Goal: Task Accomplishment & Management: Manage account settings

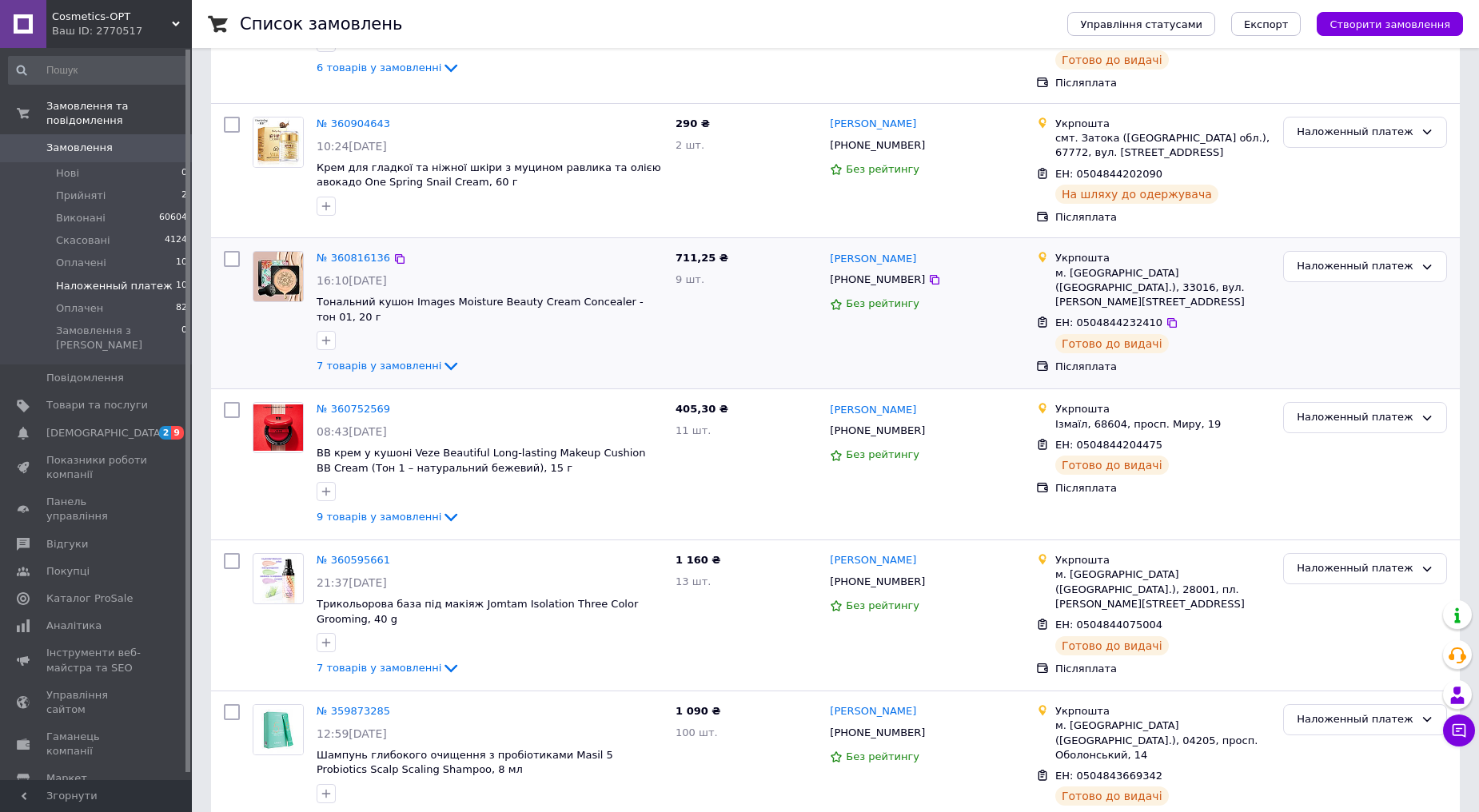
scroll to position [895, 0]
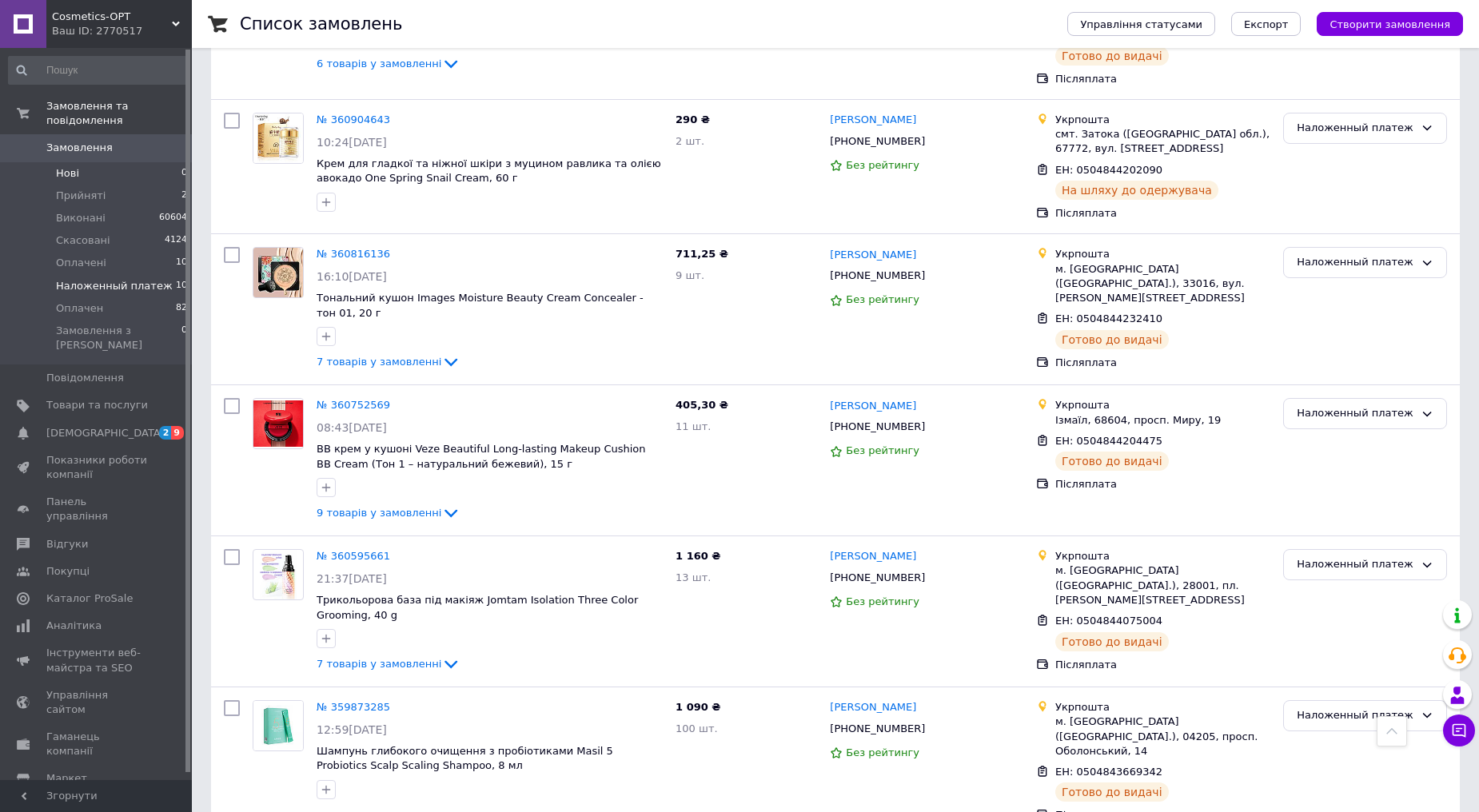
click at [58, 167] on span "Нові" at bounding box center [67, 173] width 23 height 14
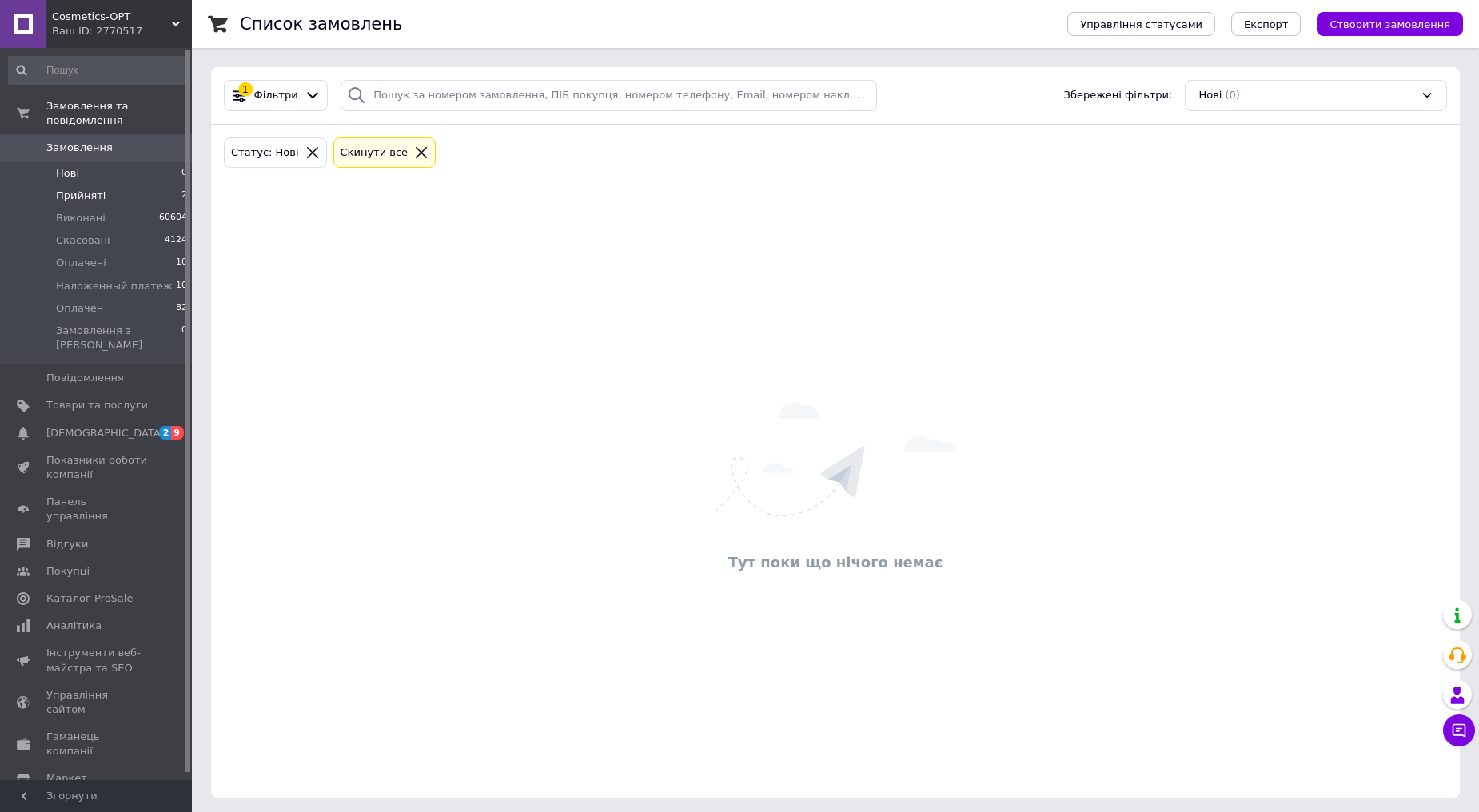
click at [114, 185] on li "Прийняті 2" at bounding box center [98, 196] width 197 height 23
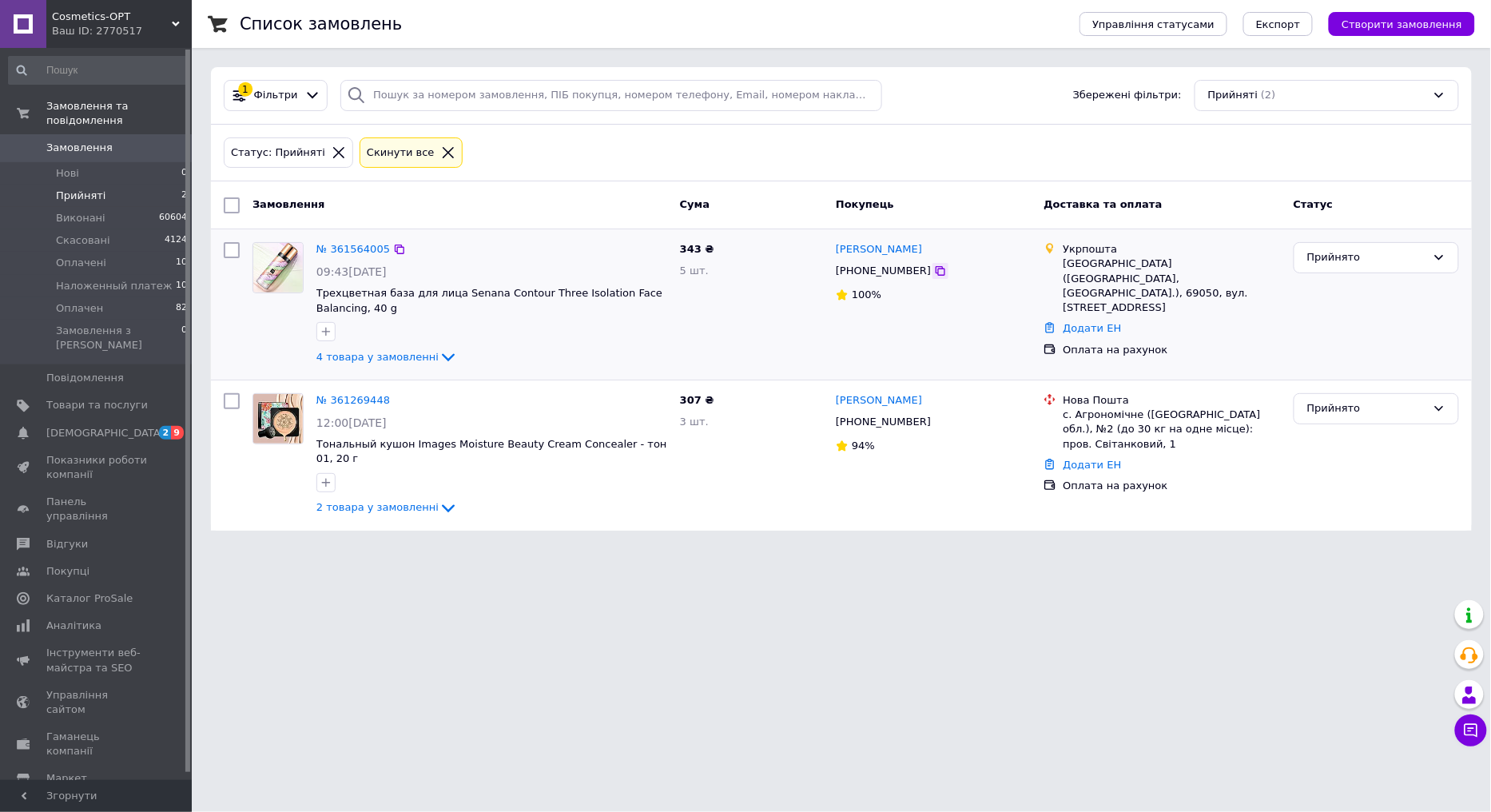
click at [934, 269] on icon at bounding box center [941, 271] width 13 height 13
drag, startPoint x: 133, startPoint y: 161, endPoint x: 150, endPoint y: 153, distance: 18.8
click at [133, 162] on li "Нові 0" at bounding box center [98, 173] width 197 height 23
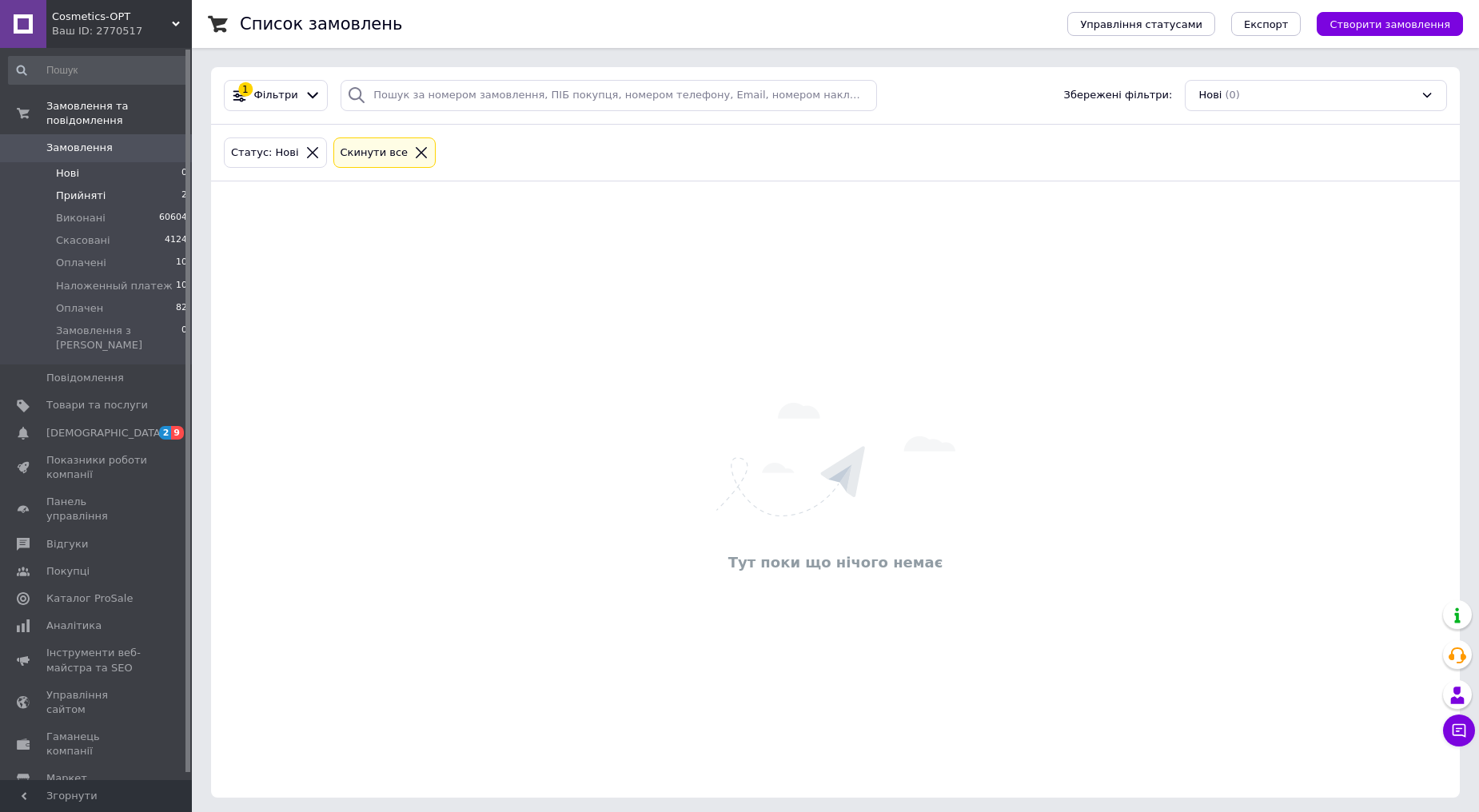
click at [106, 185] on li "Прийняті 2" at bounding box center [98, 196] width 197 height 23
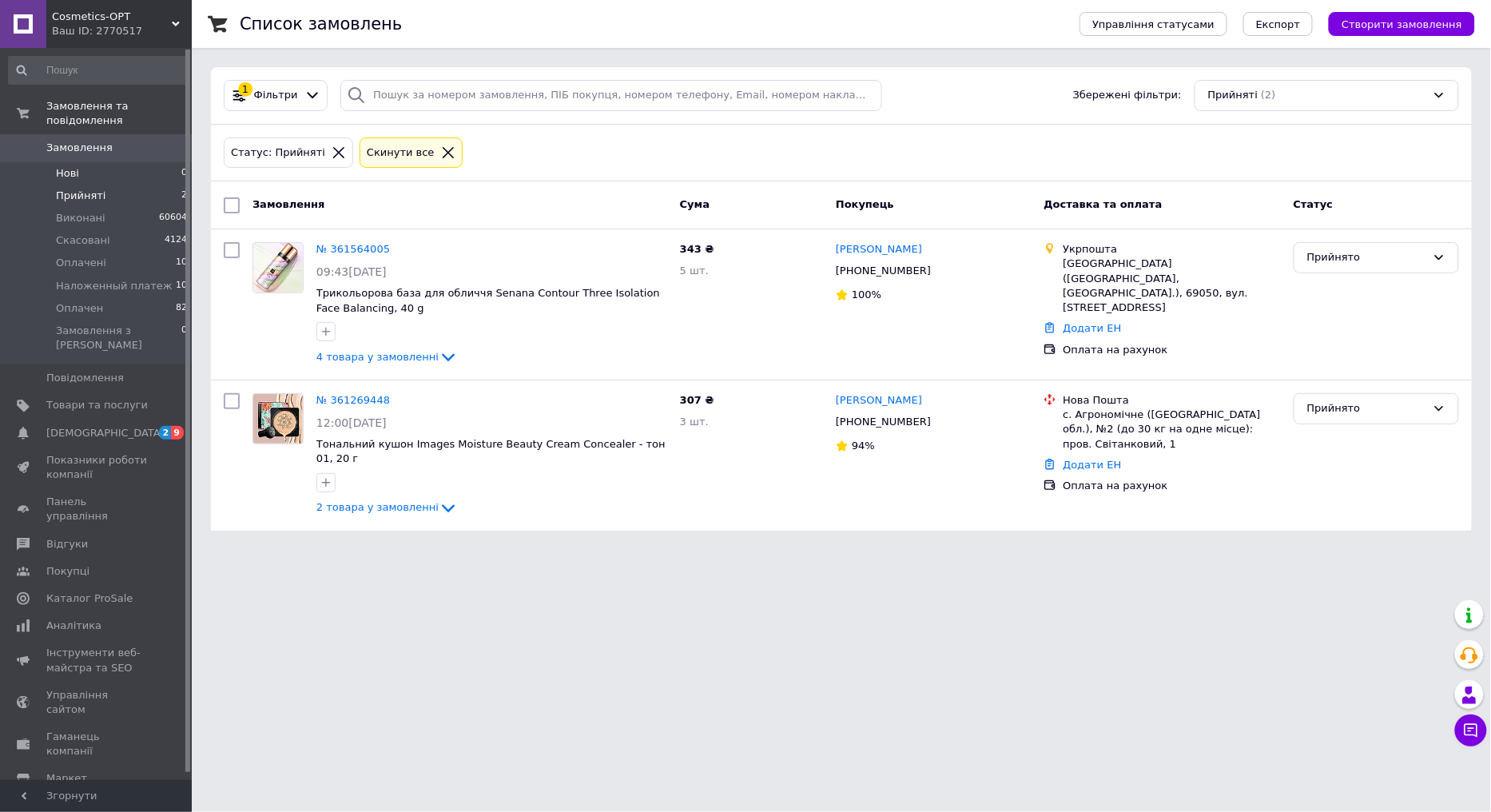
click at [97, 162] on li "Нові 0" at bounding box center [98, 173] width 197 height 23
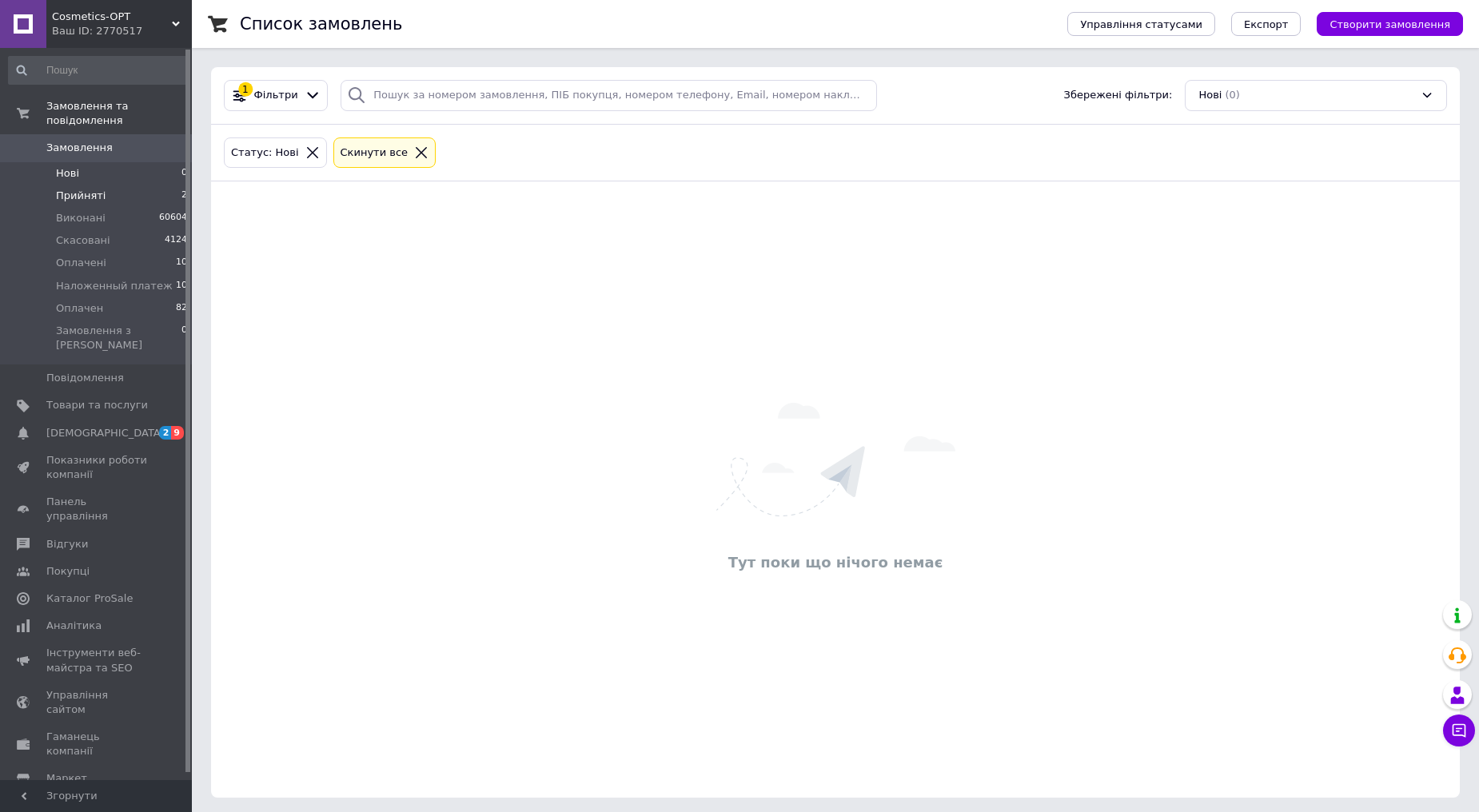
click at [106, 188] on li "Прийняті 2" at bounding box center [98, 196] width 197 height 23
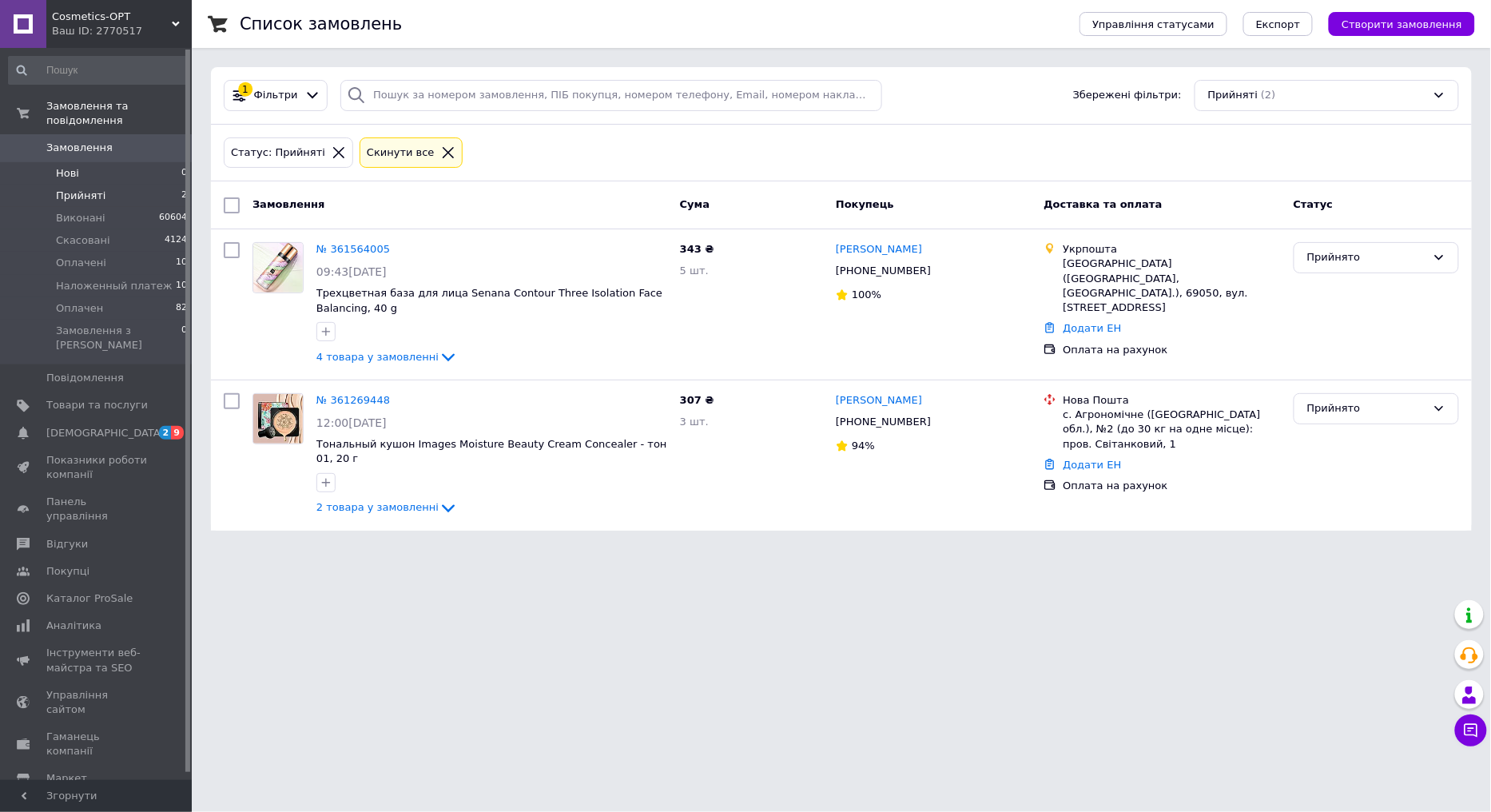
click at [90, 162] on li "Нові 0" at bounding box center [98, 173] width 197 height 23
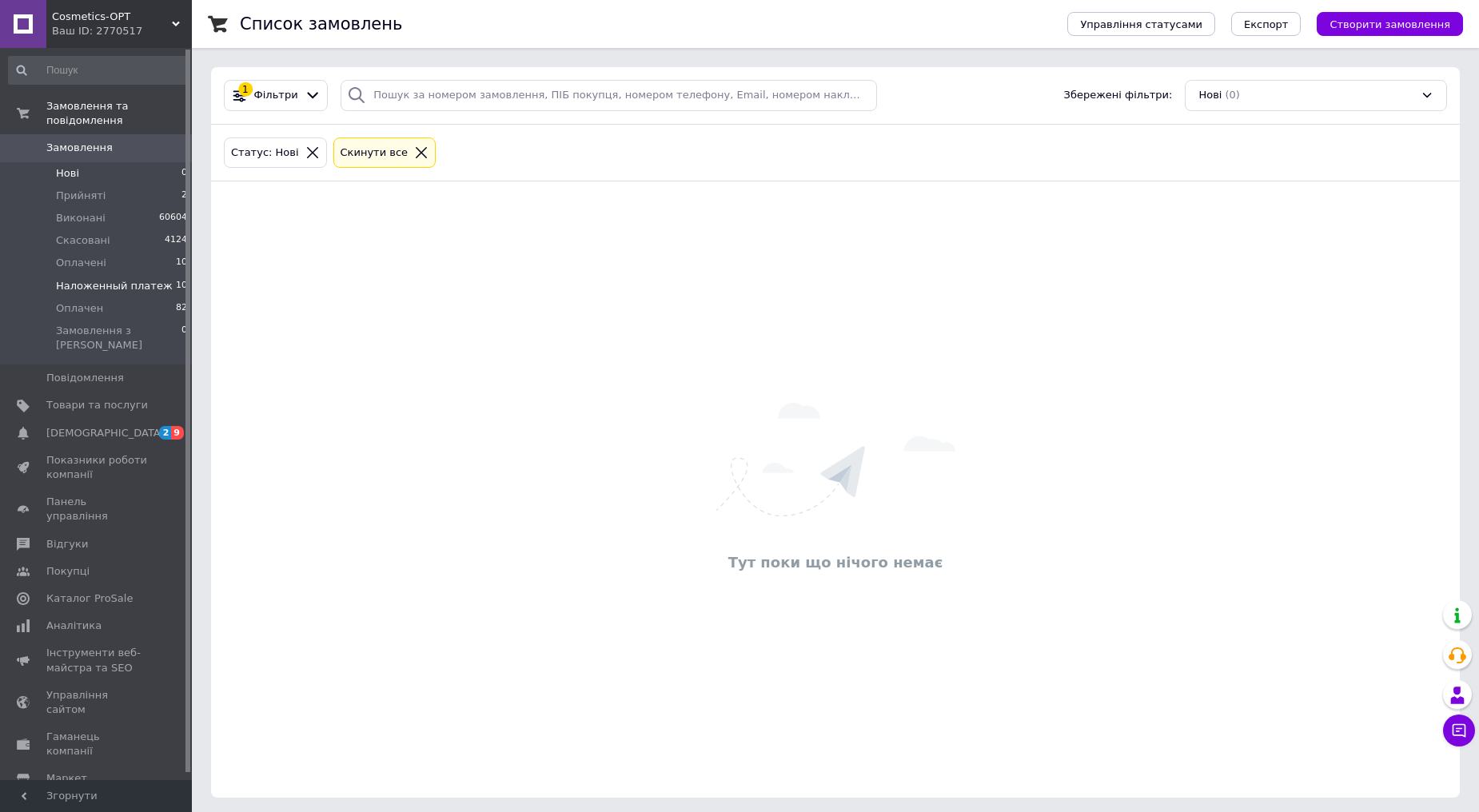
click at [78, 279] on span "Наложенный платеж" at bounding box center [114, 286] width 116 height 14
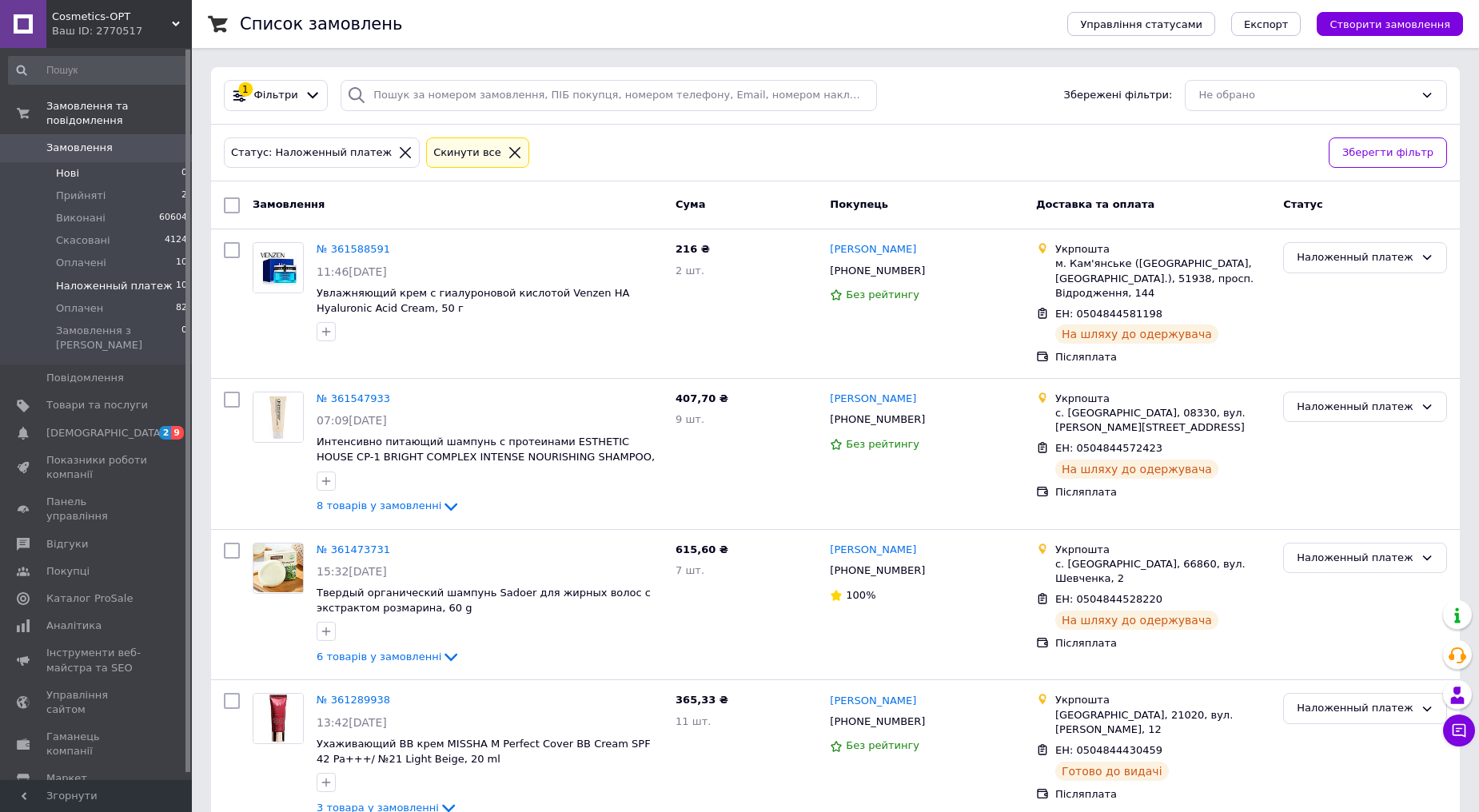
click at [80, 162] on li "Нові 0" at bounding box center [98, 173] width 197 height 23
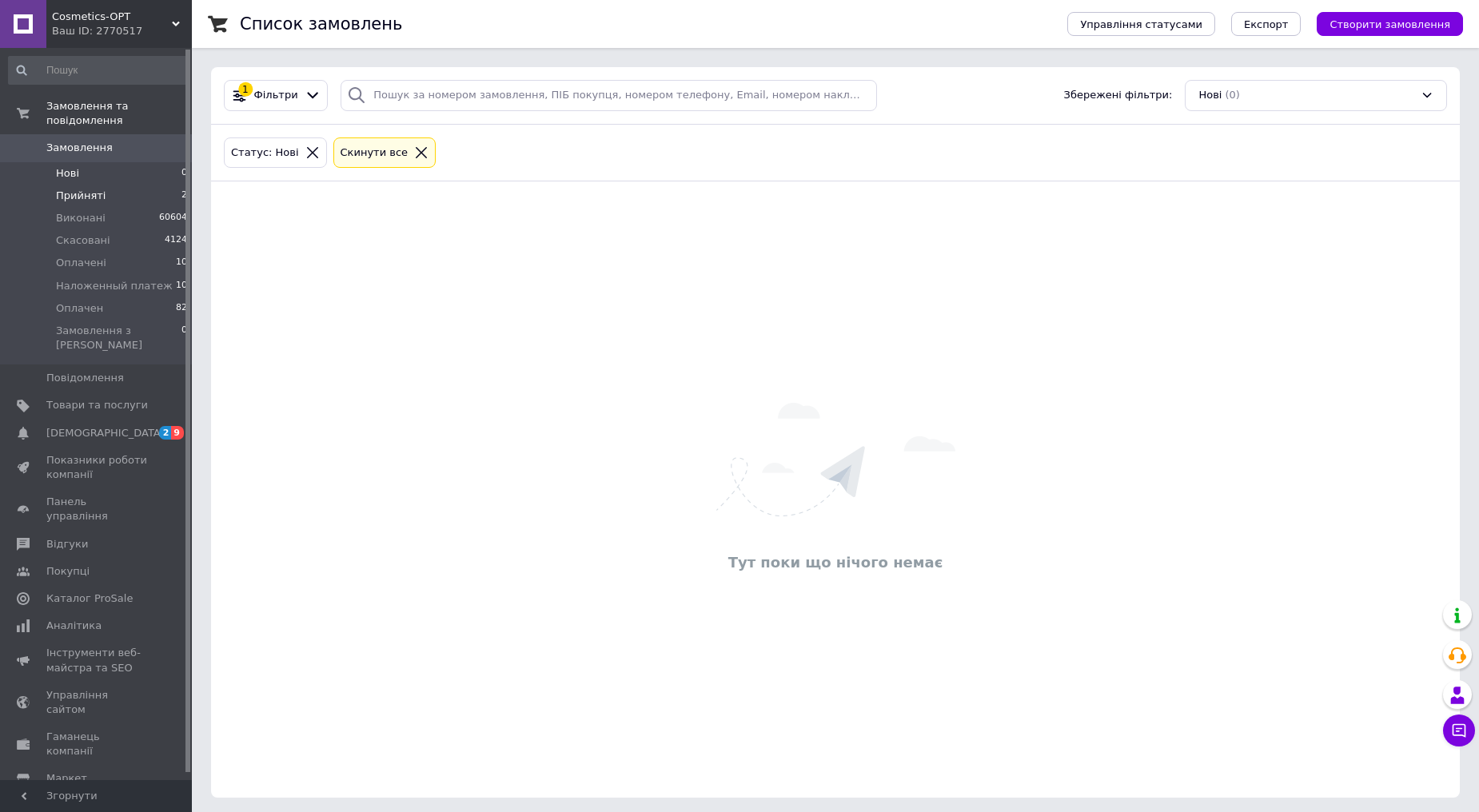
click at [76, 188] on span "Прийняті" at bounding box center [80, 195] width 49 height 14
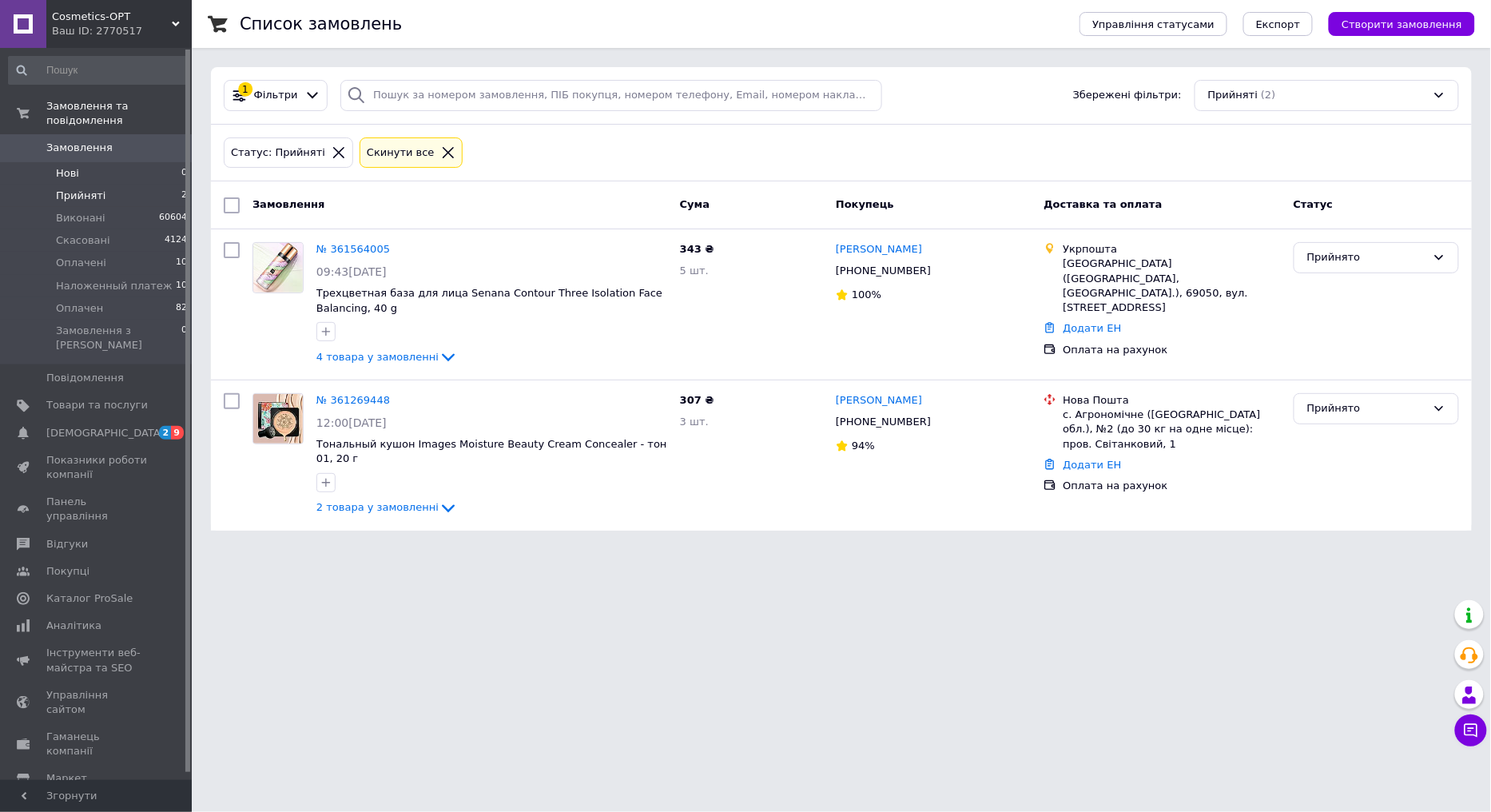
click at [90, 162] on li "Нові 0" at bounding box center [98, 173] width 197 height 23
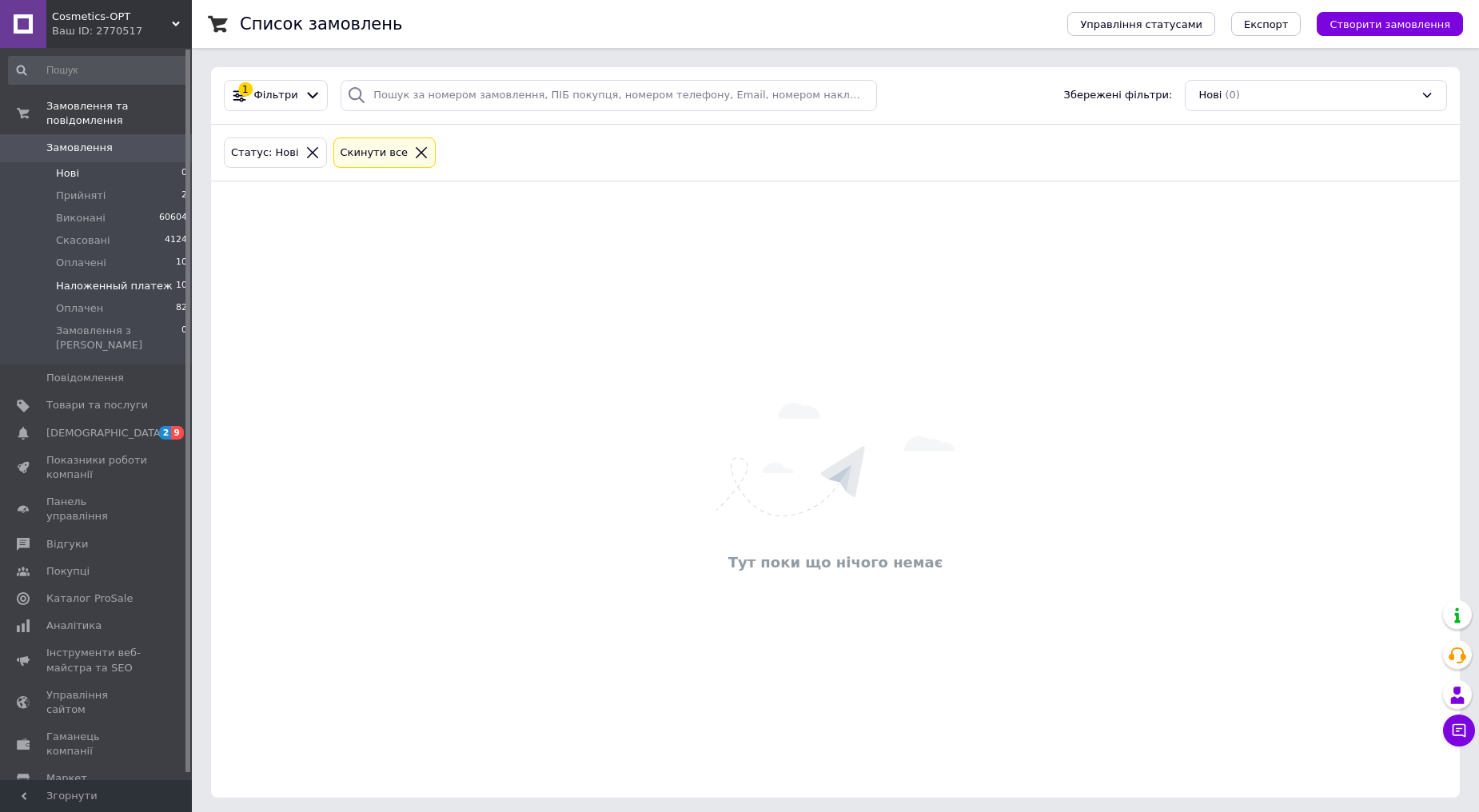
click at [95, 274] on li "Наложенный платеж 10" at bounding box center [98, 286] width 197 height 23
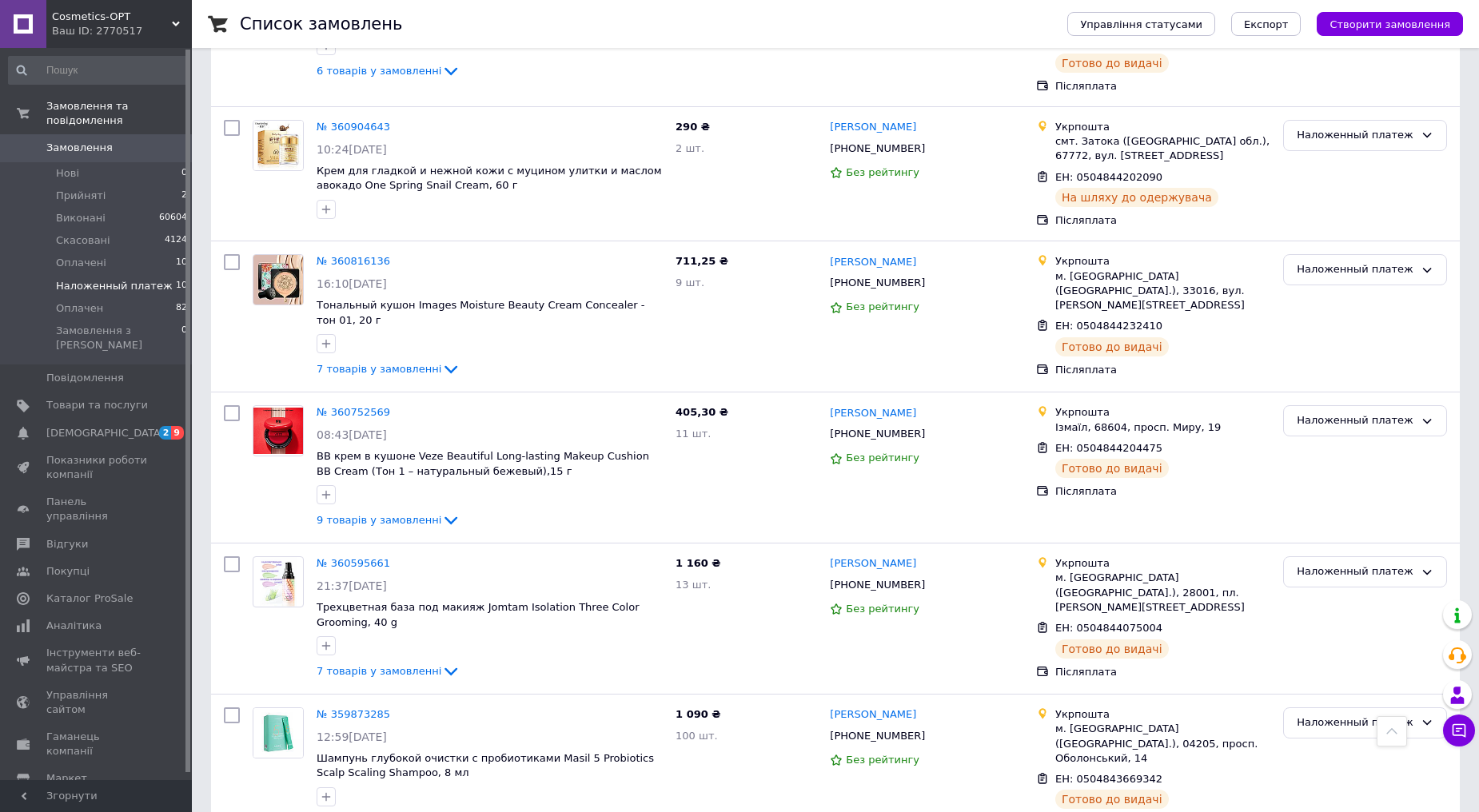
scroll to position [895, 0]
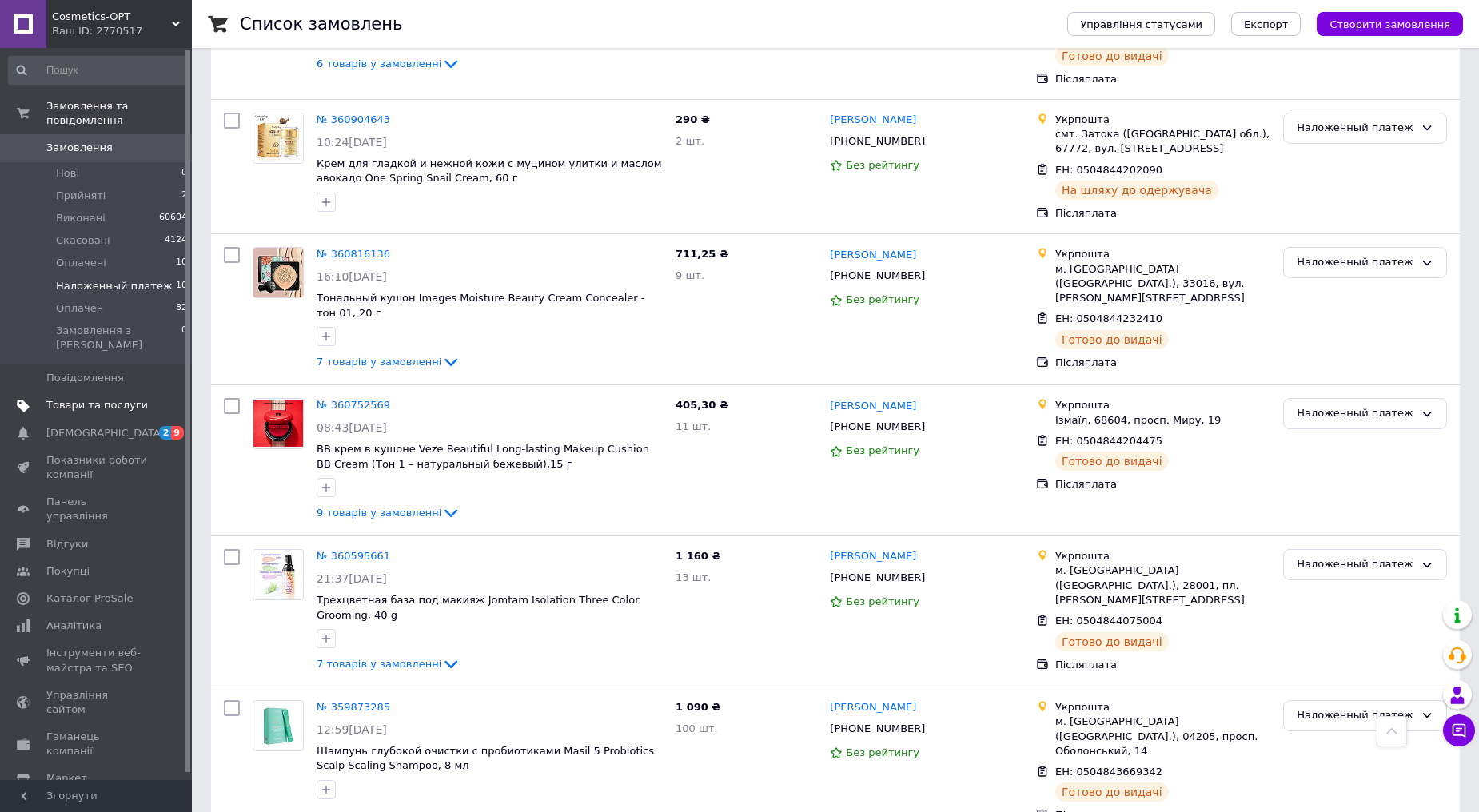
click at [105, 397] on span "Товари та послуги" at bounding box center [97, 404] width 101 height 14
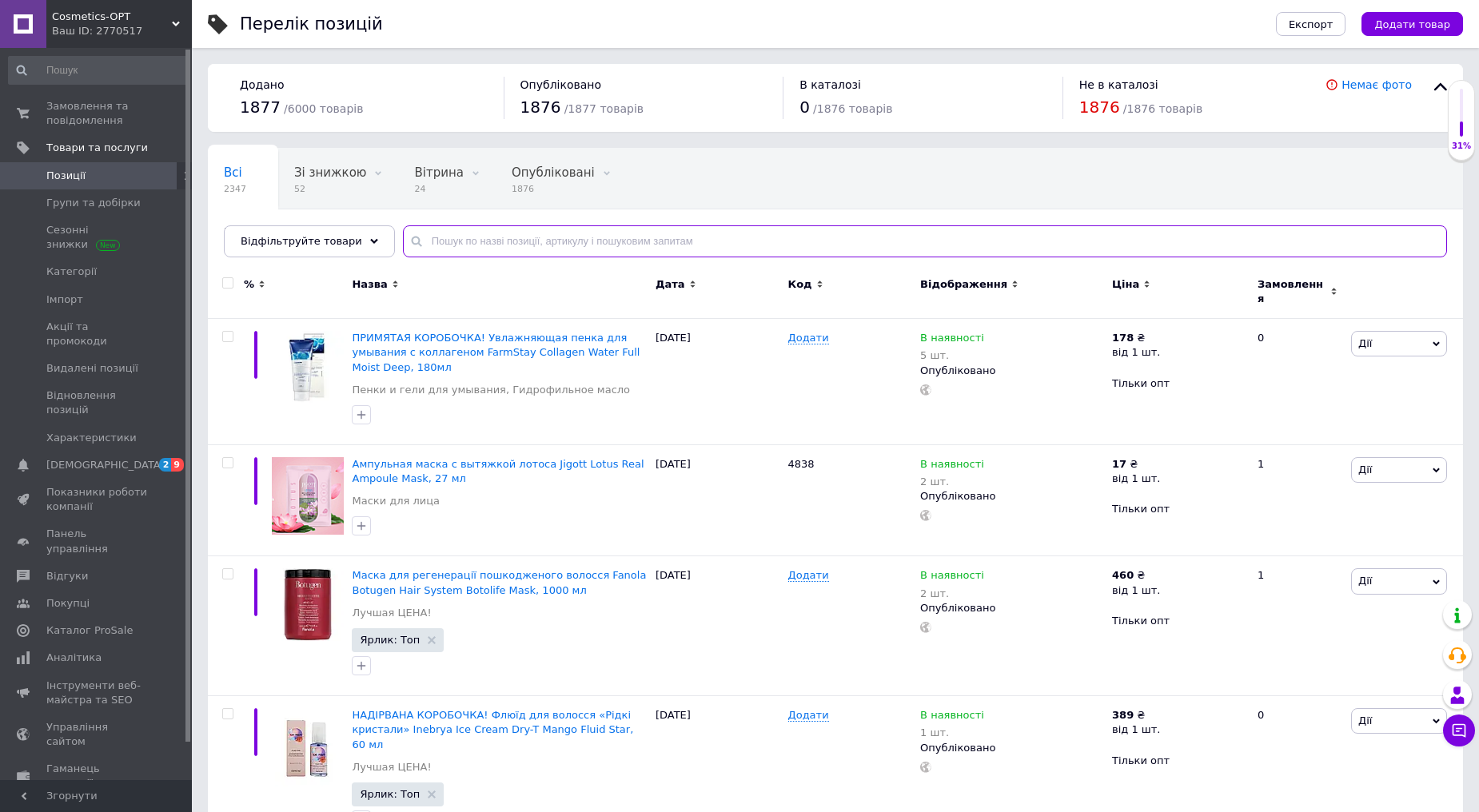
click at [527, 243] on input "text" at bounding box center [924, 241] width 1044 height 32
type input "1240"
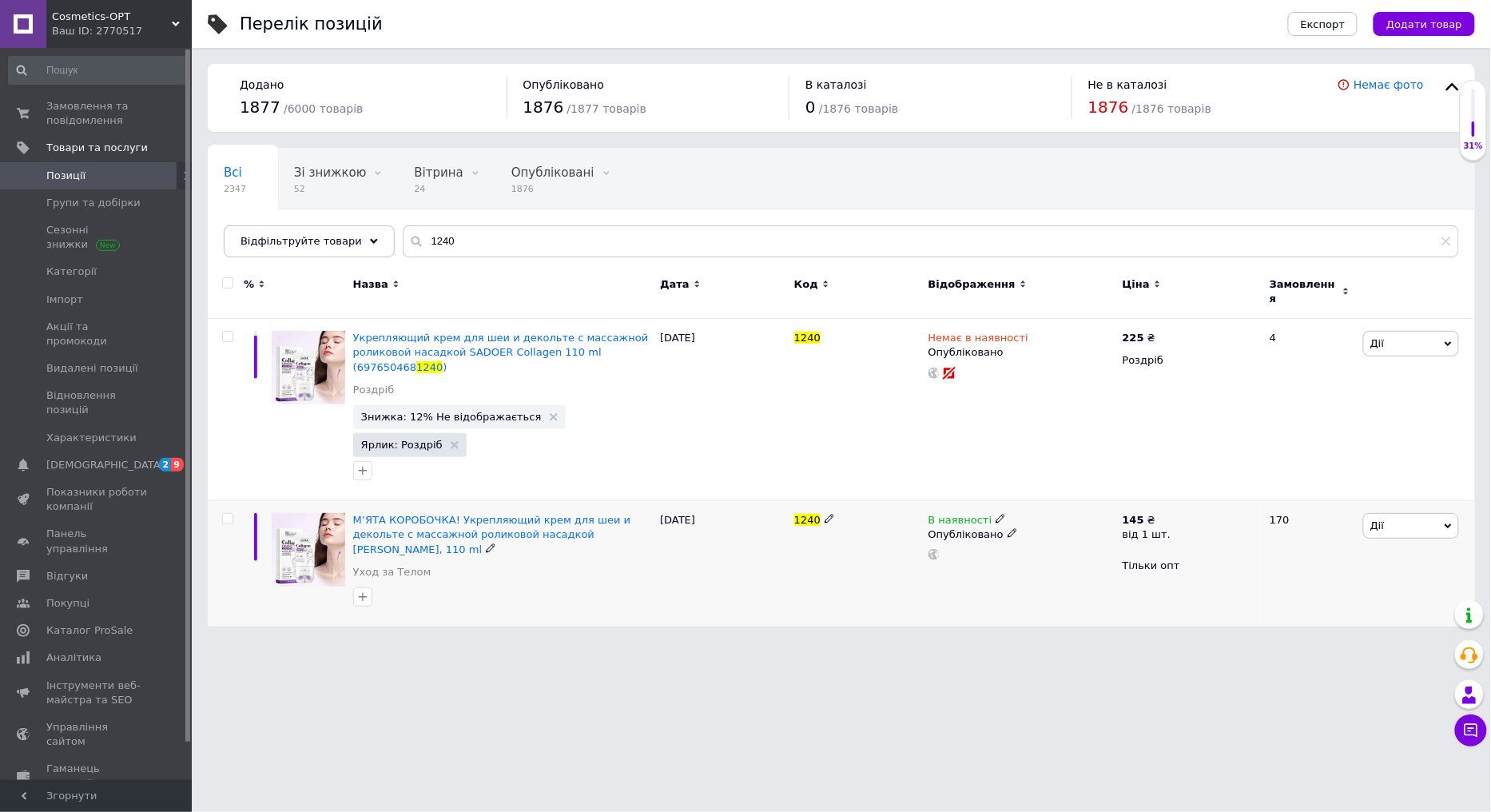
click at [996, 514] on icon at bounding box center [1001, 519] width 9 height 9
click at [1034, 484] on span "В наявності" at bounding box center [1089, 499] width 153 height 30
click at [1042, 545] on input at bounding box center [1073, 561] width 121 height 32
type input "2"
drag, startPoint x: 124, startPoint y: 116, endPoint x: 701, endPoint y: 1, distance: 588.3
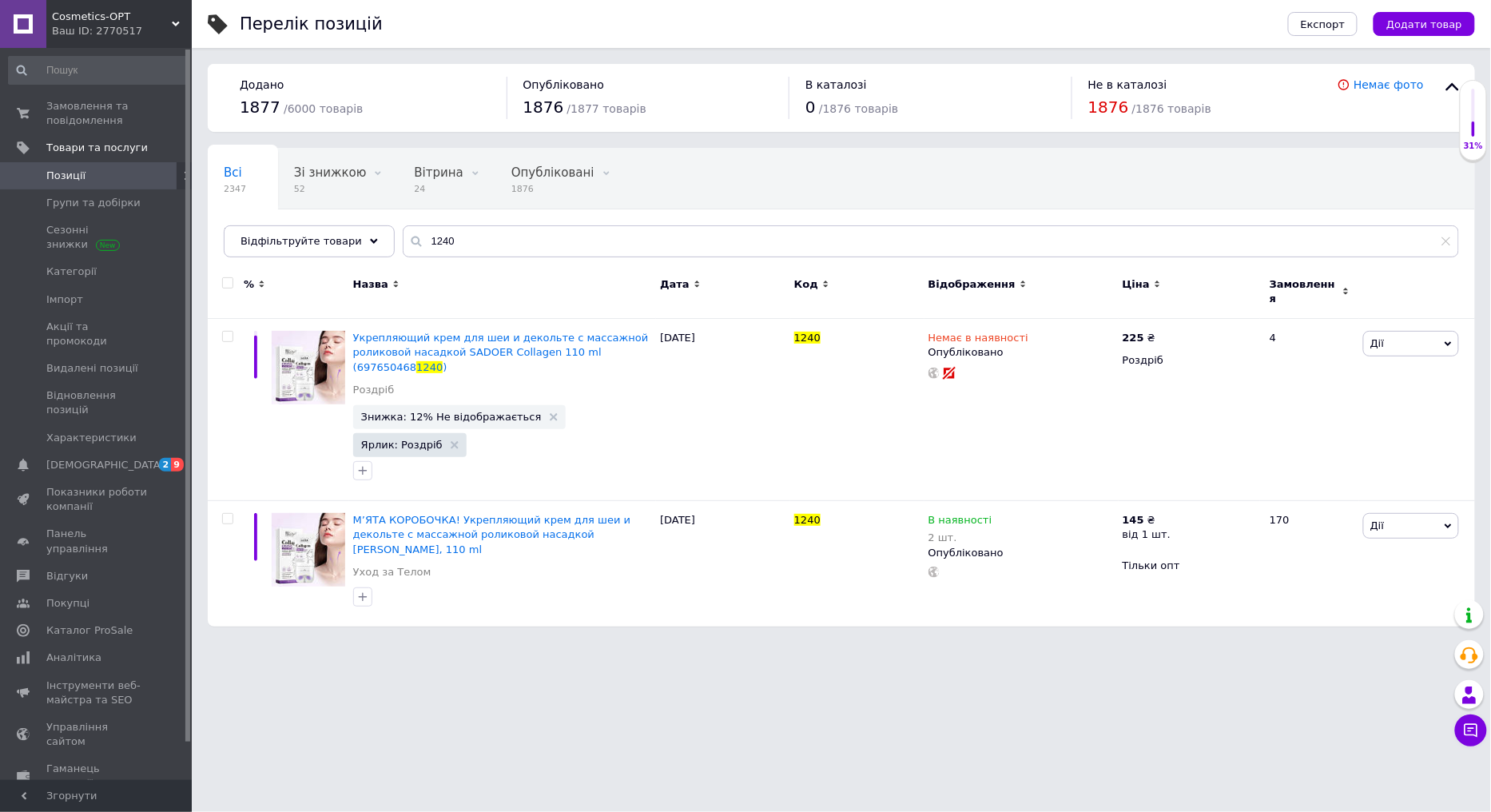
drag, startPoint x: 120, startPoint y: 118, endPoint x: 341, endPoint y: 65, distance: 227.3
click at [120, 118] on span "Замовлення та повідомлення" at bounding box center [97, 114] width 101 height 28
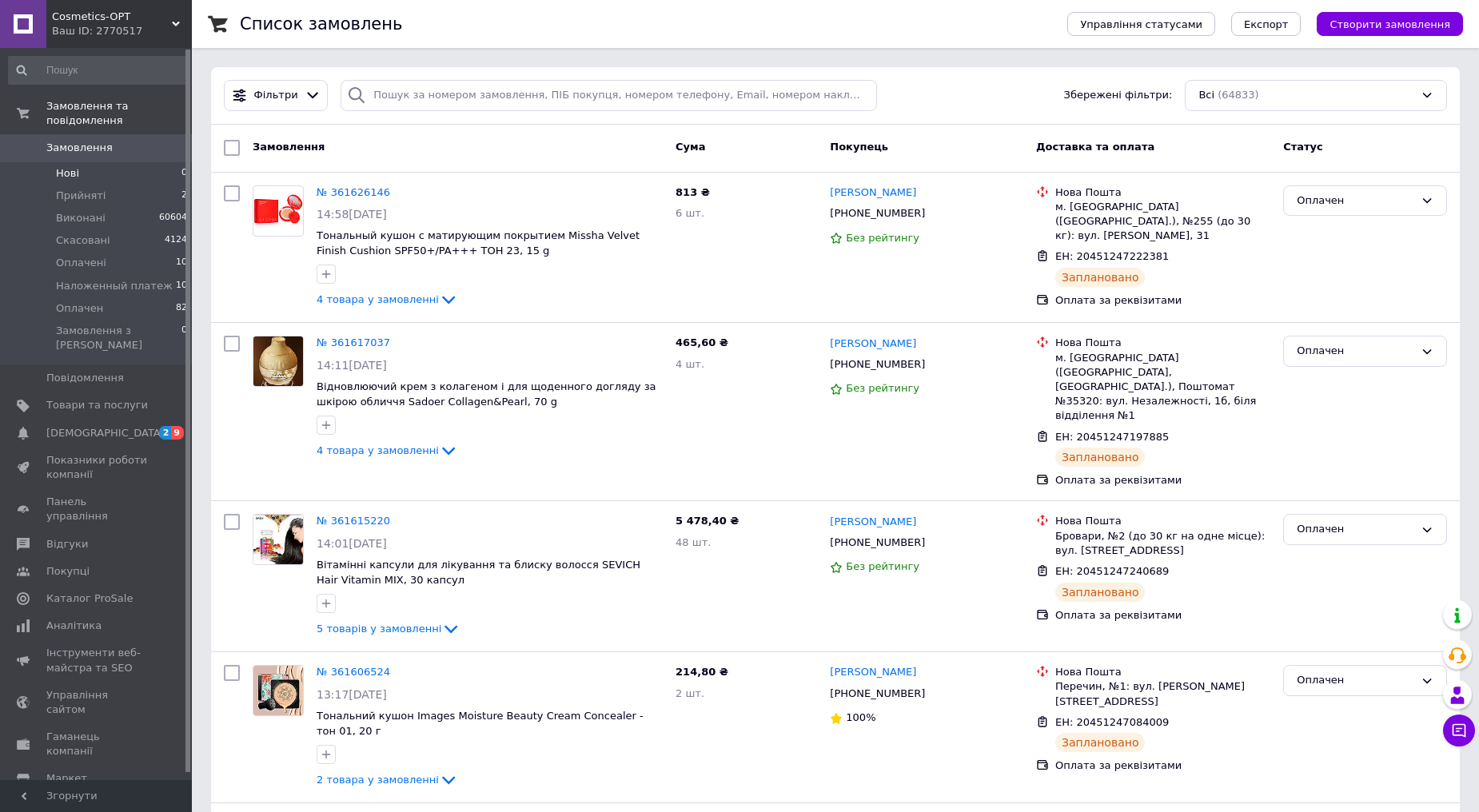
click at [68, 167] on span "Нові" at bounding box center [67, 173] width 23 height 14
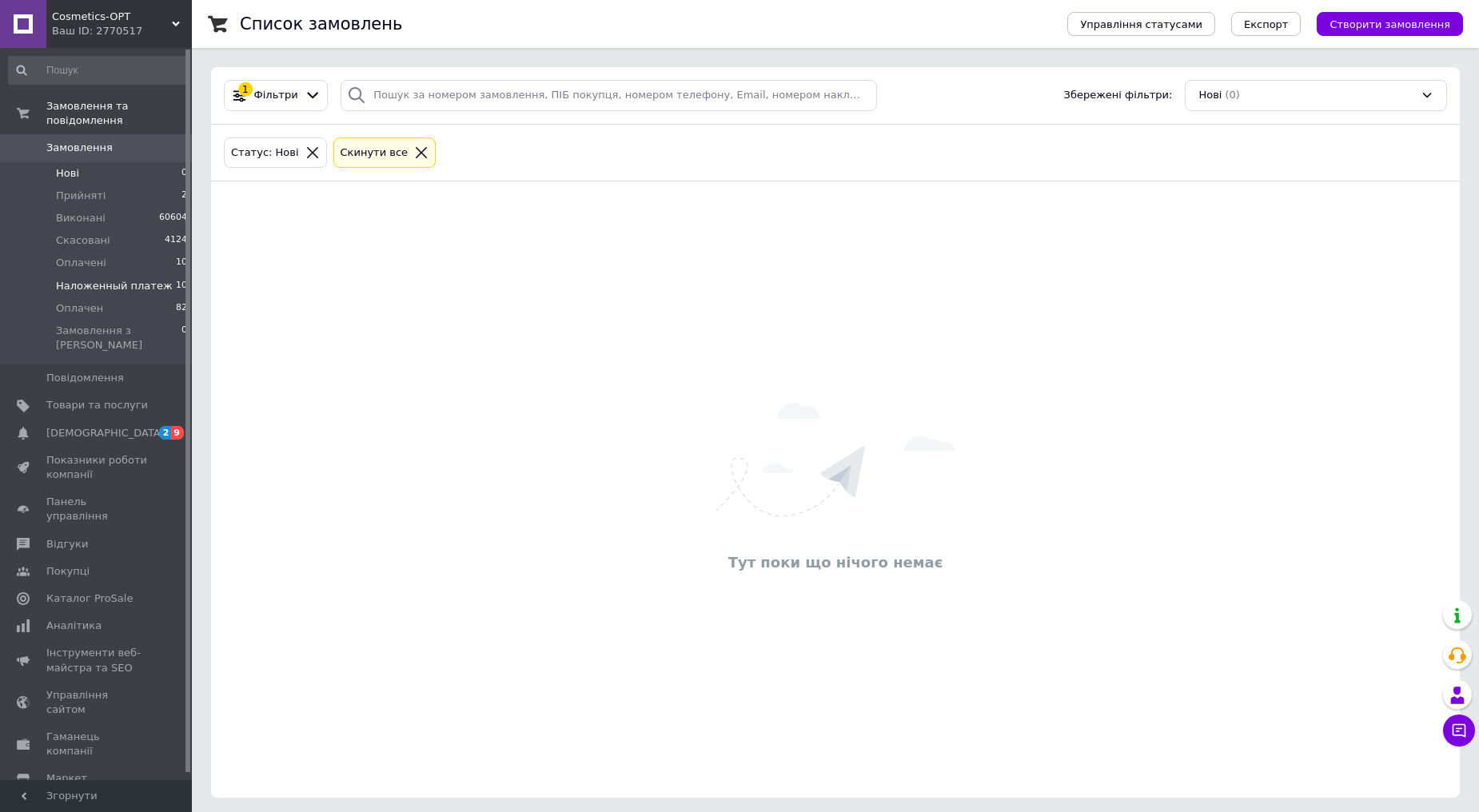
click at [98, 279] on span "Наложенный платеж" at bounding box center [114, 286] width 116 height 14
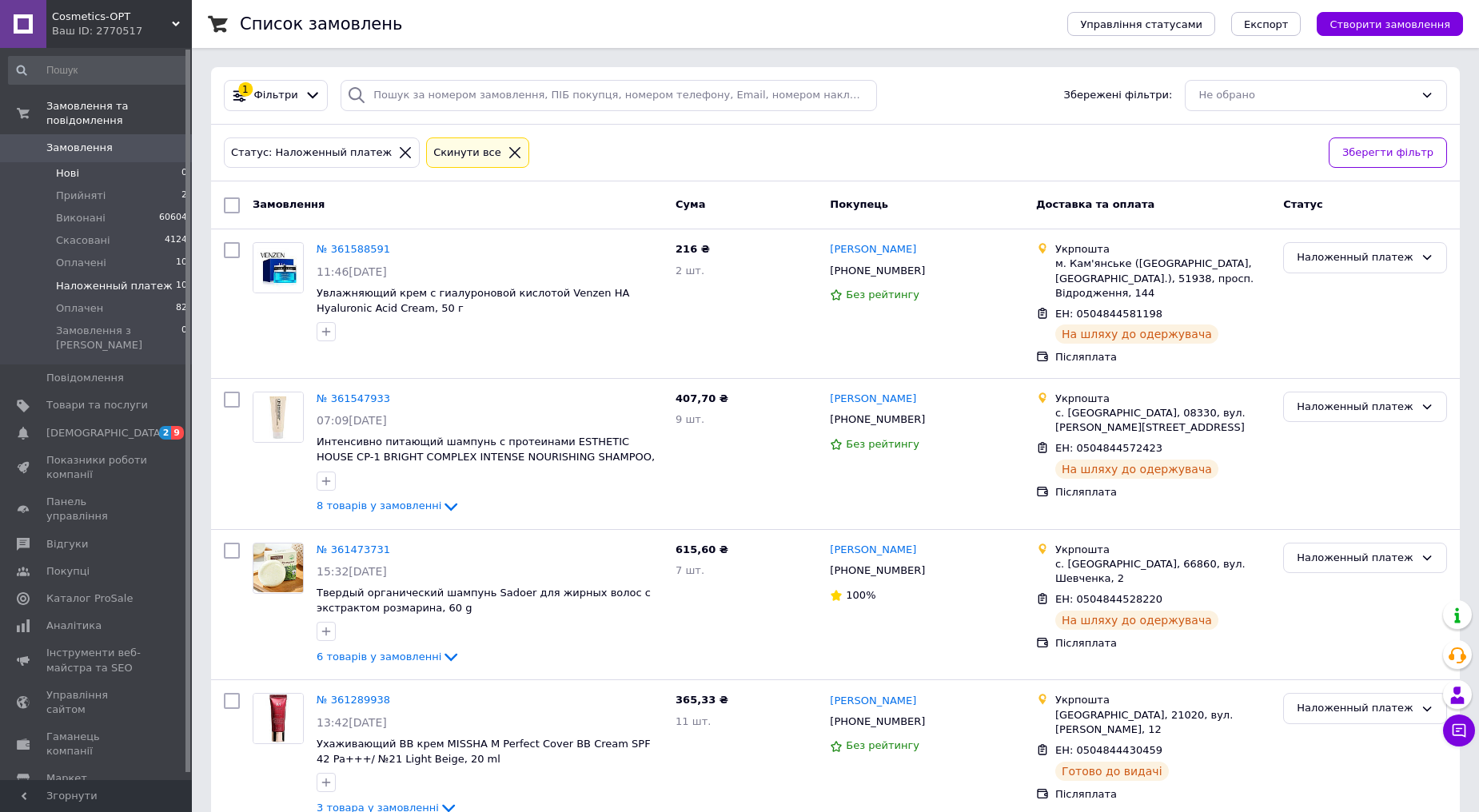
click at [104, 162] on li "Нові 0" at bounding box center [98, 173] width 197 height 23
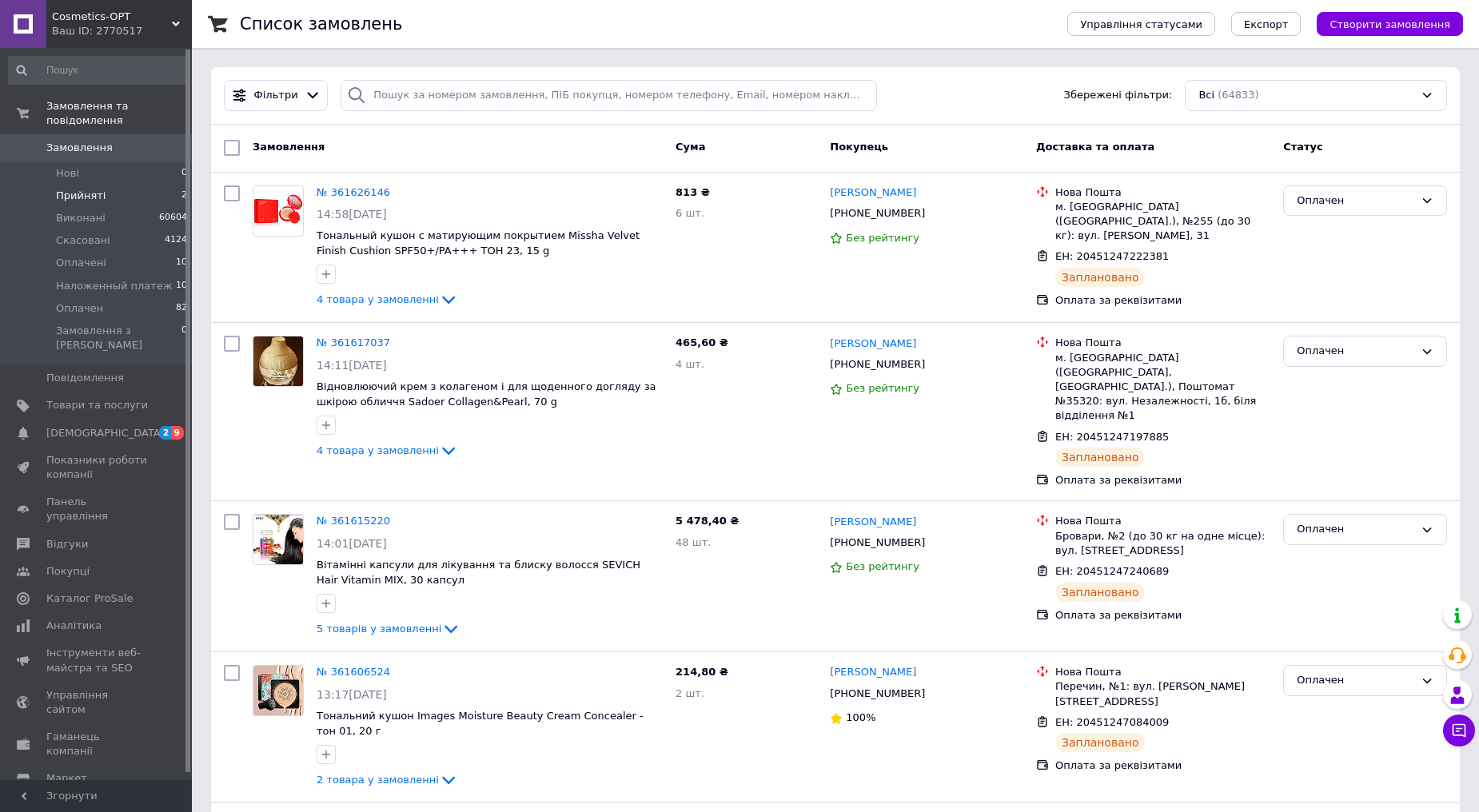
click at [138, 185] on li "Прийняті 2" at bounding box center [98, 196] width 197 height 23
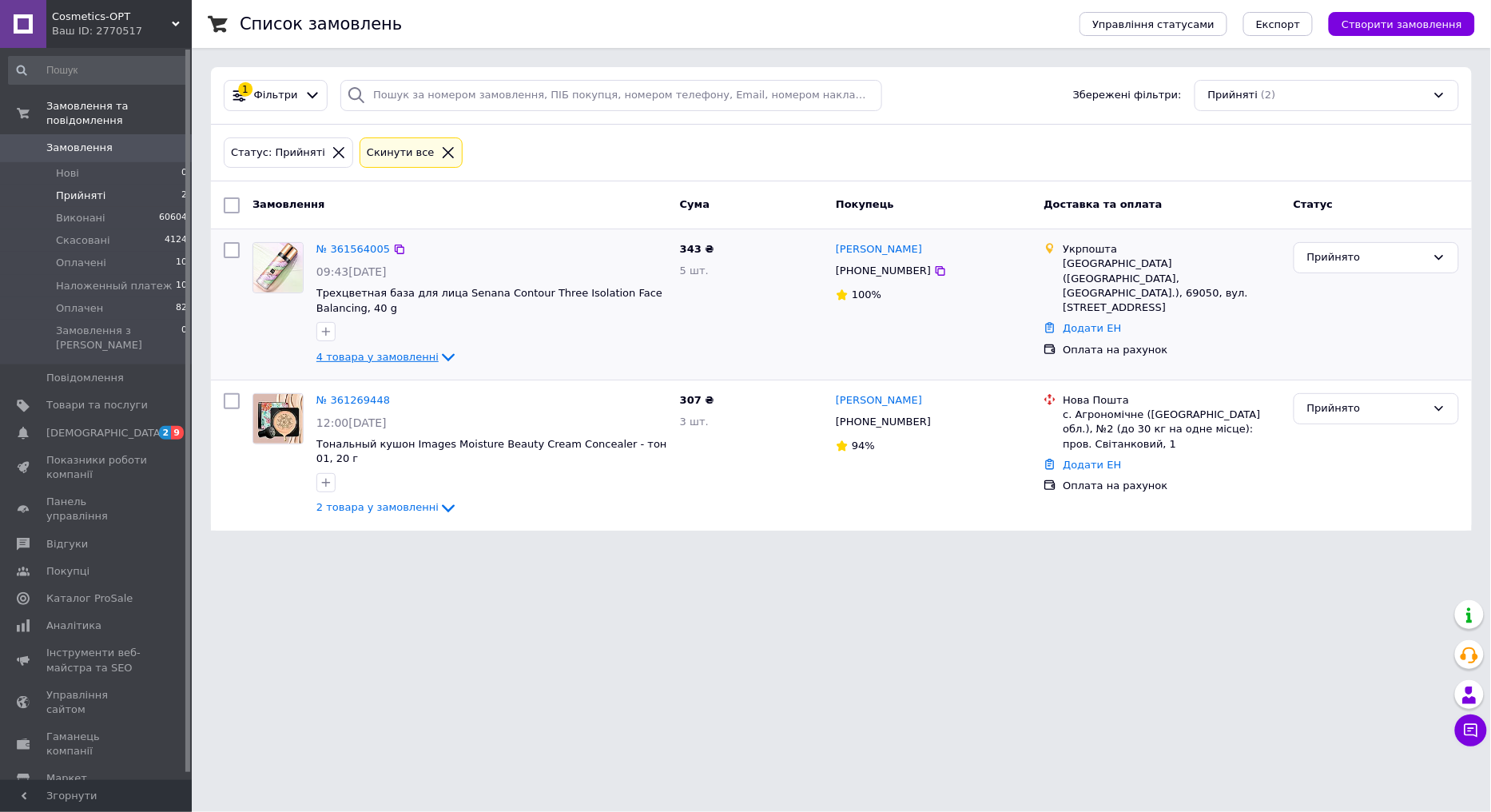
click at [438, 357] on icon at bounding box center [448, 357] width 19 height 19
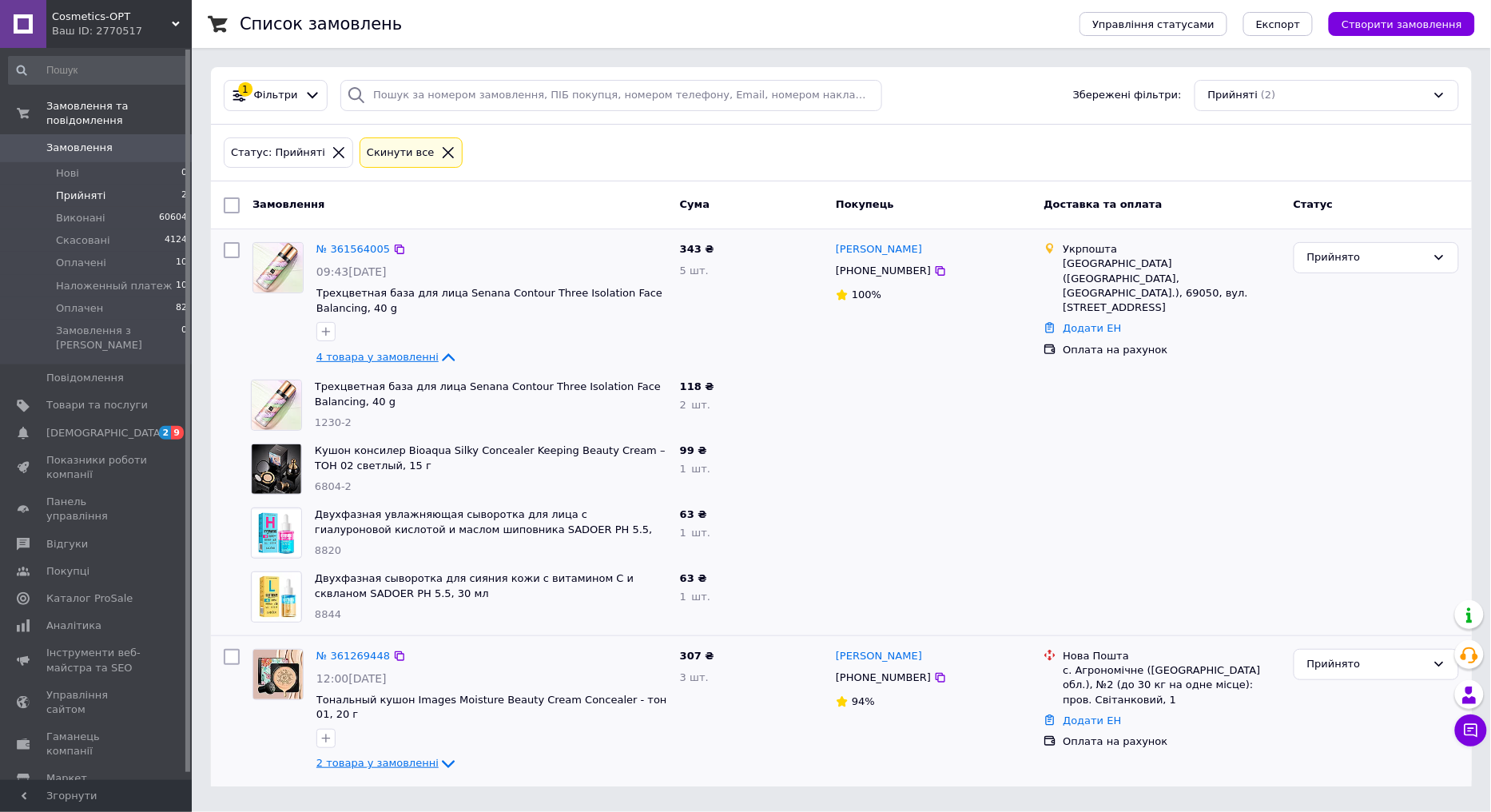
click at [438, 754] on icon at bounding box center [448, 764] width 19 height 19
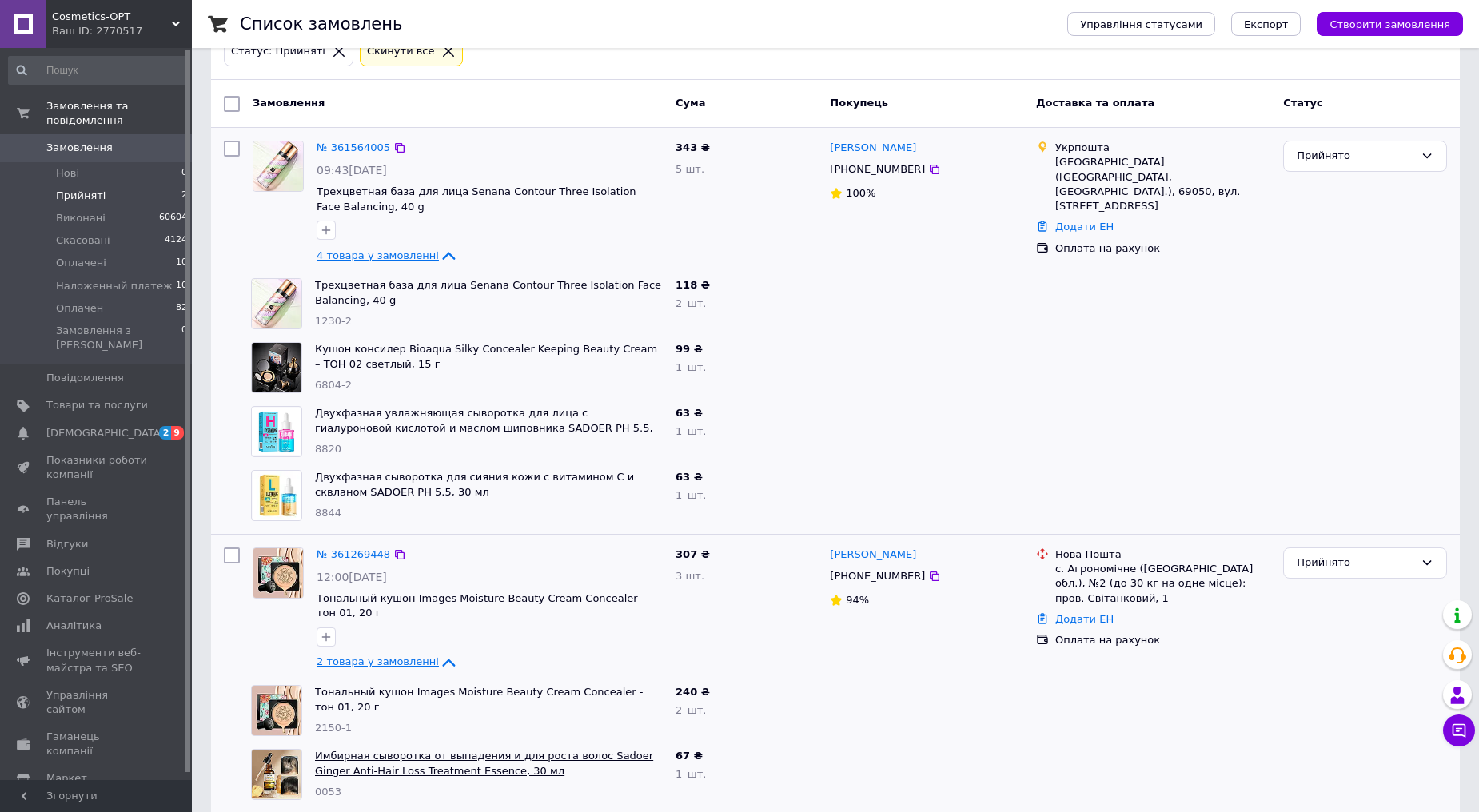
scroll to position [106, 0]
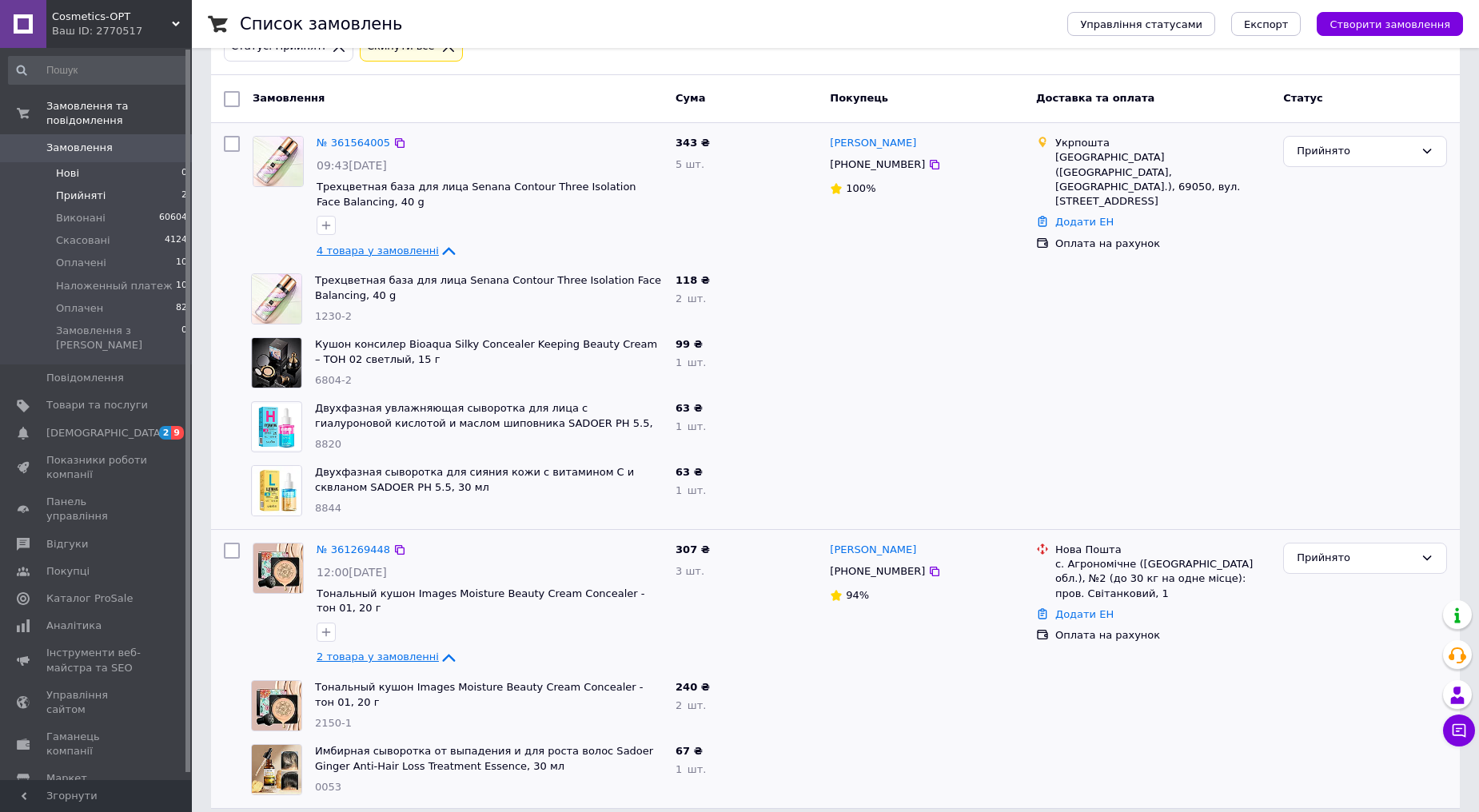
click at [88, 162] on li "Нові 0" at bounding box center [98, 173] width 197 height 23
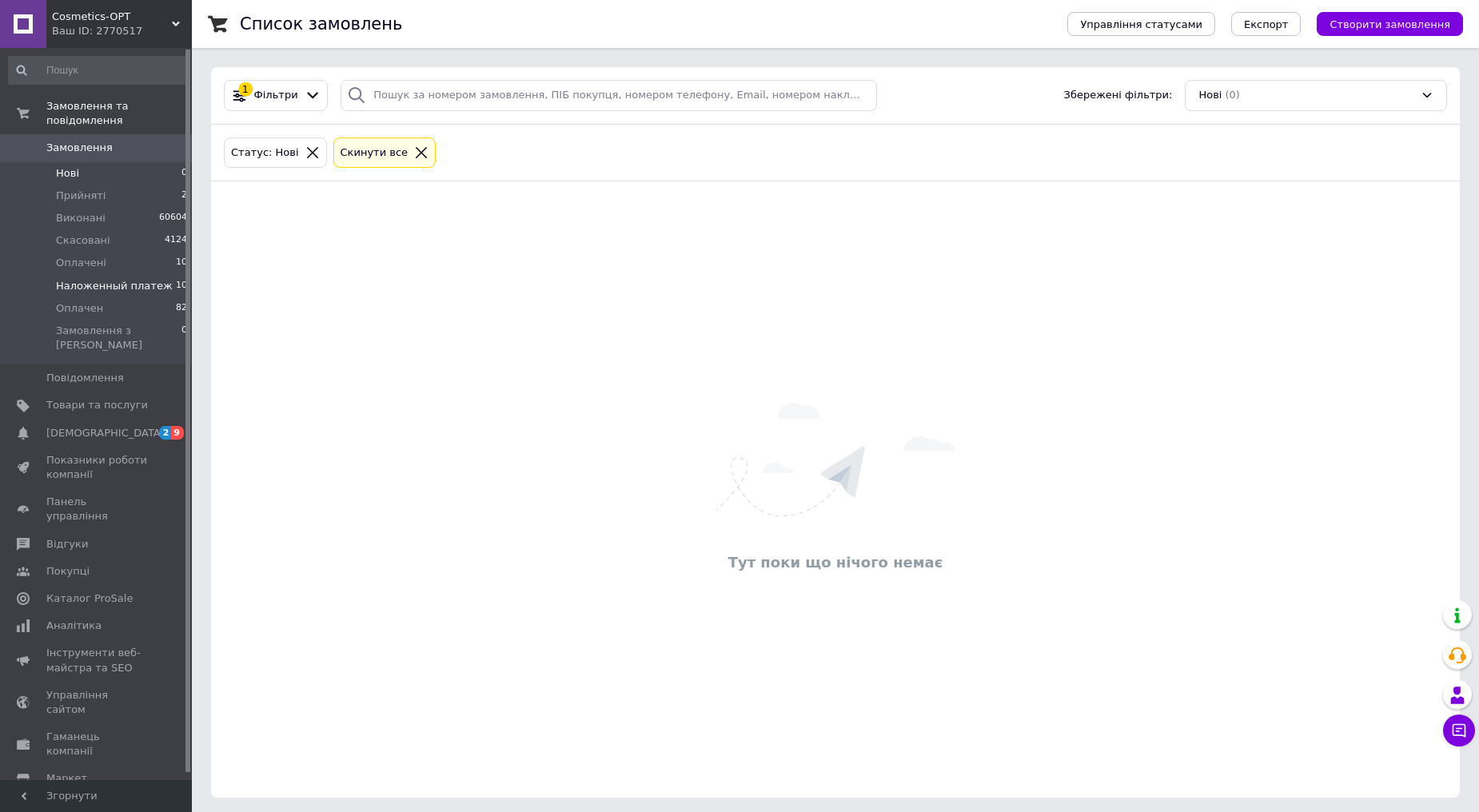
click at [120, 279] on span "Наложенный платеж" at bounding box center [114, 286] width 116 height 14
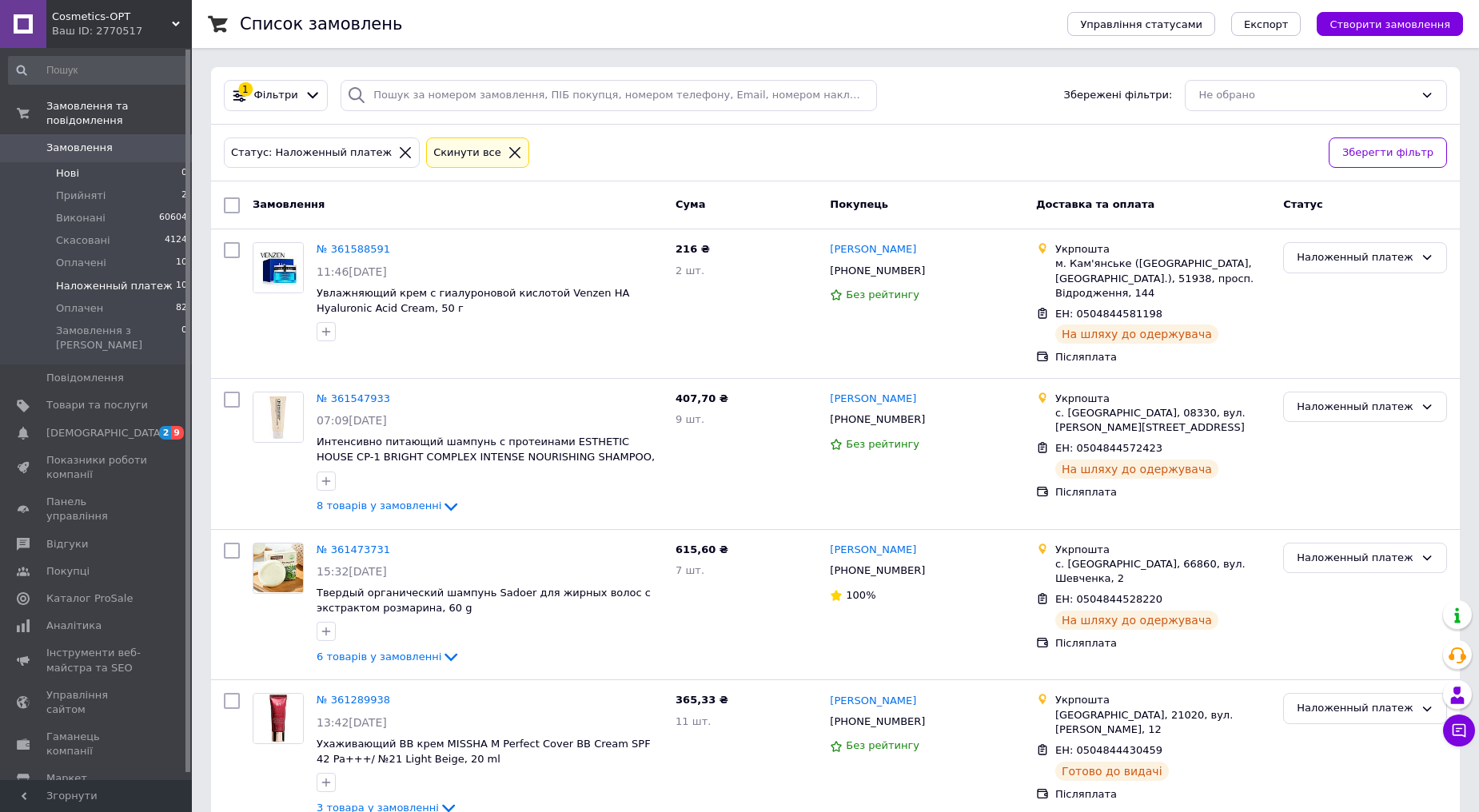
click at [110, 162] on li "Нові 0" at bounding box center [98, 173] width 197 height 23
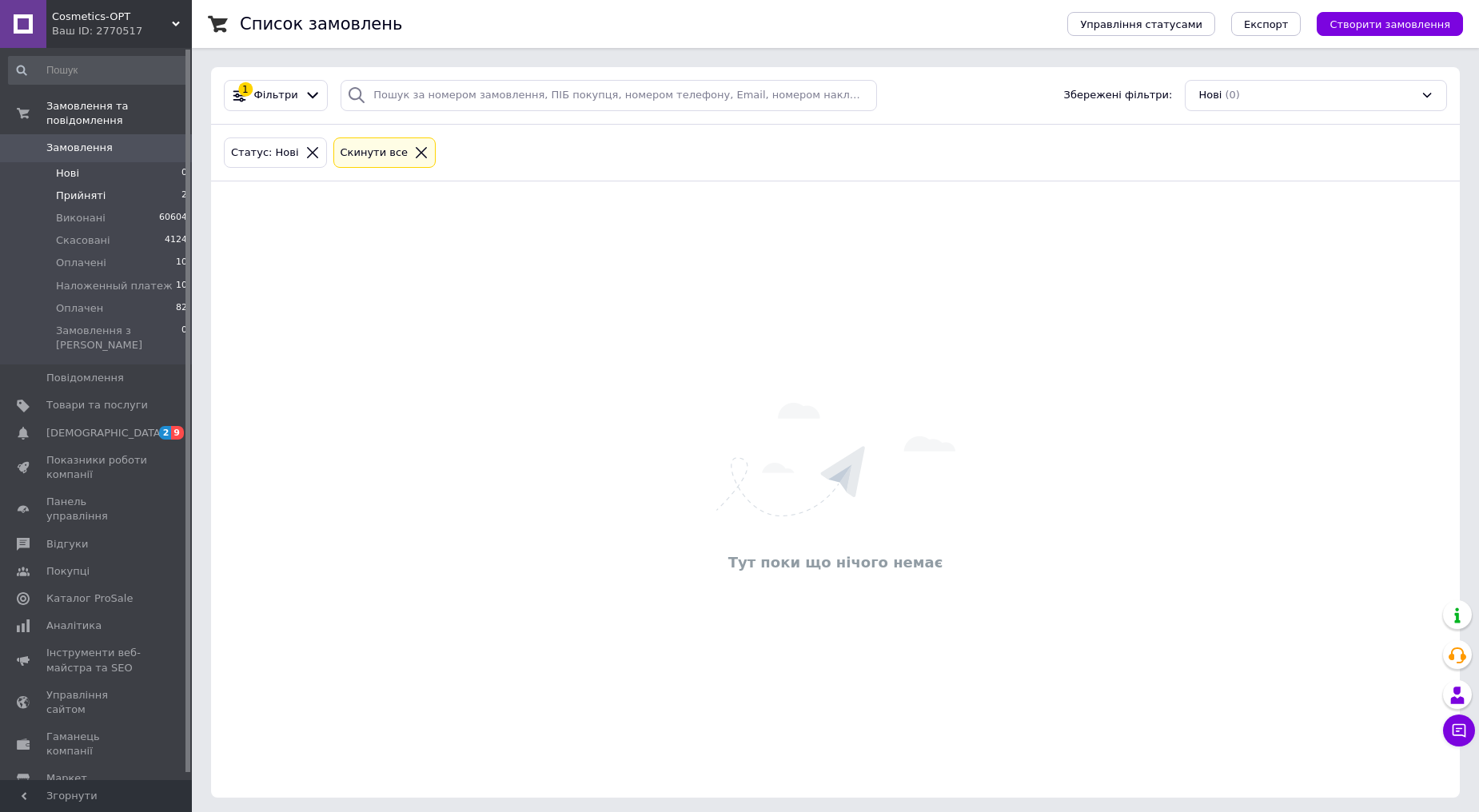
click at [165, 185] on li "Прийняті 2" at bounding box center [98, 196] width 197 height 23
click at [107, 185] on li "Прийняті 2" at bounding box center [98, 196] width 197 height 23
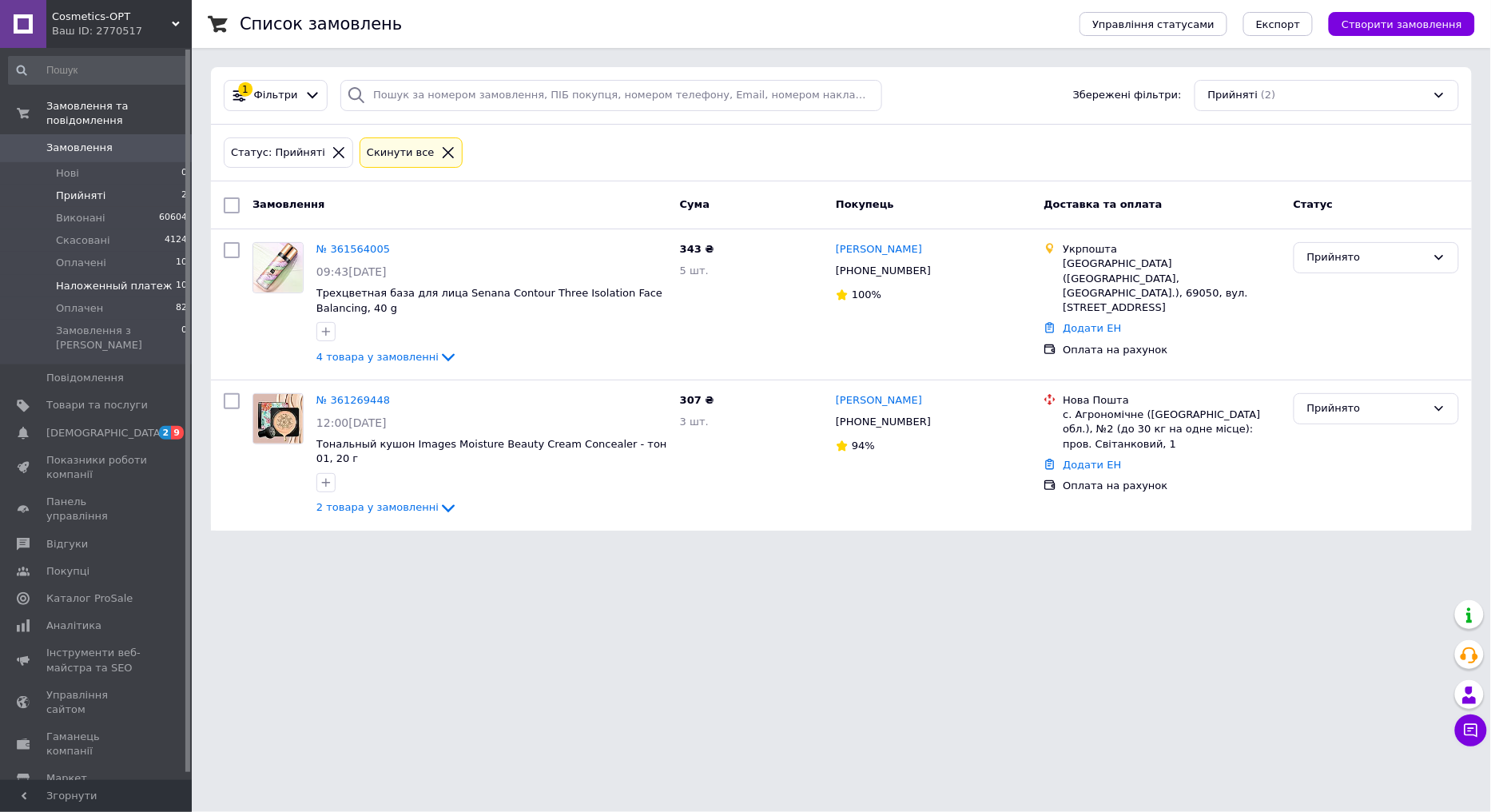
click at [126, 279] on span "Наложенный платеж" at bounding box center [114, 286] width 116 height 14
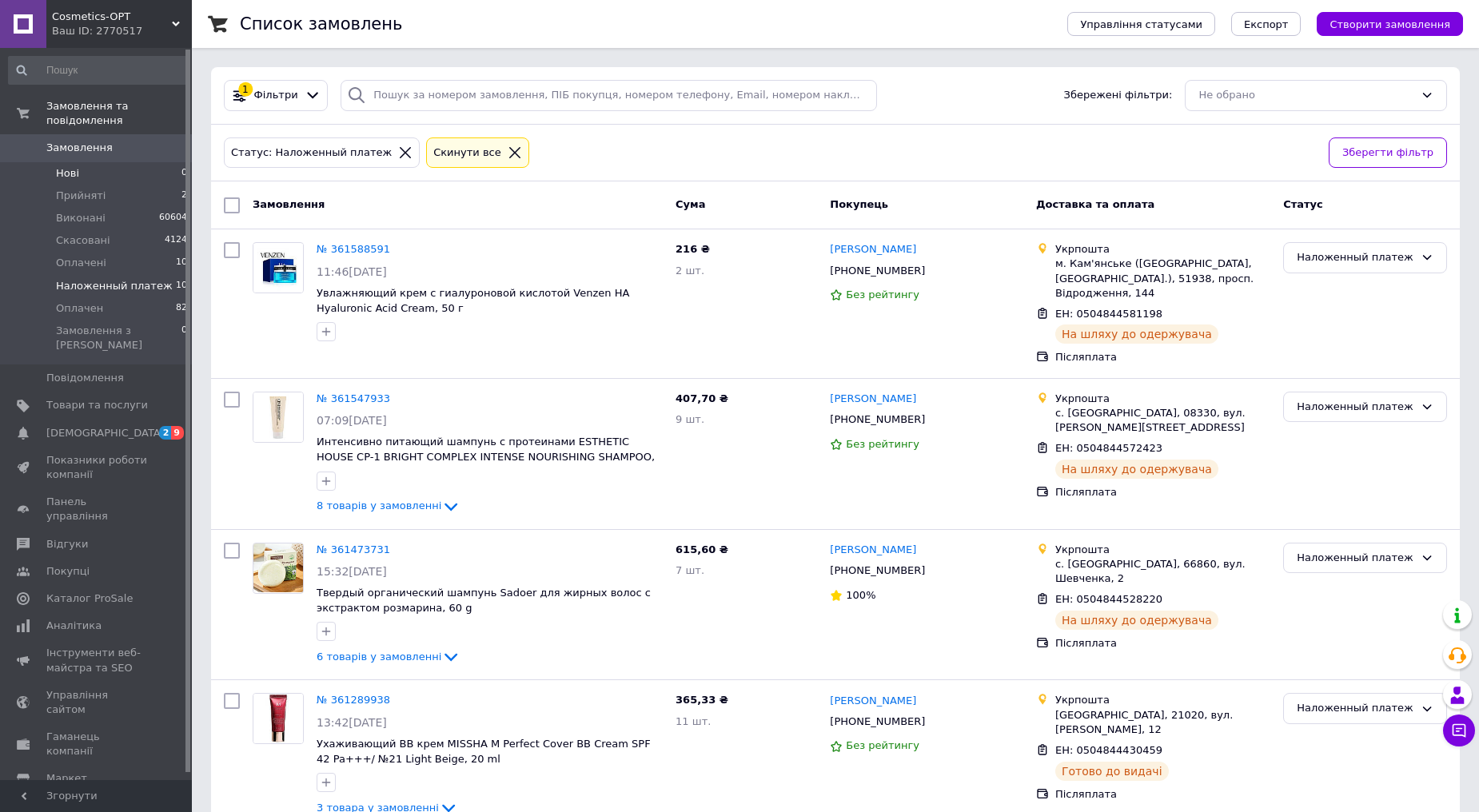
click at [56, 162] on li "Нові 0" at bounding box center [98, 173] width 197 height 23
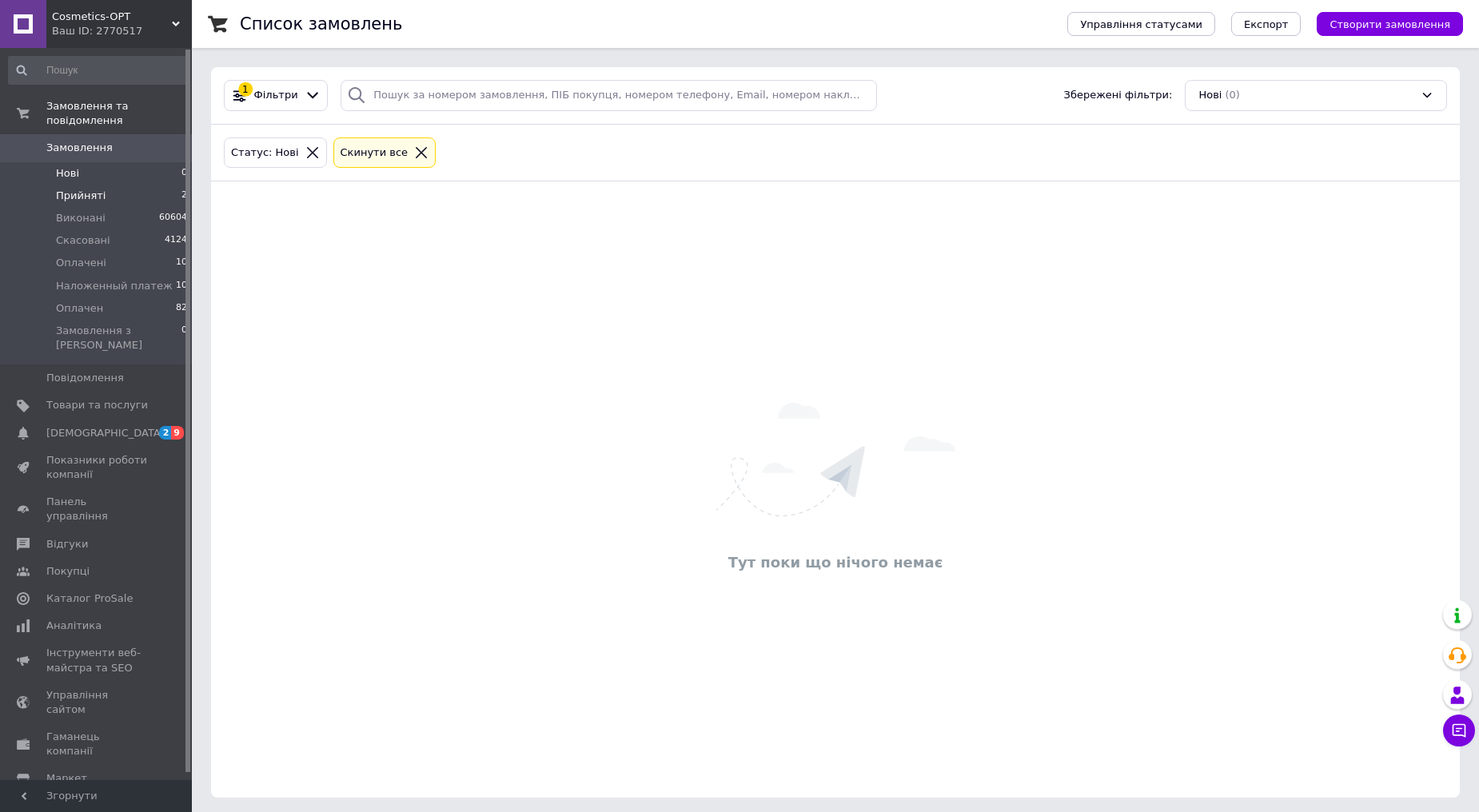
click at [90, 188] on span "Прийняті" at bounding box center [80, 195] width 49 height 14
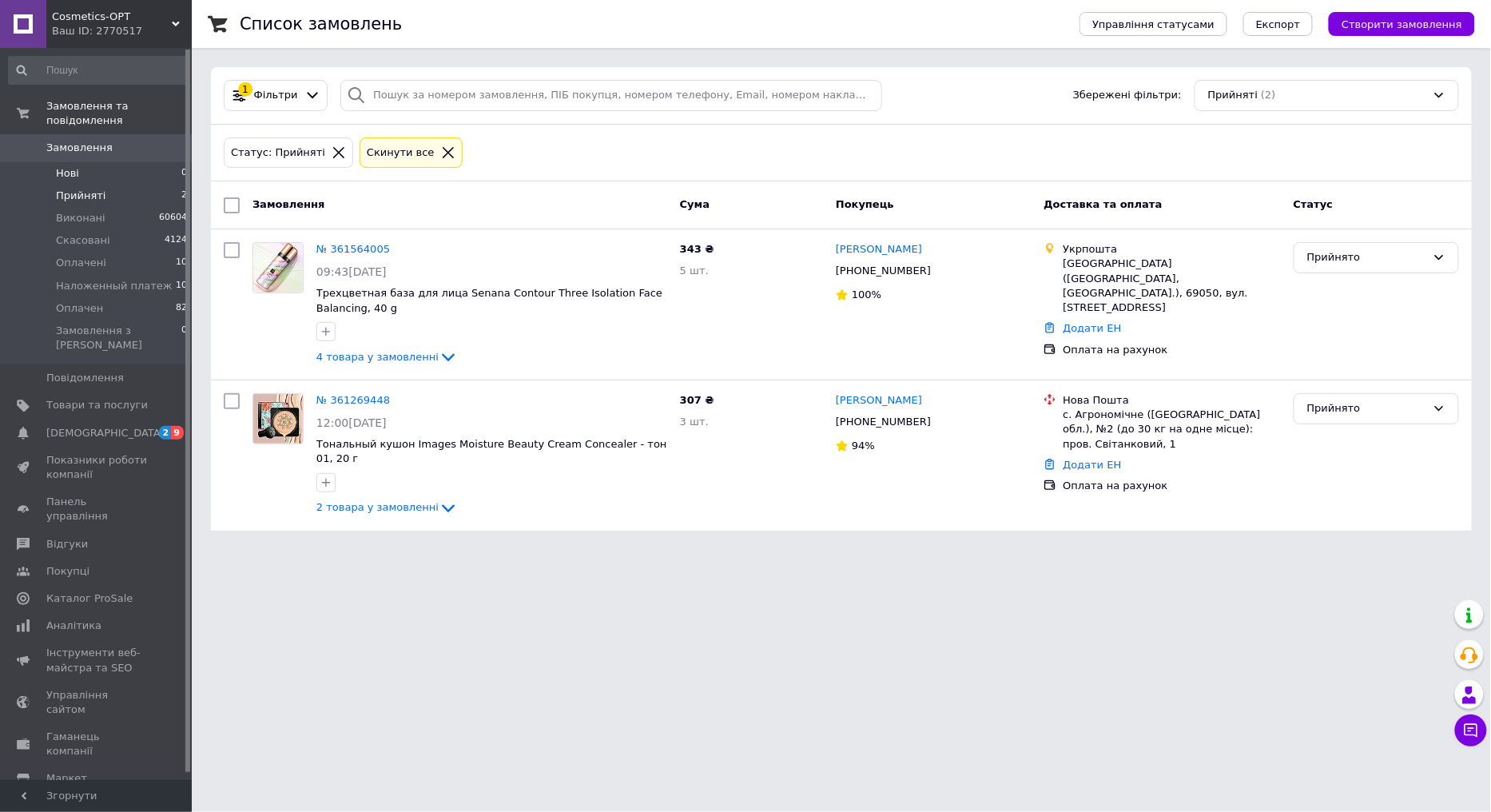
click at [128, 162] on li "Нові 0" at bounding box center [98, 173] width 197 height 23
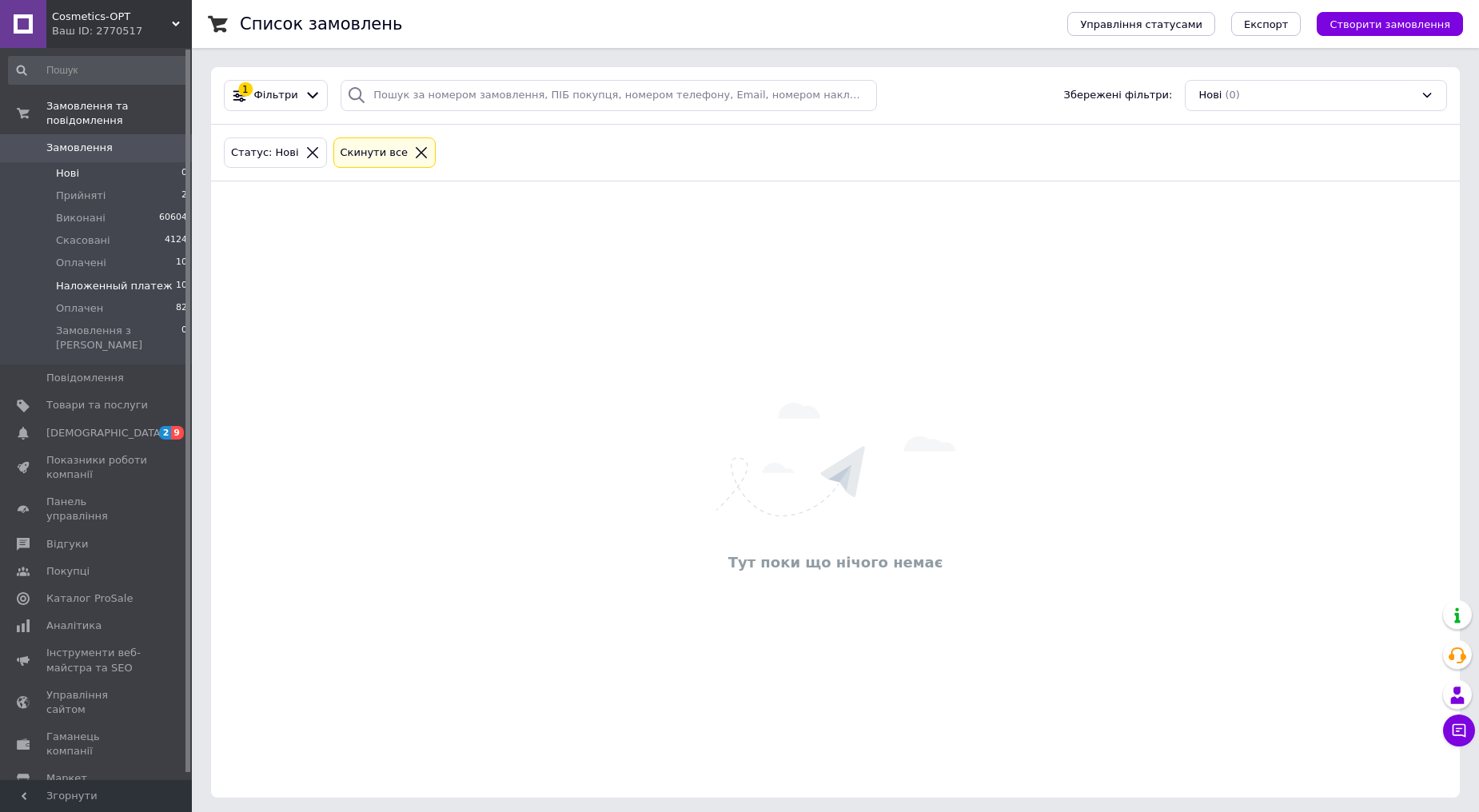
click at [124, 279] on span "Наложенный платеж" at bounding box center [114, 286] width 116 height 14
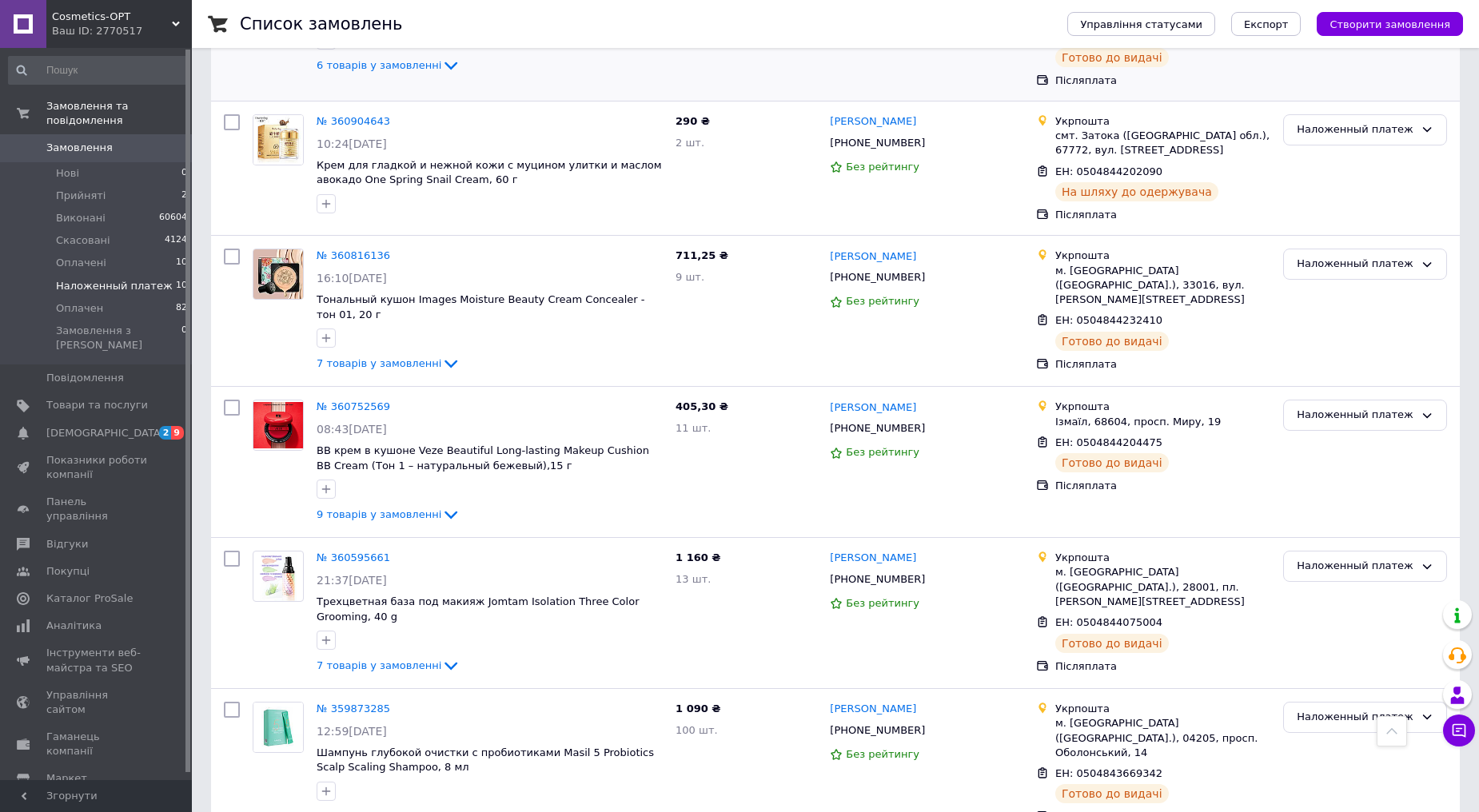
scroll to position [895, 0]
click at [116, 162] on li "Нові 0" at bounding box center [98, 173] width 197 height 23
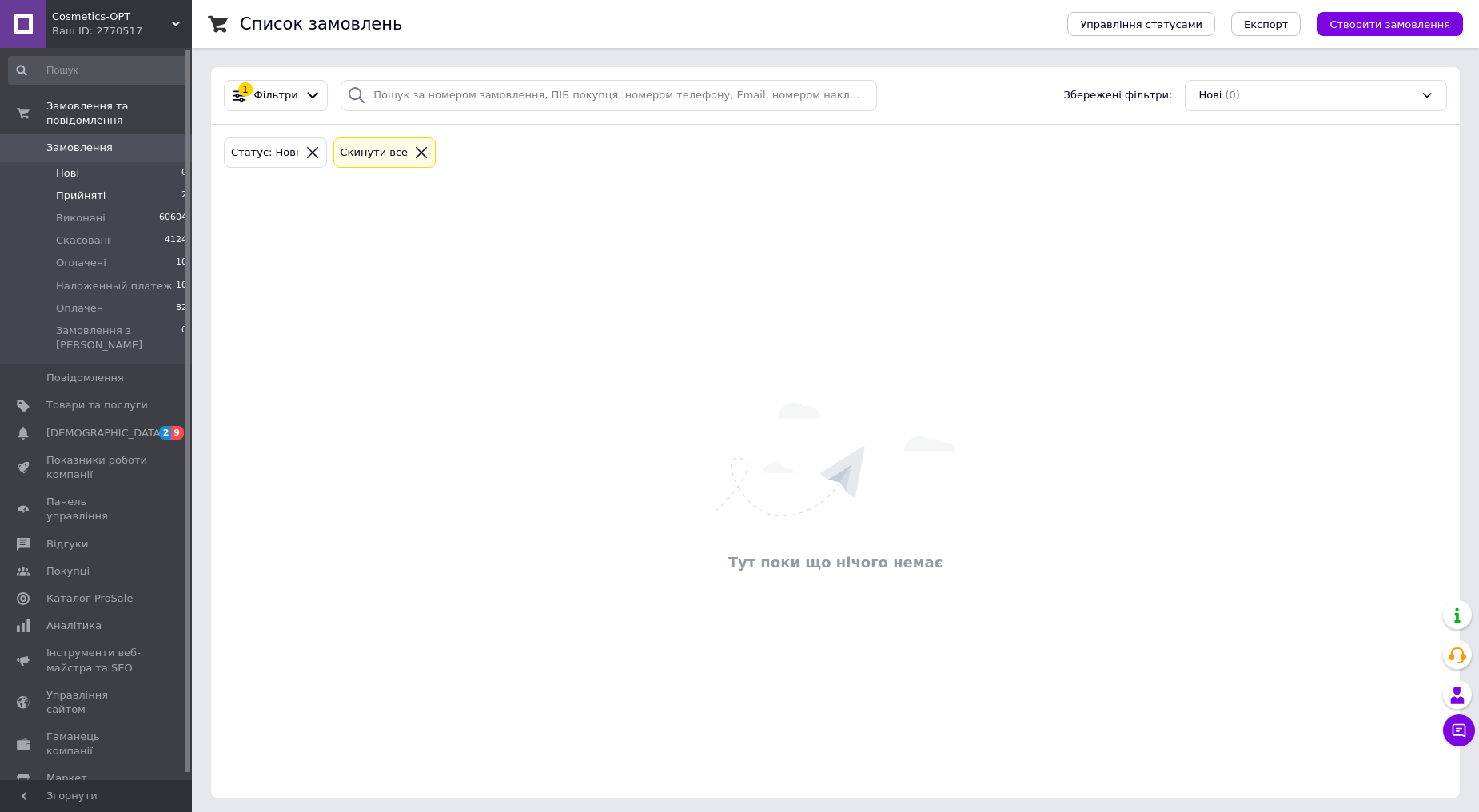
drag, startPoint x: 100, startPoint y: 168, endPoint x: 99, endPoint y: 180, distance: 12.0
click at [100, 174] on ul "Нові 0 Прийняті 2 Виконані 60604 Скасовані 4124 Оплачені 10 Наложенный платеж 1…" at bounding box center [98, 263] width 197 height 203
click at [99, 188] on span "Прийняті" at bounding box center [80, 195] width 49 height 14
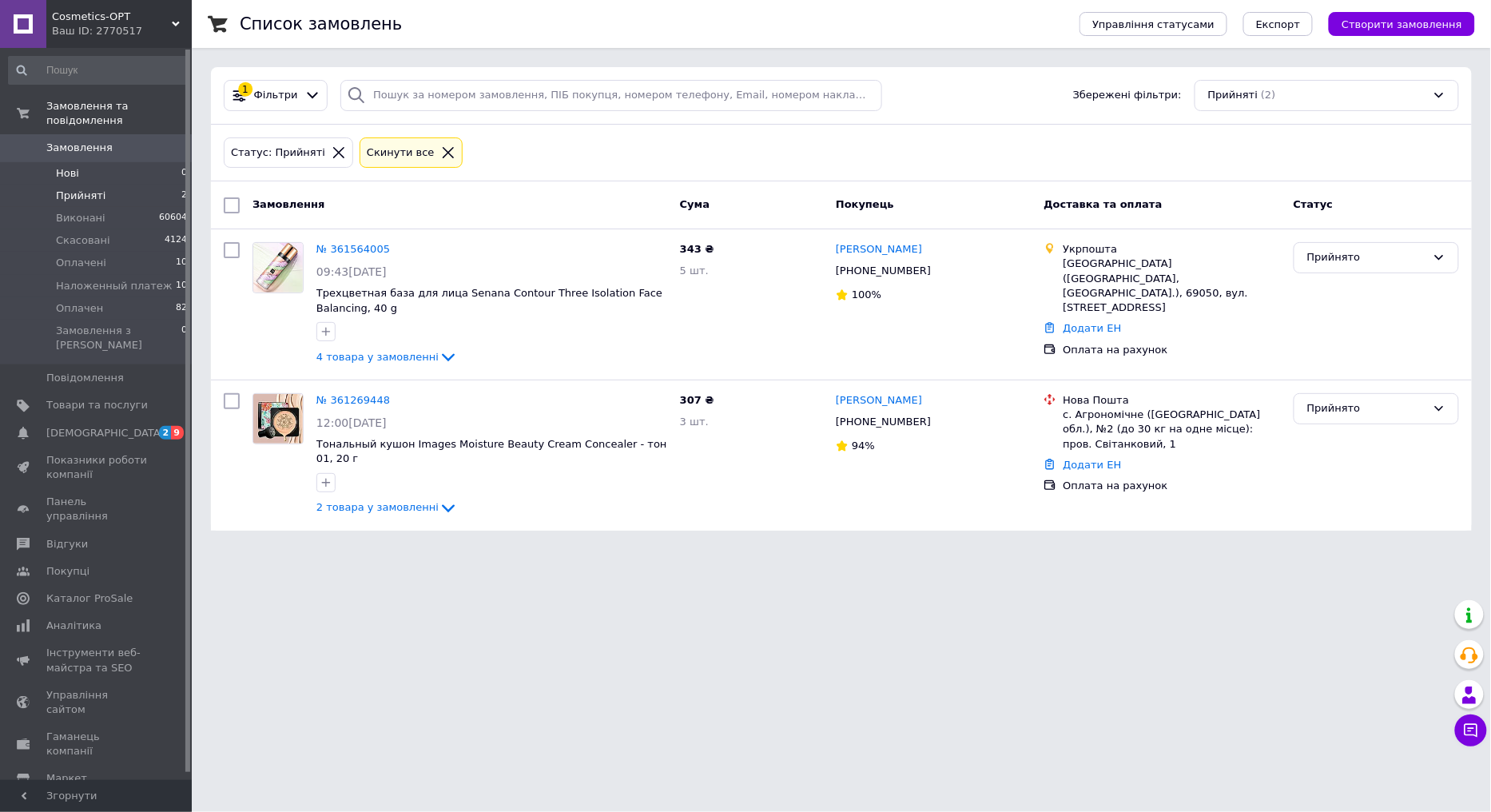
click at [69, 167] on span "Нові" at bounding box center [67, 173] width 23 height 14
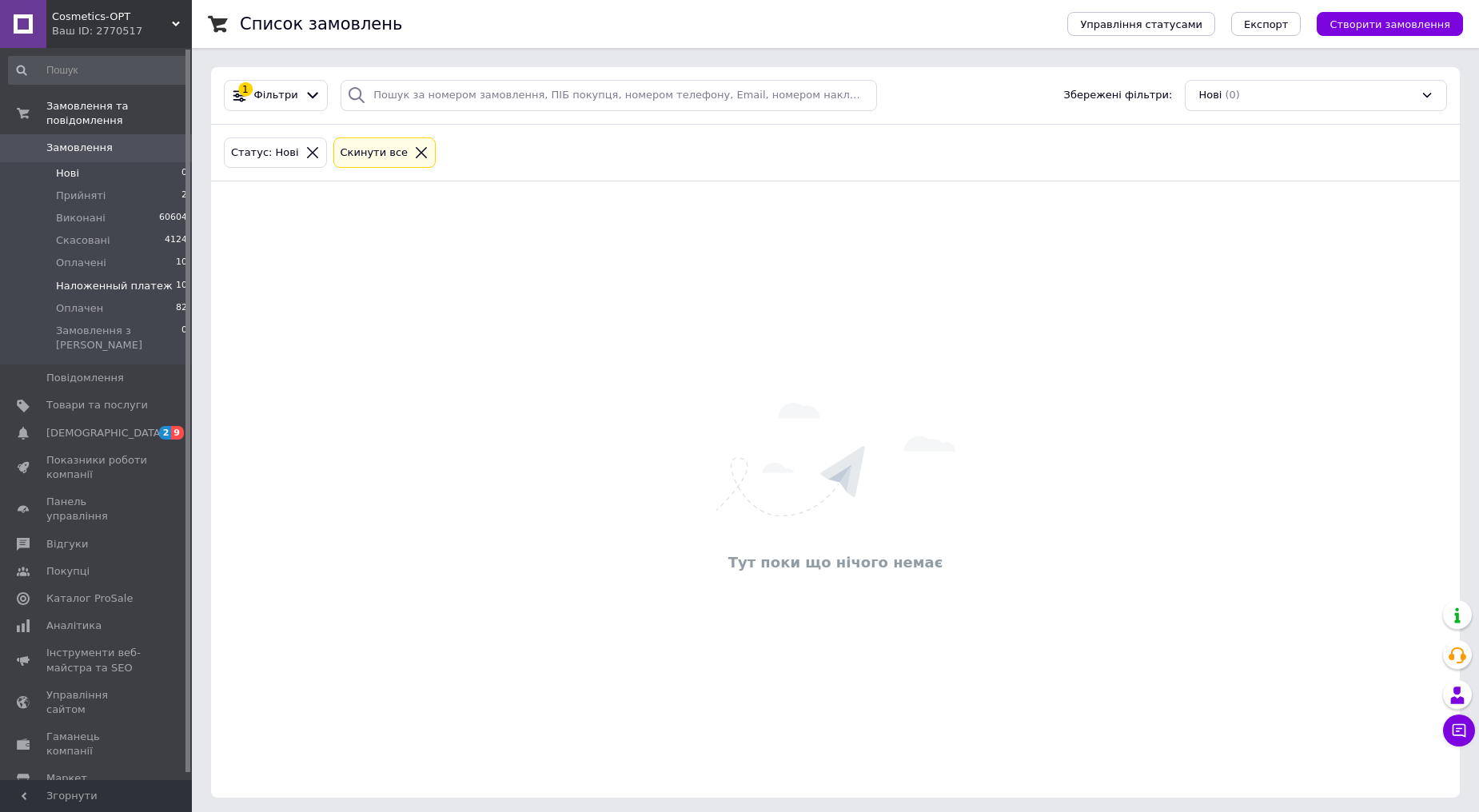
click at [115, 280] on li "Наложенный платеж 10" at bounding box center [98, 286] width 197 height 23
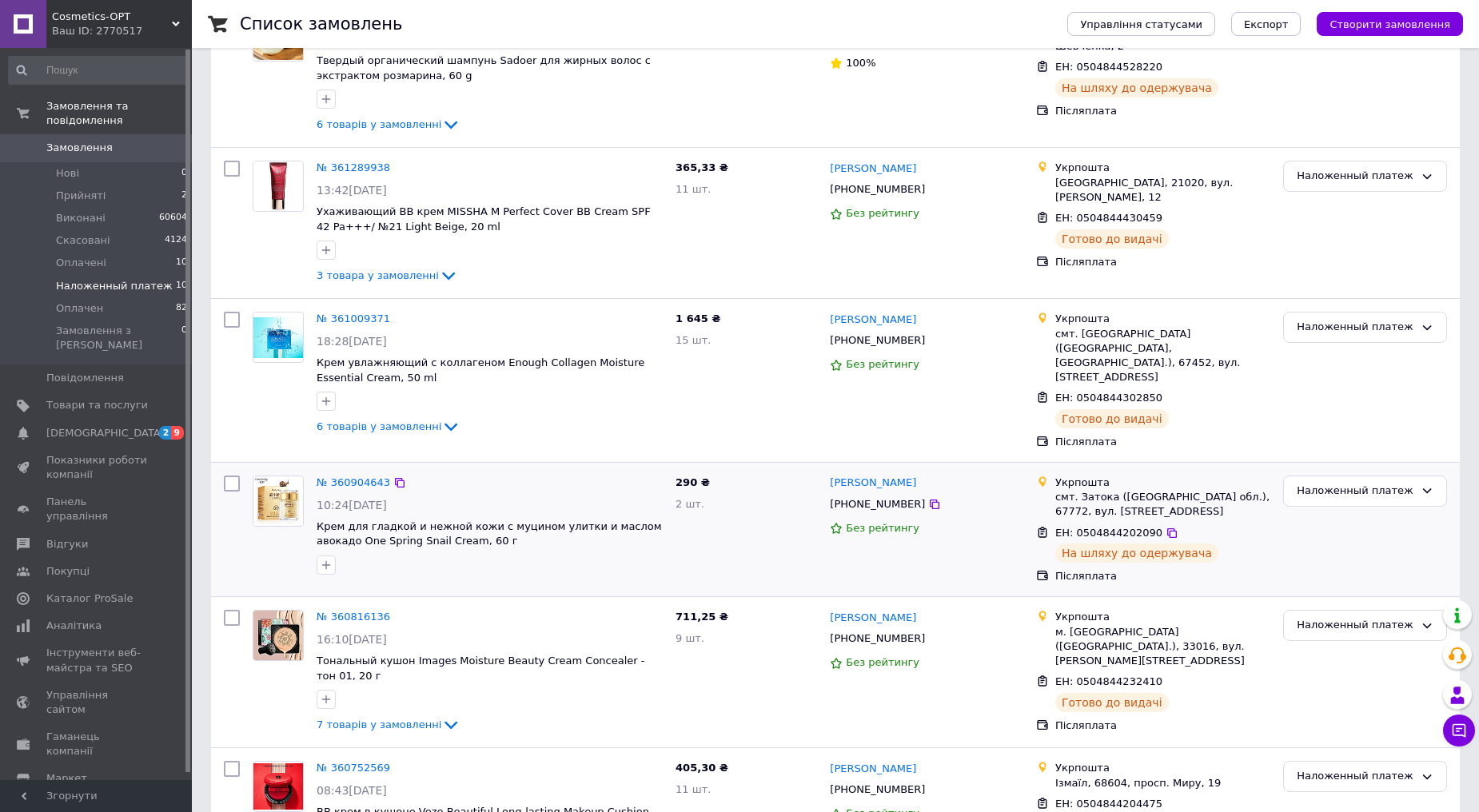
scroll to position [895, 0]
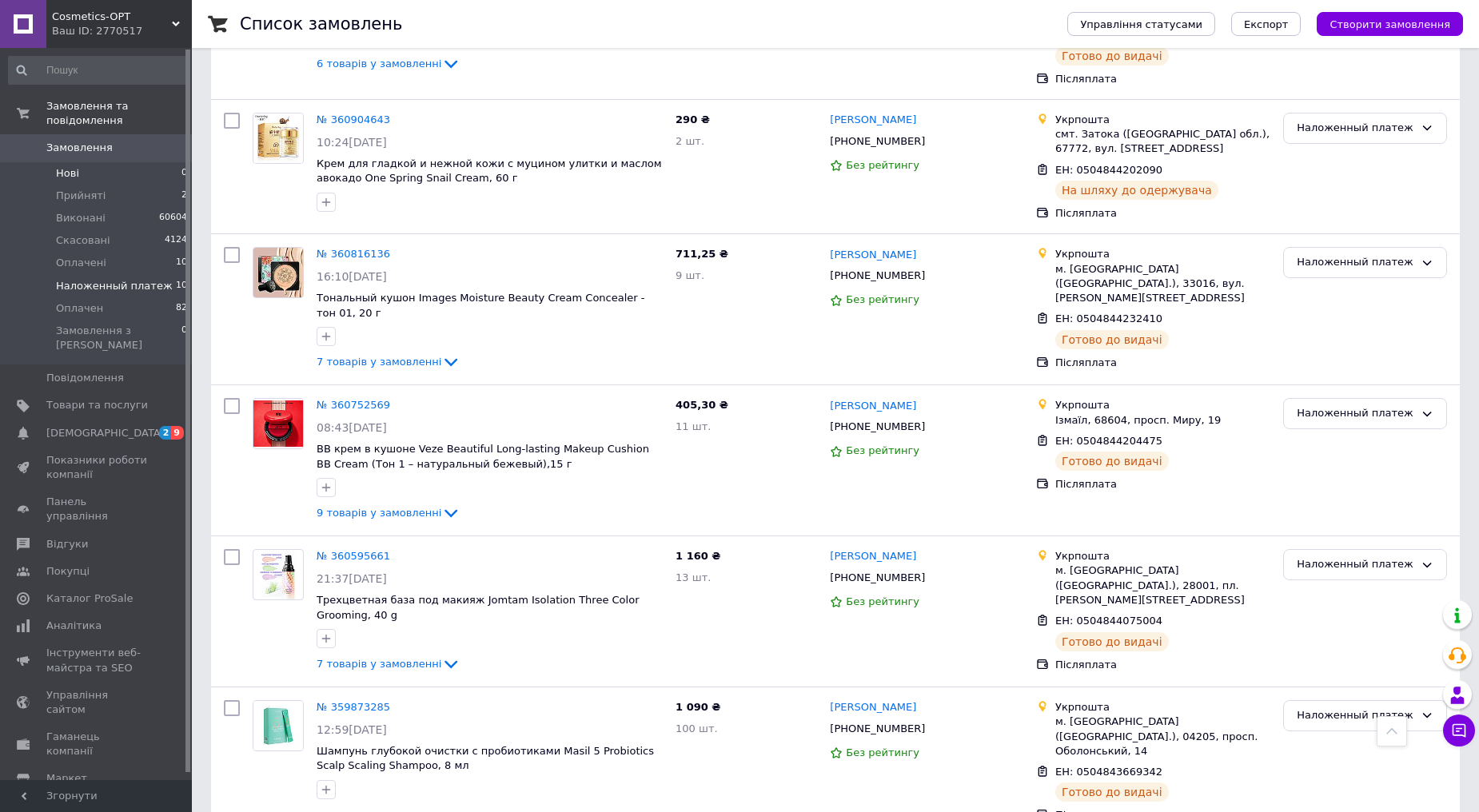
click at [136, 162] on li "Нові 0" at bounding box center [98, 173] width 197 height 23
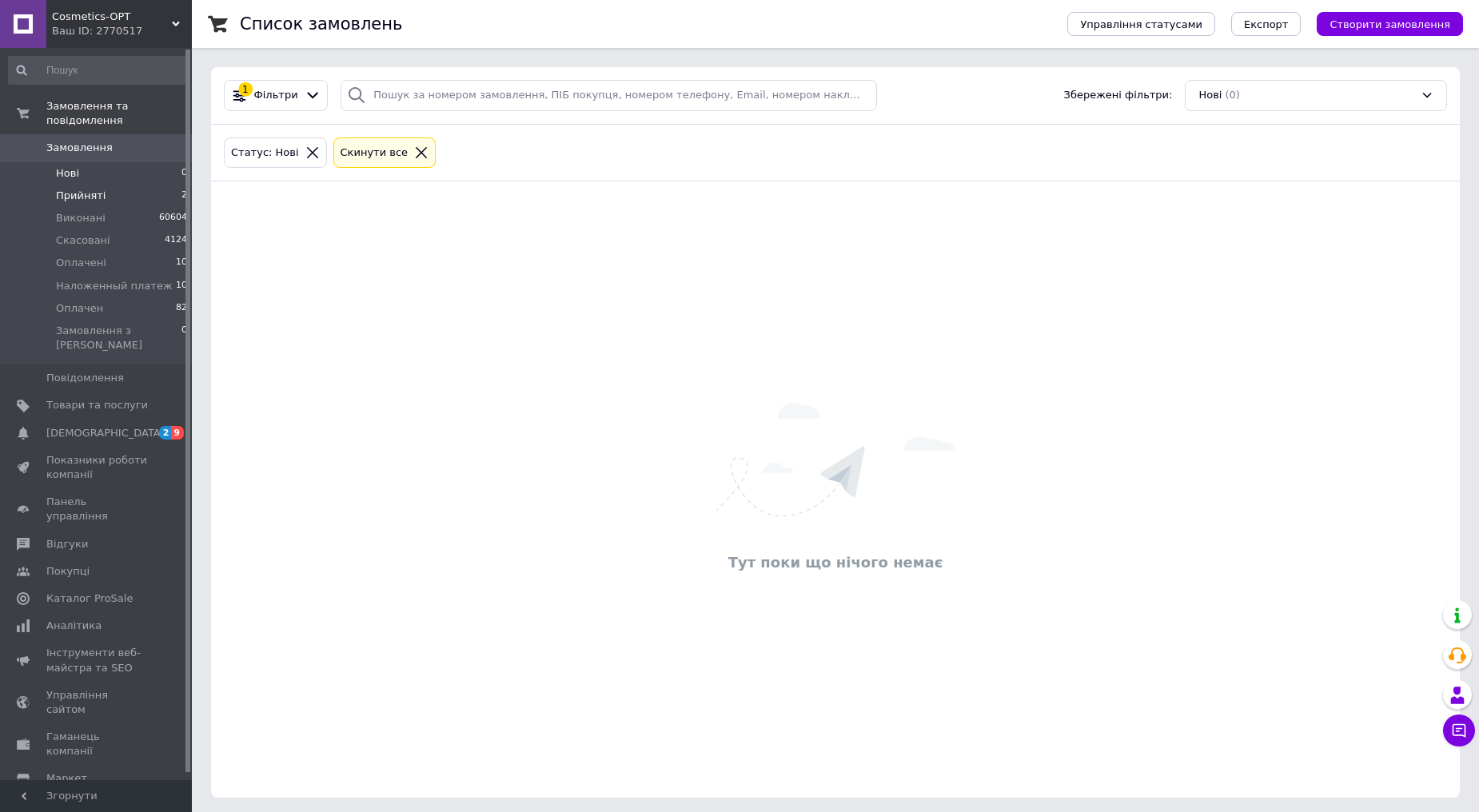
click at [74, 188] on span "Прийняті" at bounding box center [80, 195] width 49 height 14
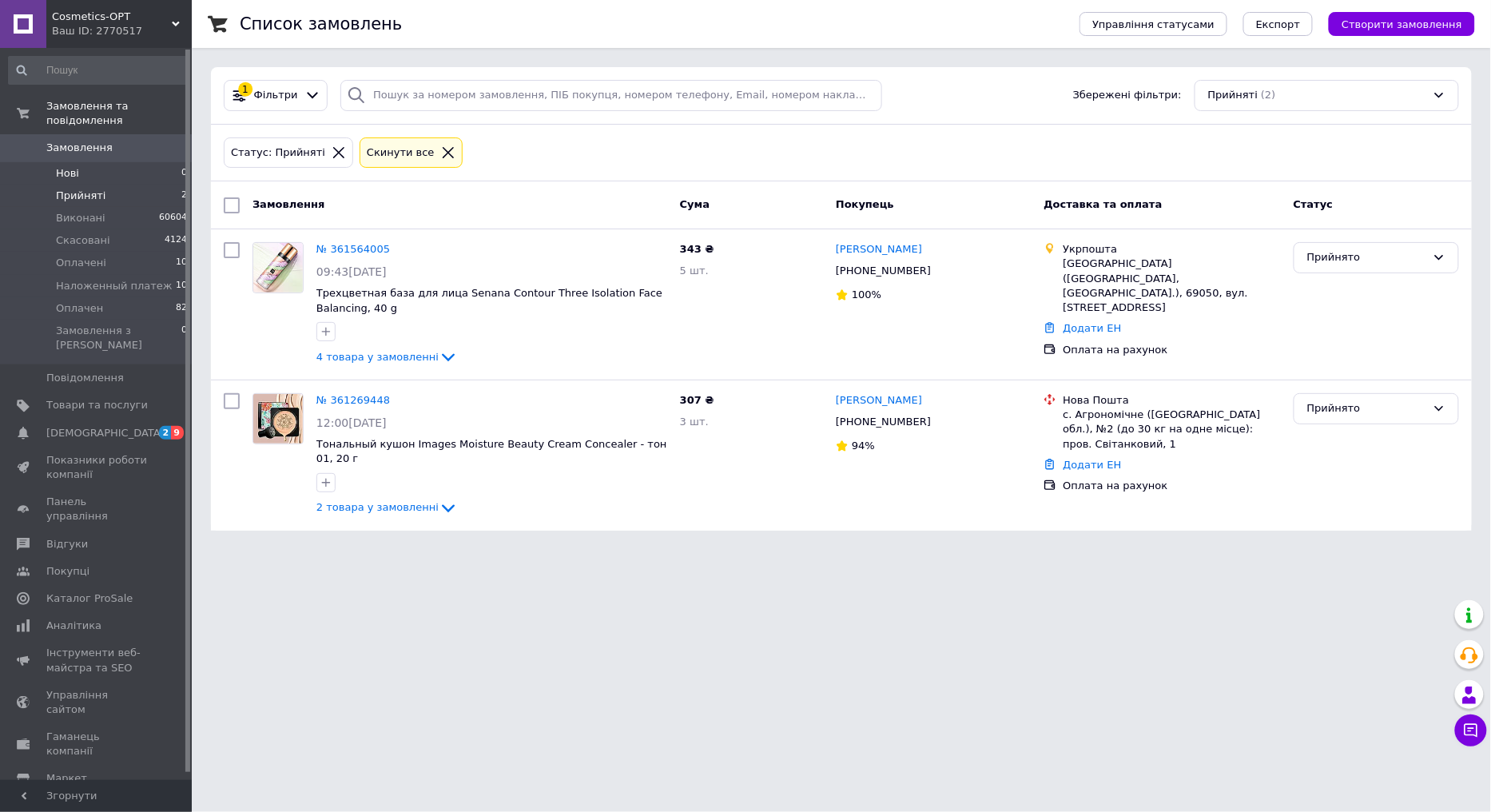
click at [84, 162] on li "Нові 0" at bounding box center [98, 173] width 197 height 23
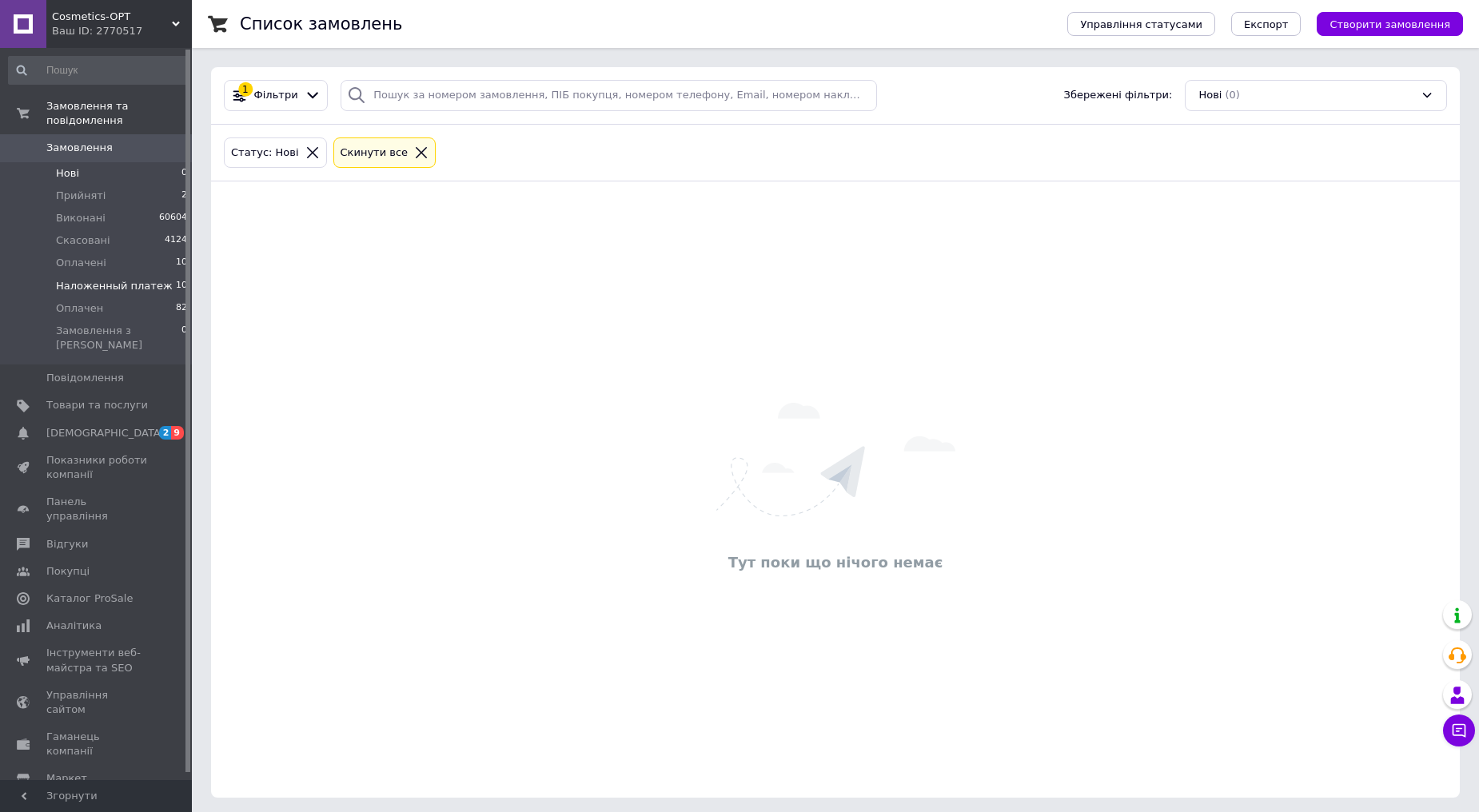
click at [138, 278] on li "Наложенный платеж 10" at bounding box center [98, 286] width 197 height 23
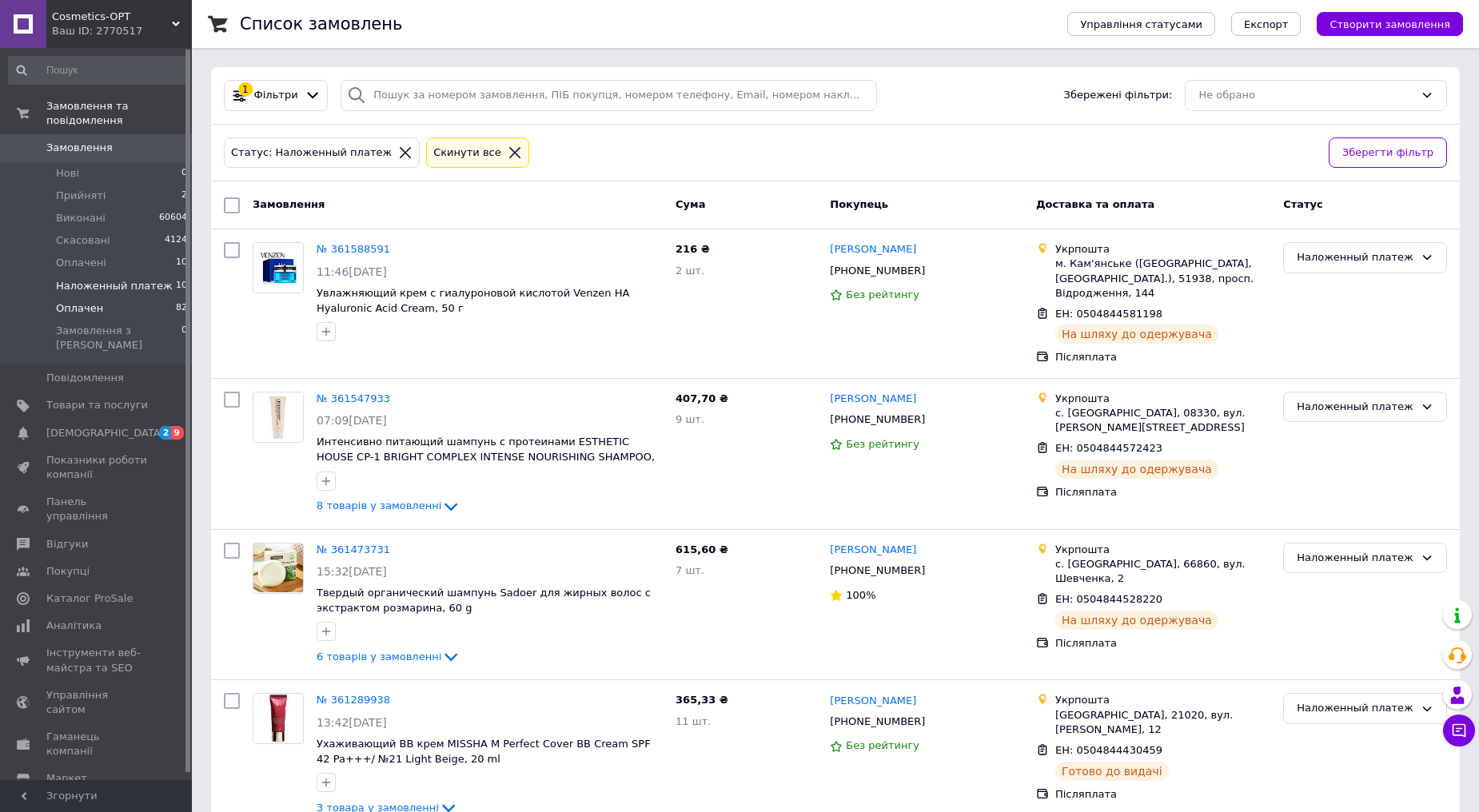
click at [113, 297] on li "Оплачен 82" at bounding box center [98, 309] width 197 height 23
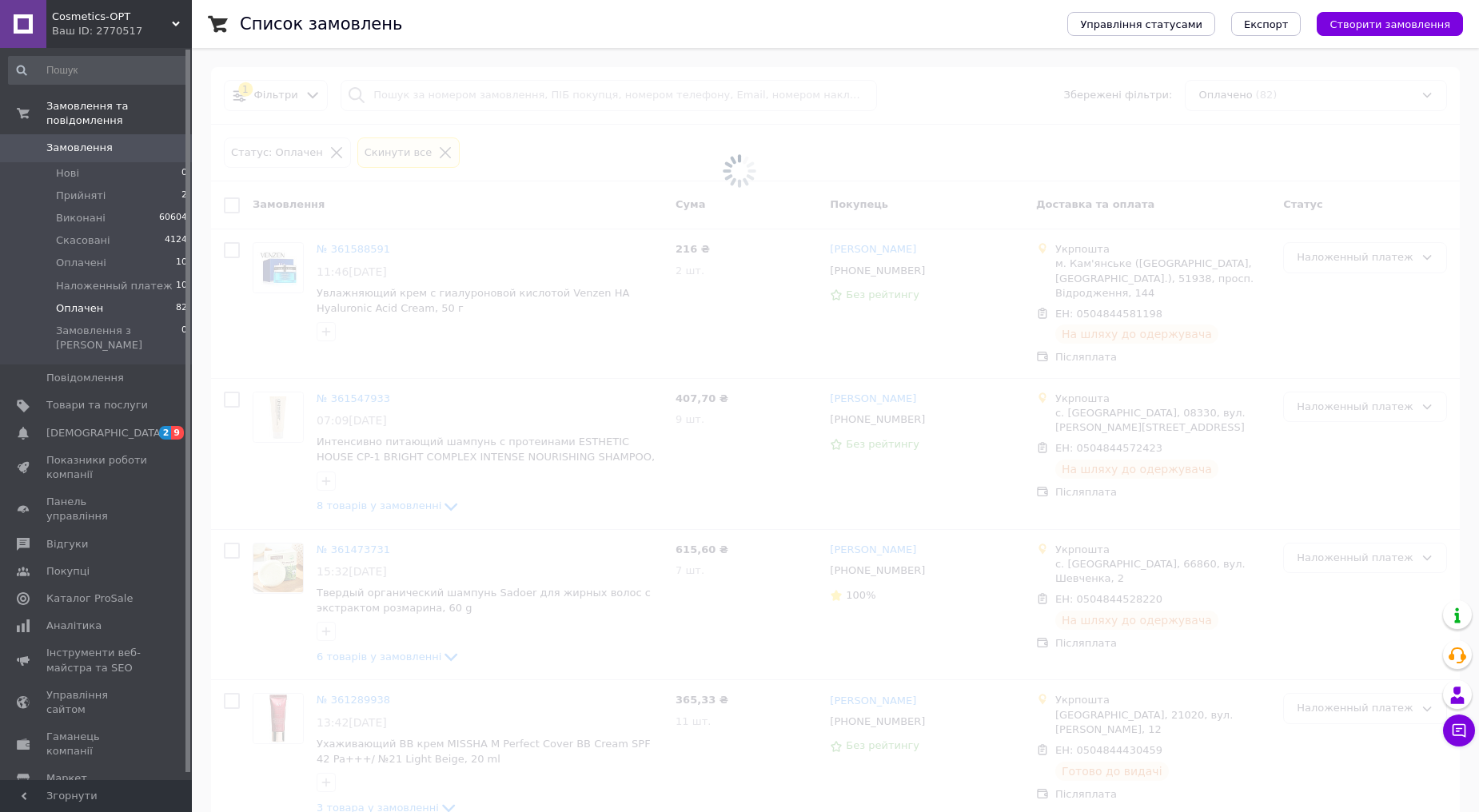
click at [558, 100] on span at bounding box center [740, 170] width 1479 height 342
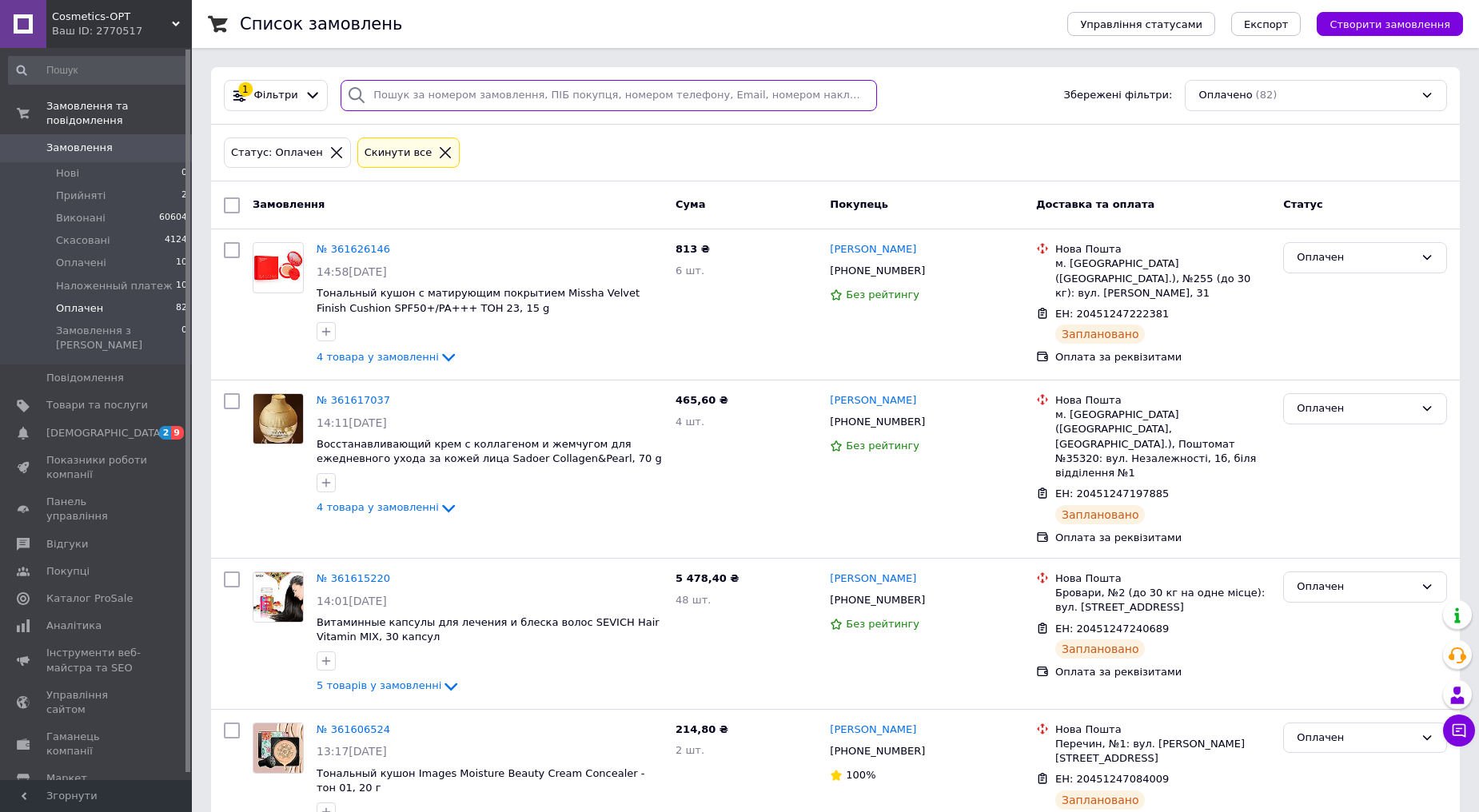
click at [579, 100] on input "search" at bounding box center [609, 95] width 536 height 31
paste input "Чубаєвська"
type input "Чубаєвська"
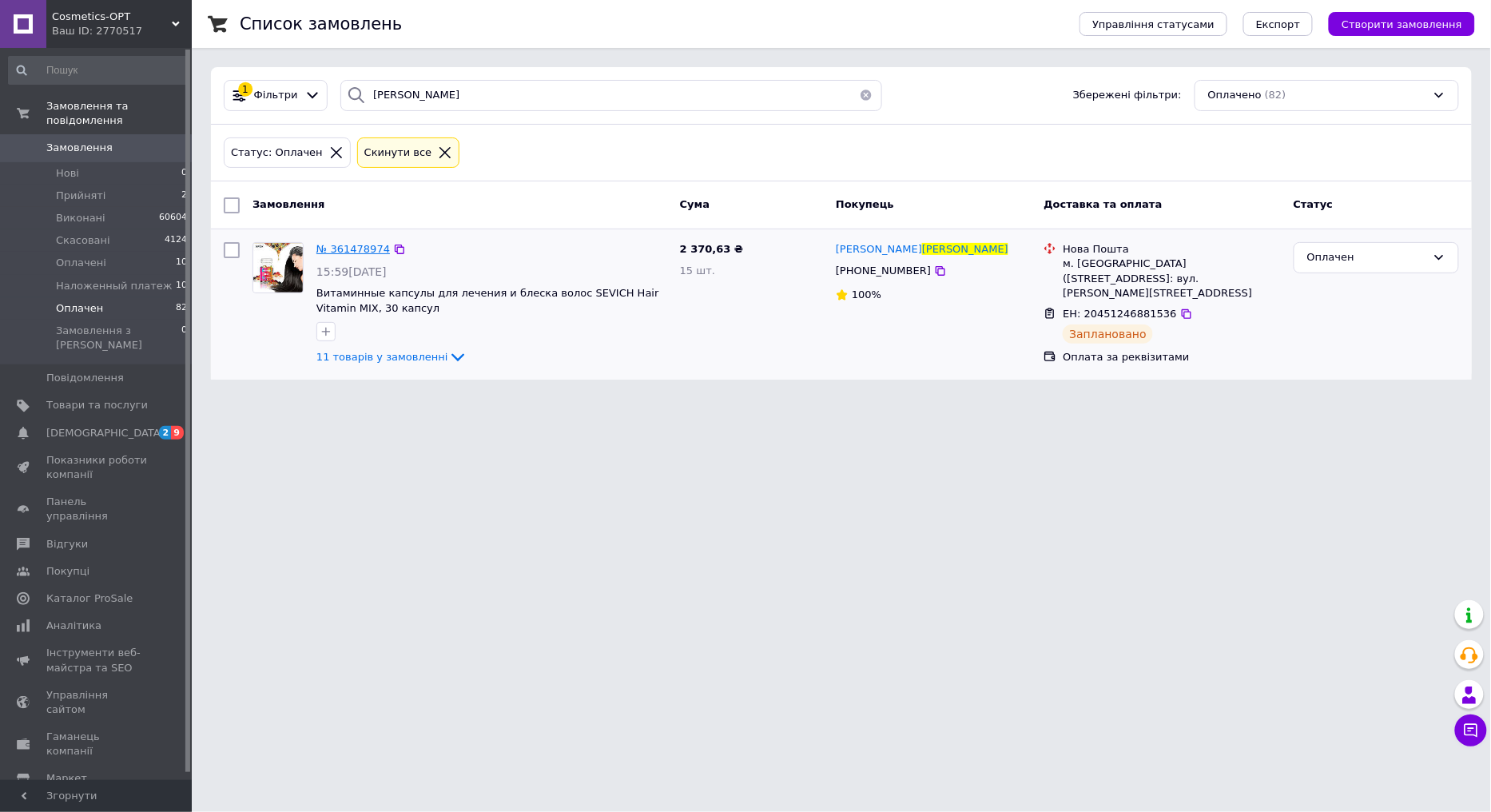
click at [352, 250] on span "№ 361478974" at bounding box center [353, 249] width 74 height 12
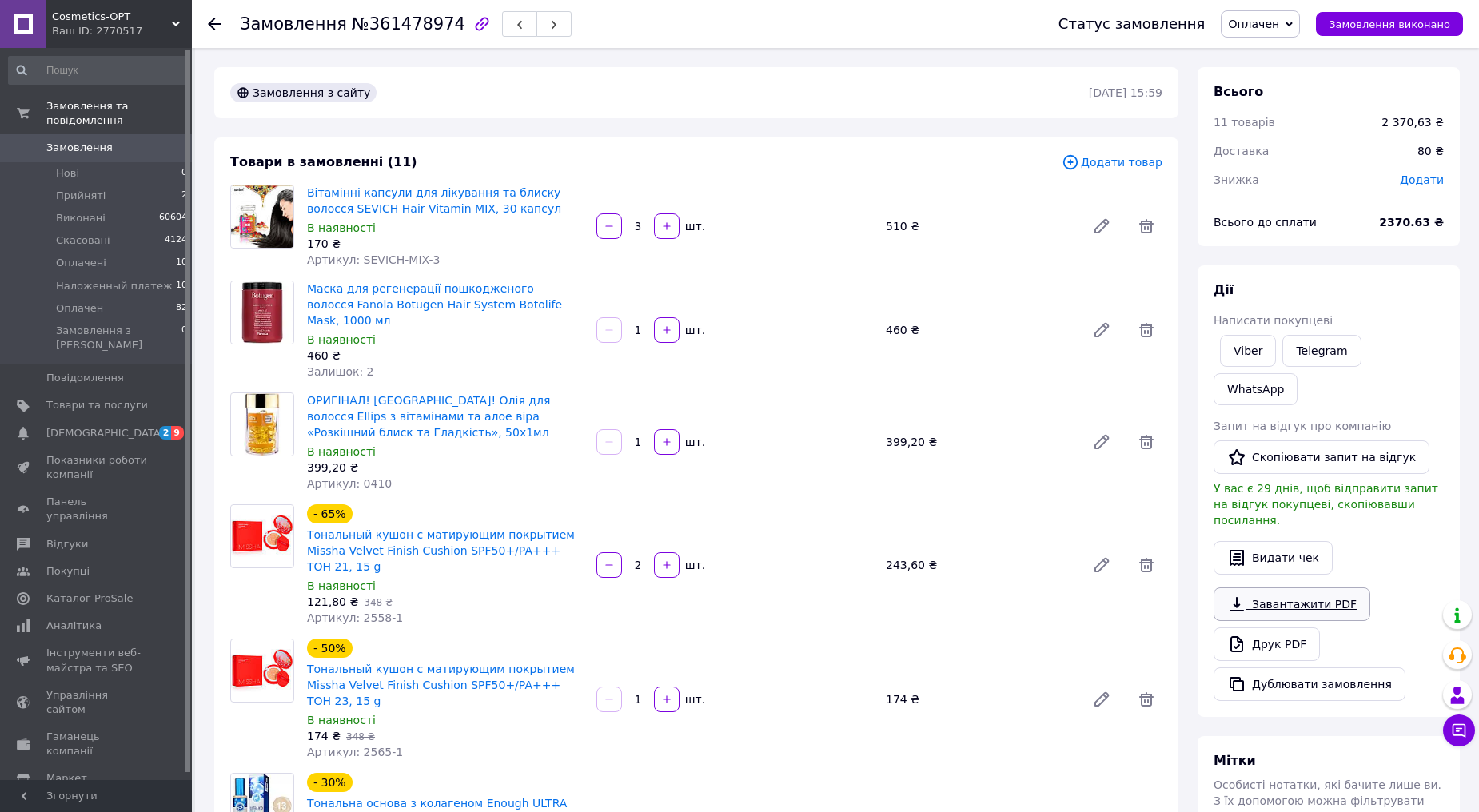
click at [1247, 588] on link "Завантажити PDF" at bounding box center [1292, 604] width 156 height 33
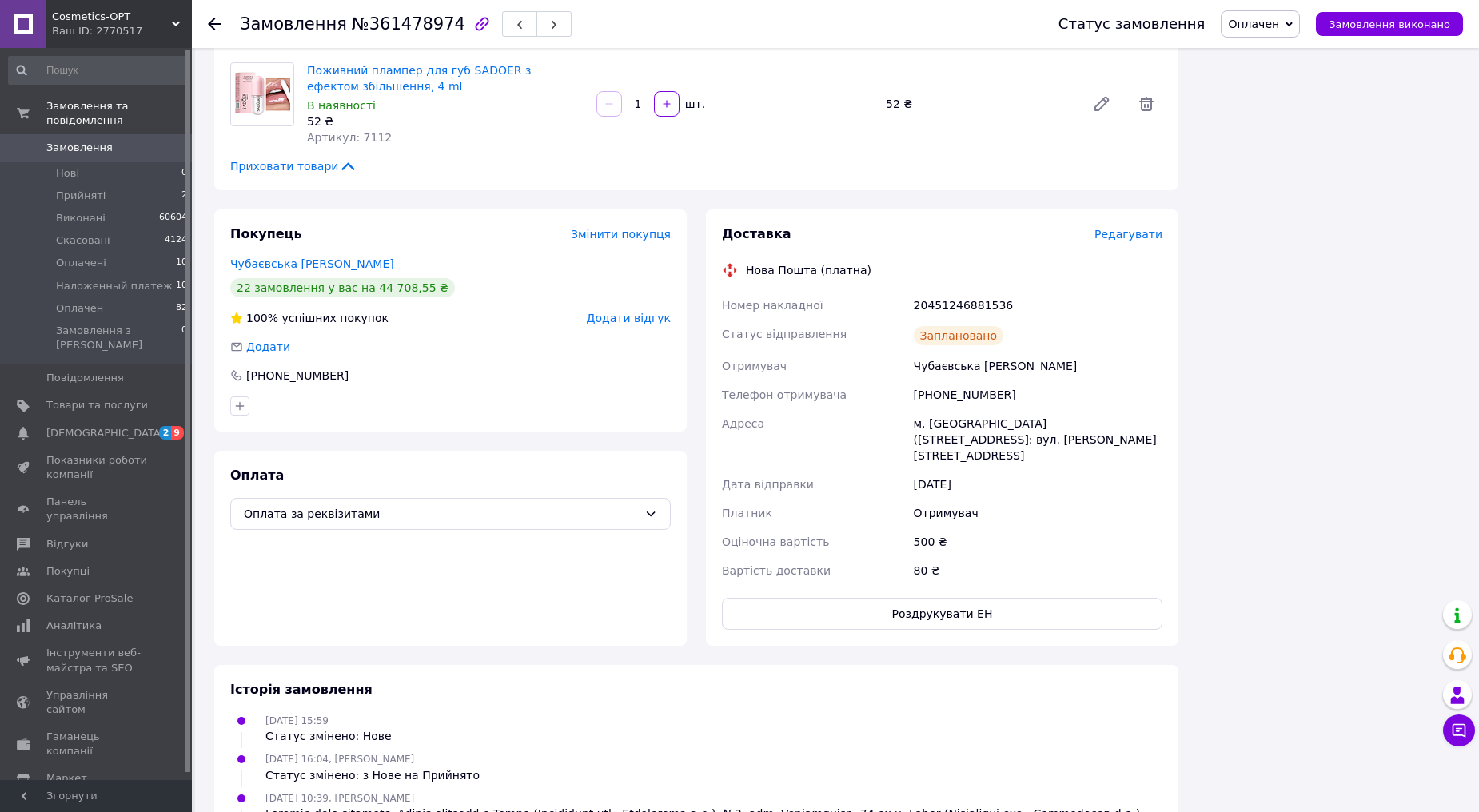
scroll to position [1408, 0]
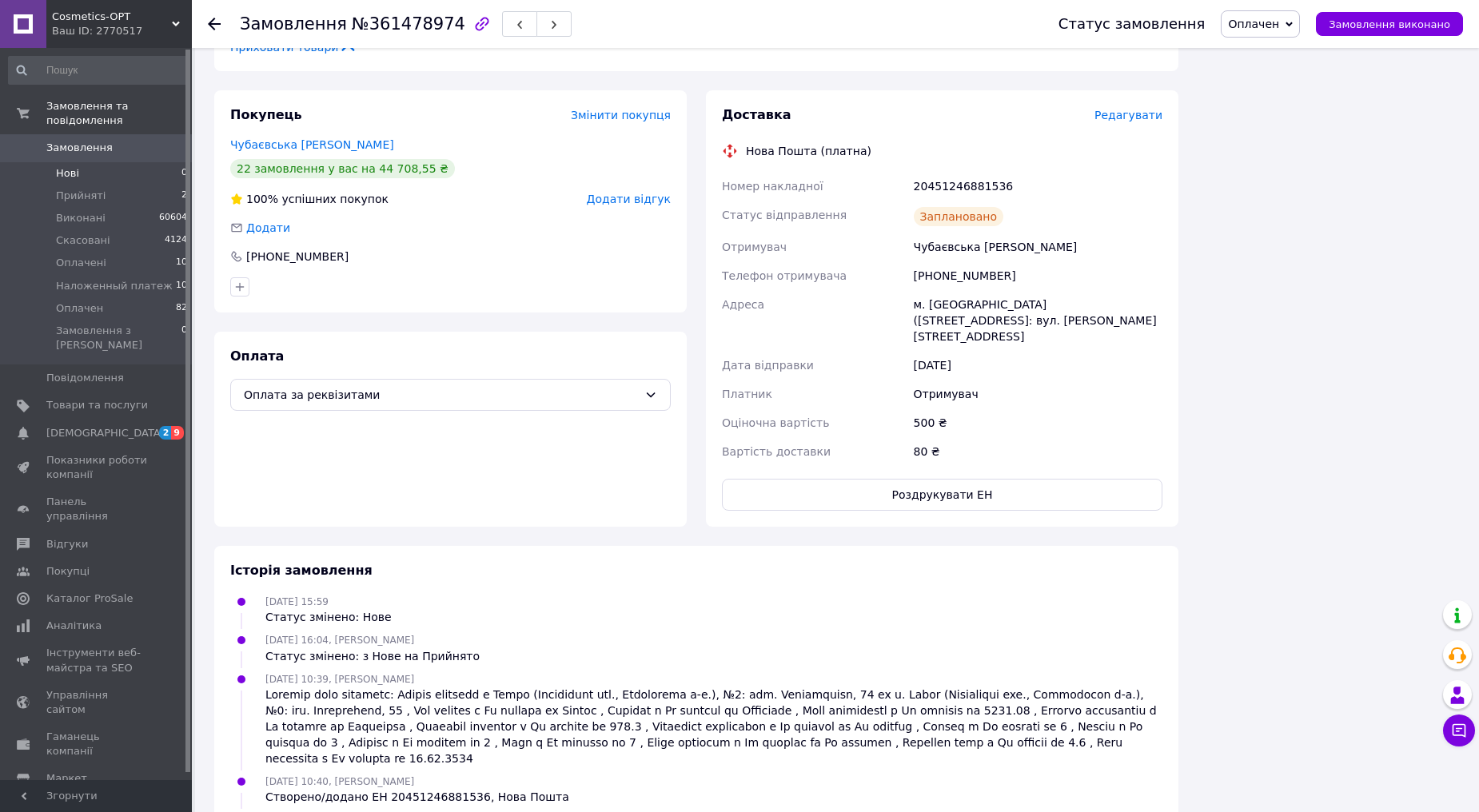
click at [129, 162] on li "Нові 0" at bounding box center [98, 173] width 197 height 23
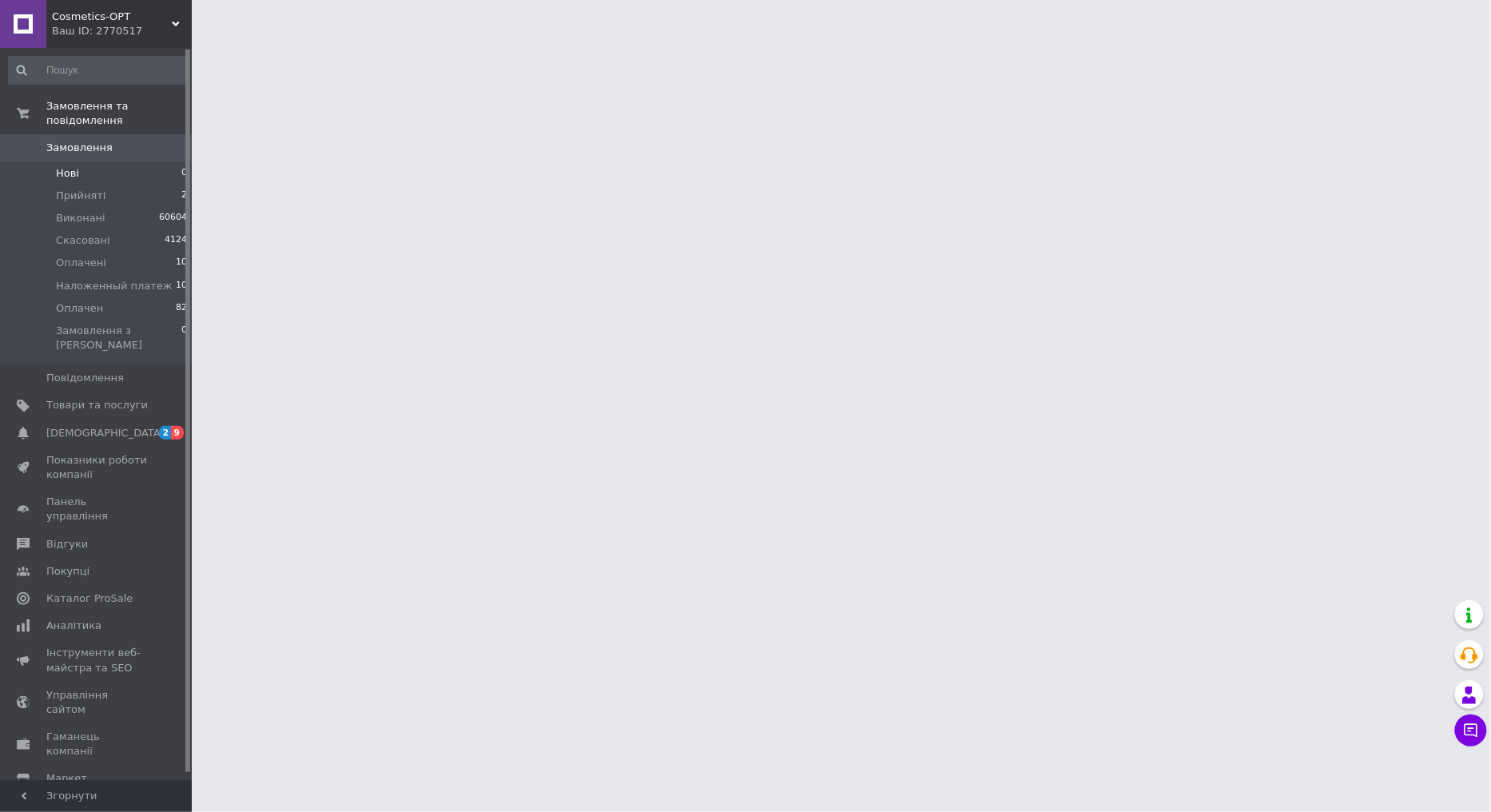
click at [115, 162] on li "Нові 0" at bounding box center [98, 173] width 197 height 23
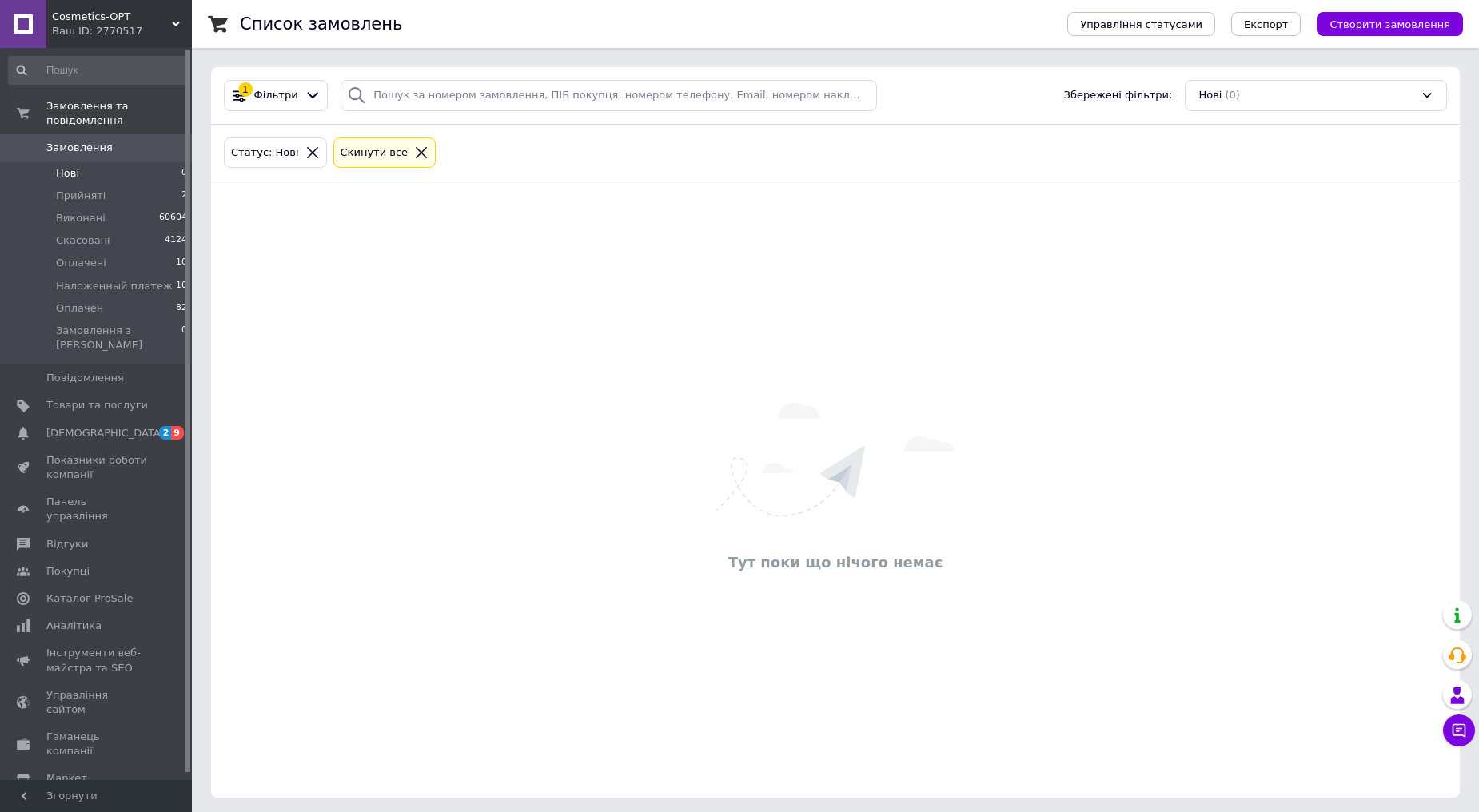
drag, startPoint x: 116, startPoint y: 177, endPoint x: 117, endPoint y: 145, distance: 32.0
click at [118, 185] on li "Прийняті 2" at bounding box center [98, 196] width 197 height 23
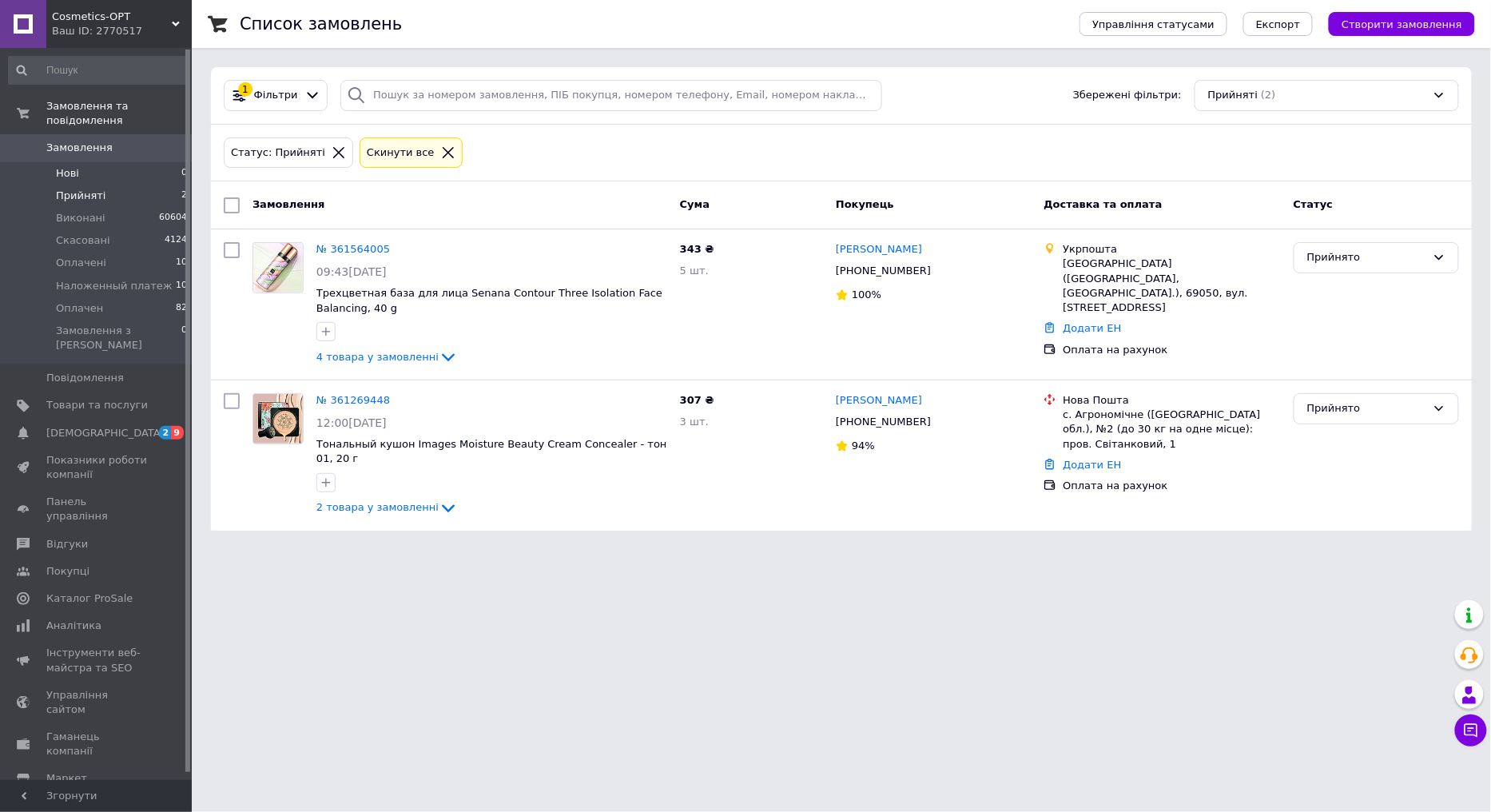
click at [68, 167] on span "Нові" at bounding box center [67, 173] width 23 height 14
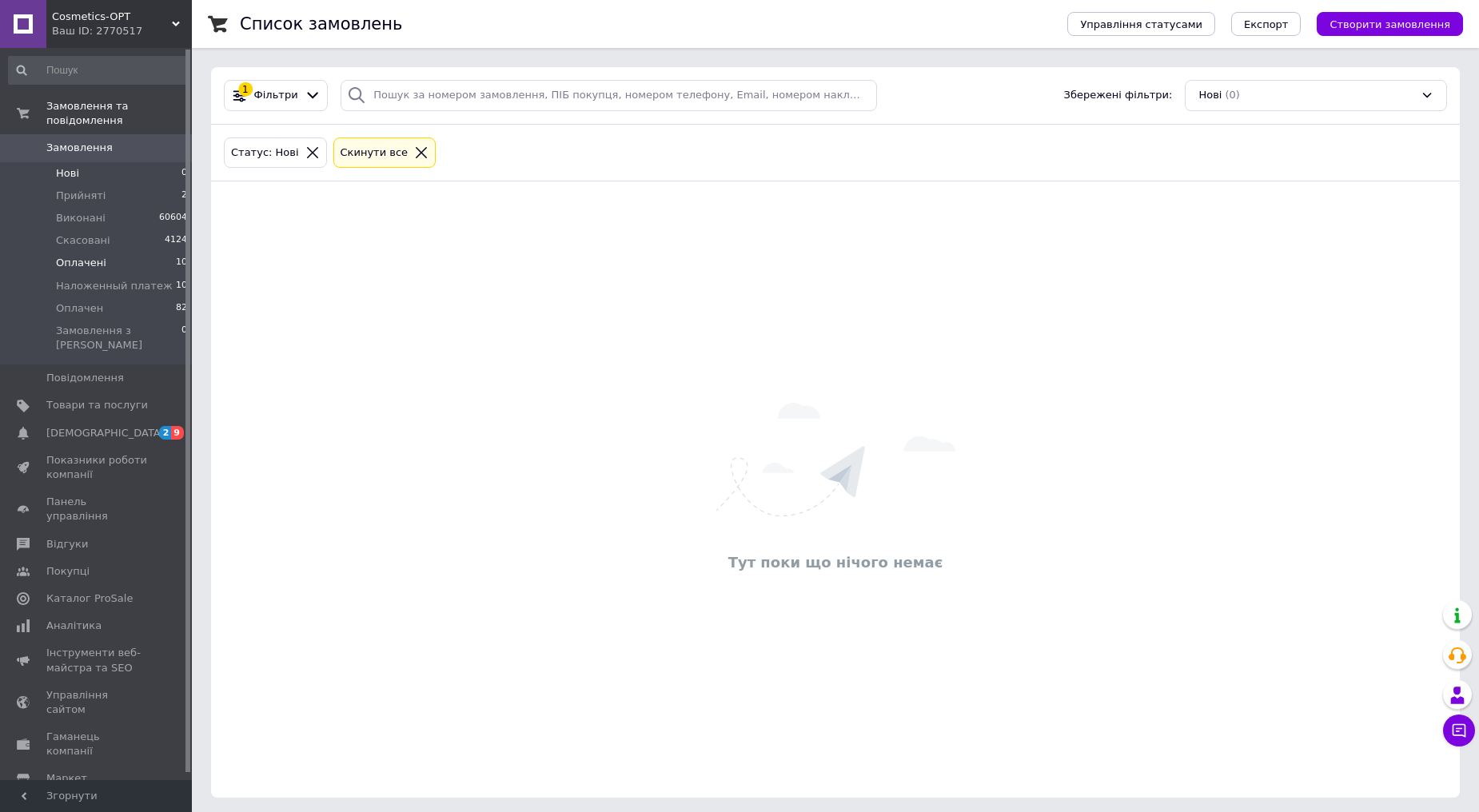
click at [91, 256] on span "Оплачені" at bounding box center [80, 262] width 50 height 14
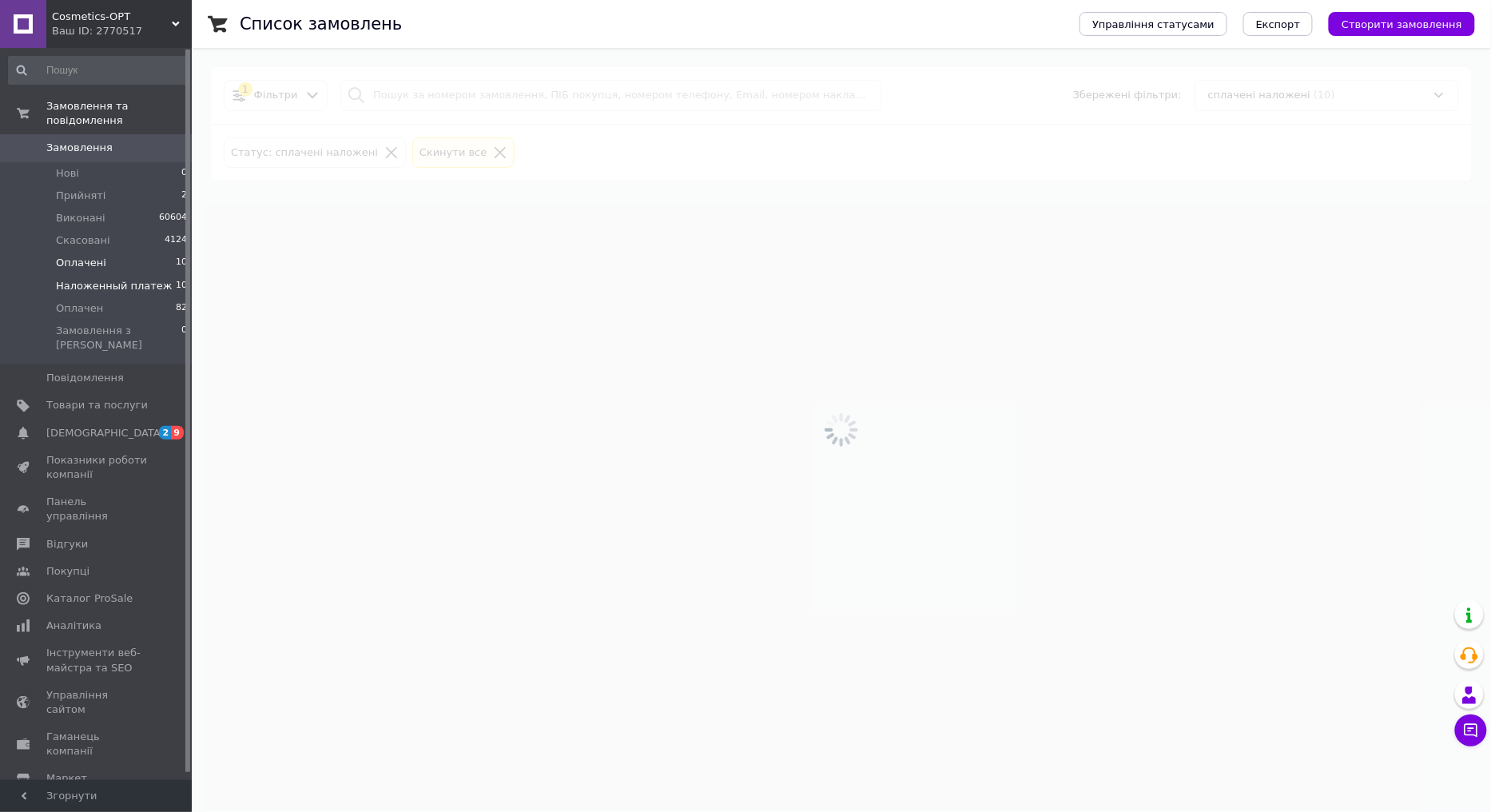
drag, startPoint x: 106, startPoint y: 265, endPoint x: 488, endPoint y: 9, distance: 459.8
click at [107, 279] on span "Наложенный платеж" at bounding box center [114, 286] width 116 height 14
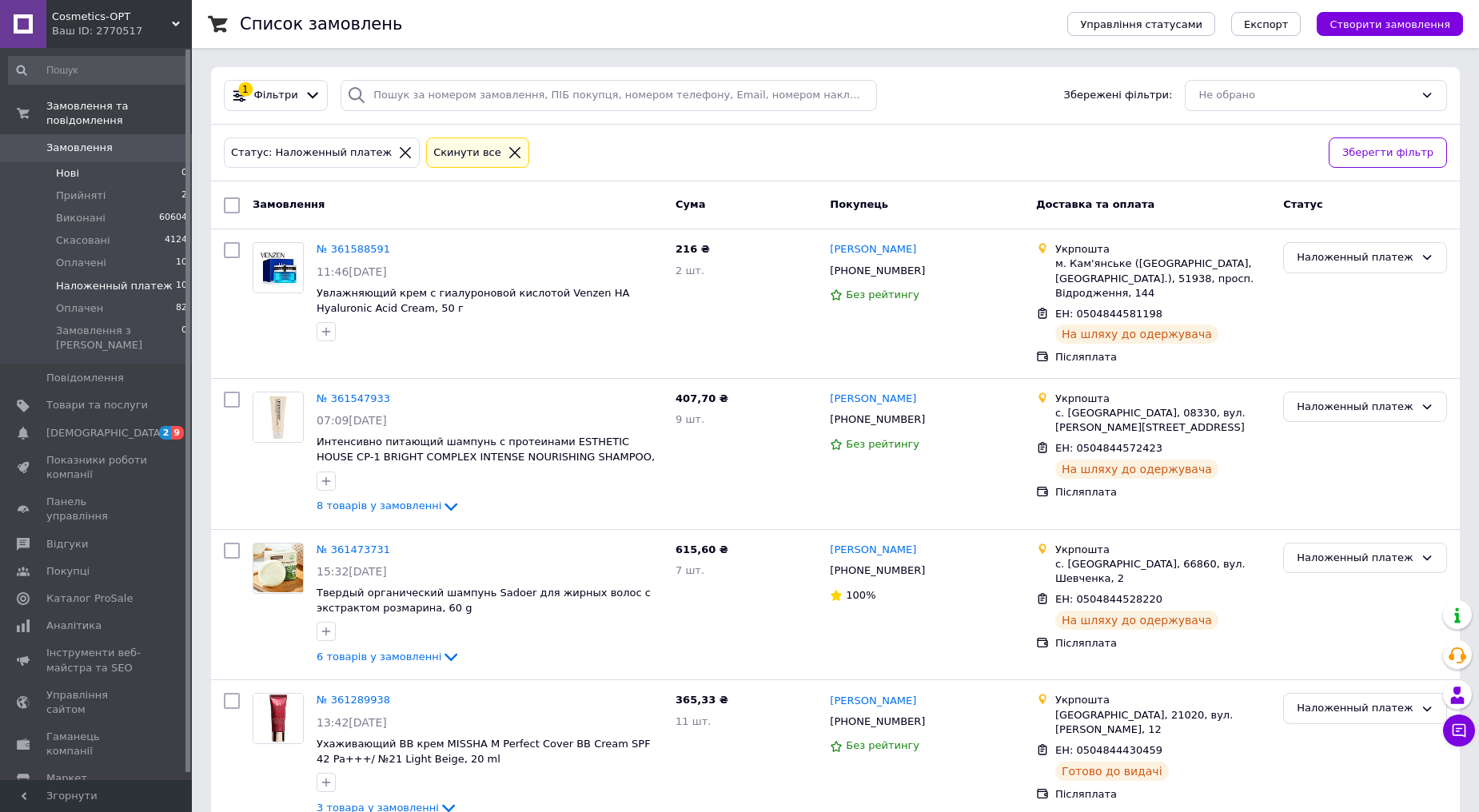
click at [132, 162] on li "Нові 0" at bounding box center [98, 173] width 197 height 23
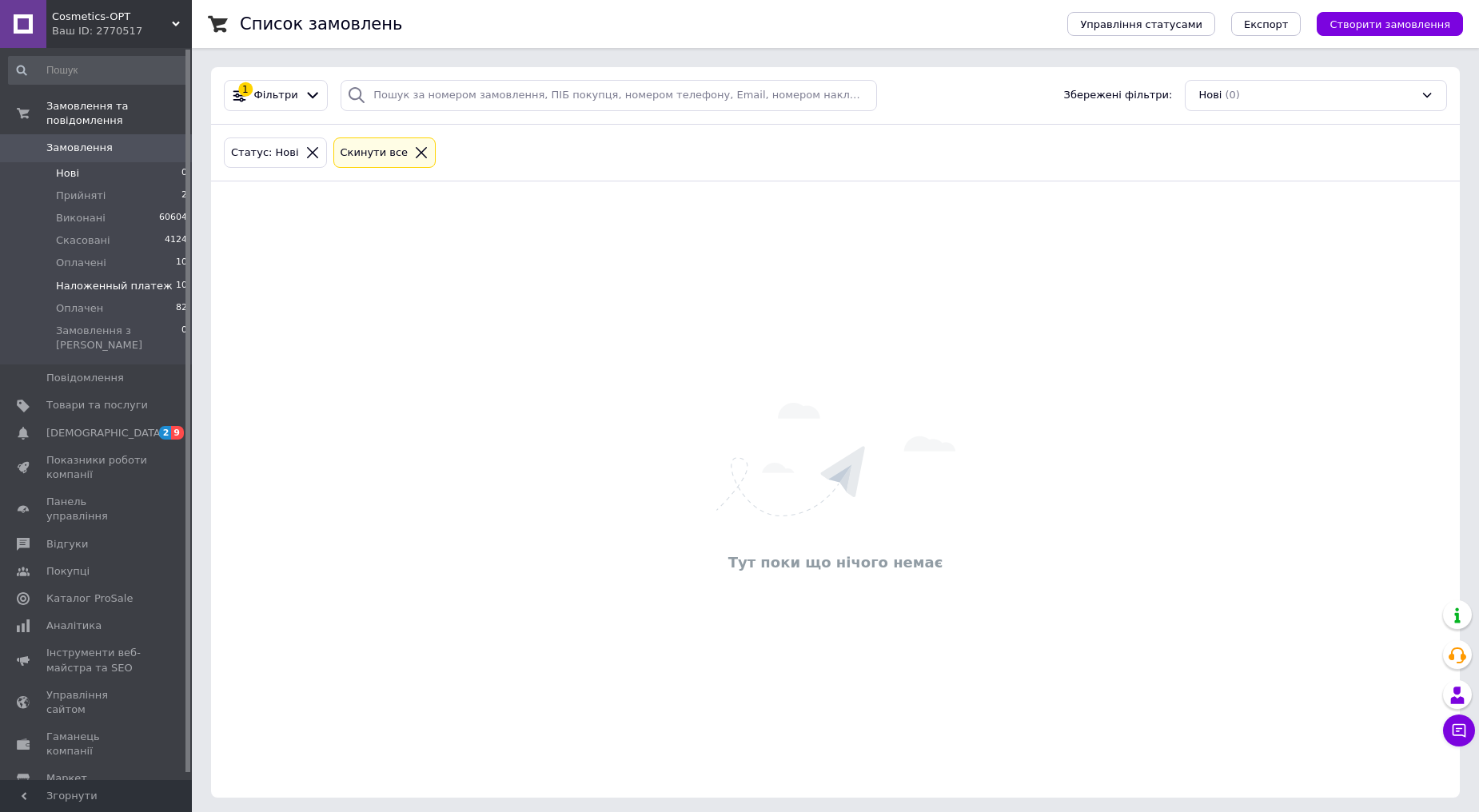
click at [176, 279] on span "10" at bounding box center [182, 286] width 11 height 14
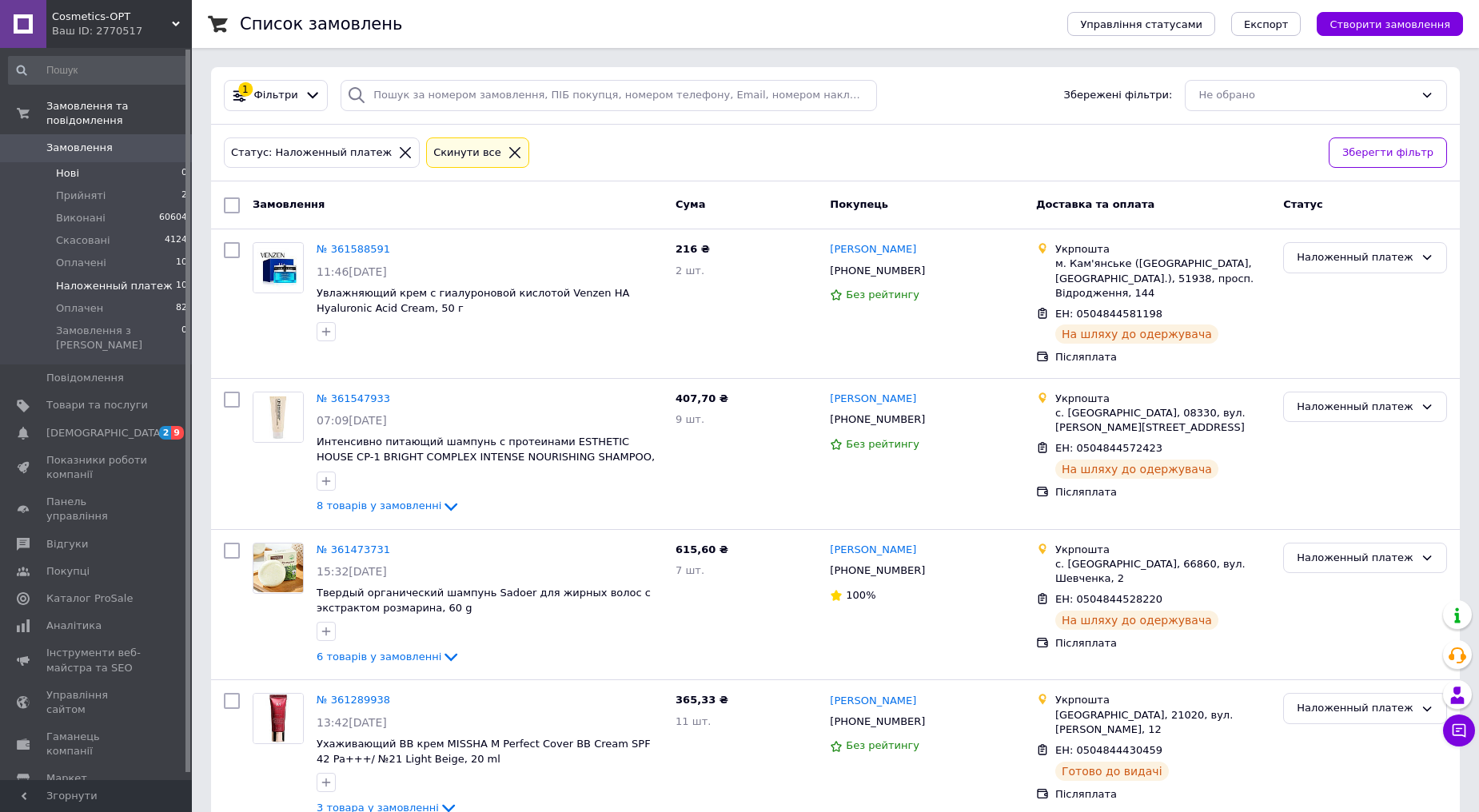
click at [116, 162] on li "Нові 0" at bounding box center [98, 173] width 197 height 23
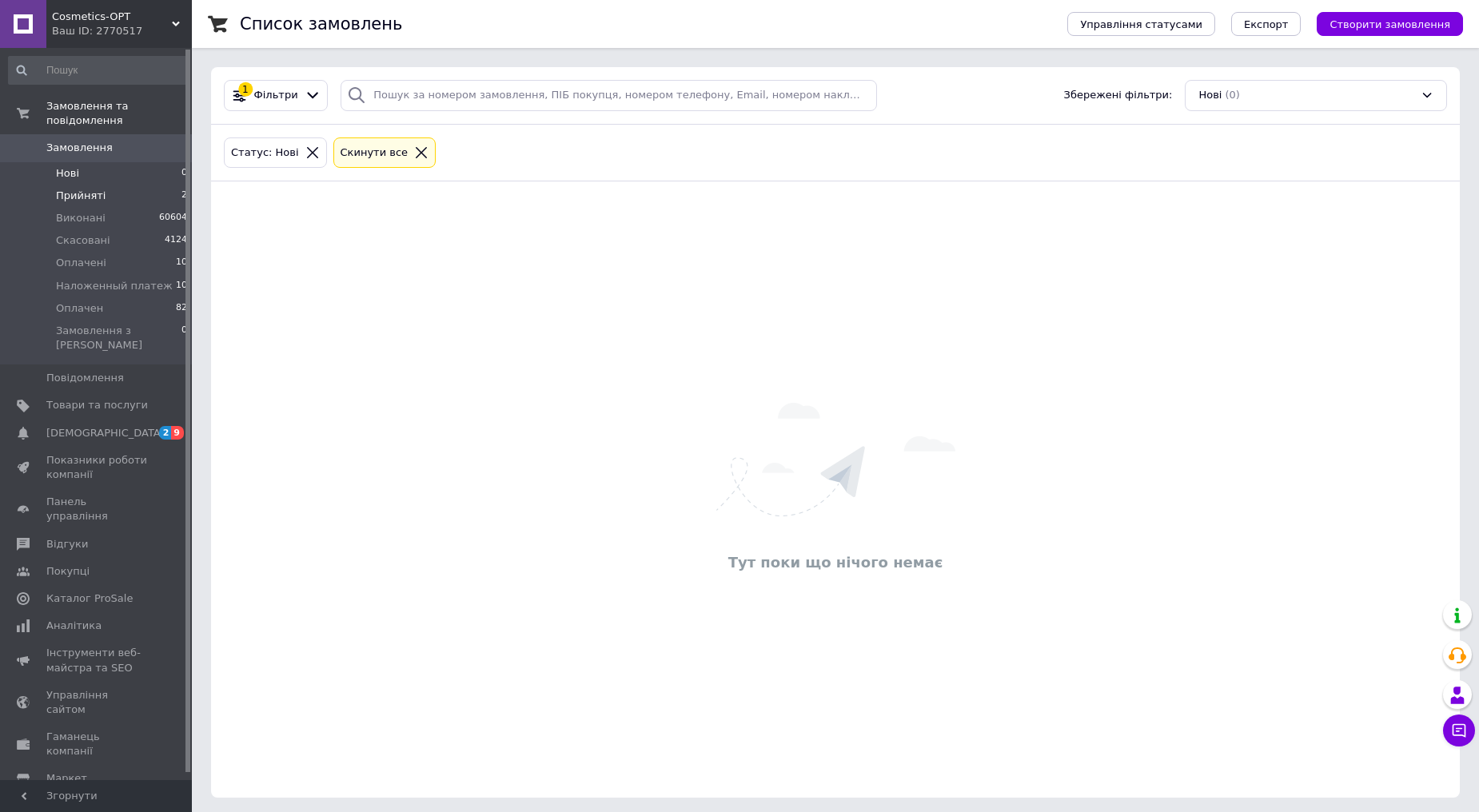
click at [93, 188] on span "Прийняті" at bounding box center [80, 195] width 49 height 14
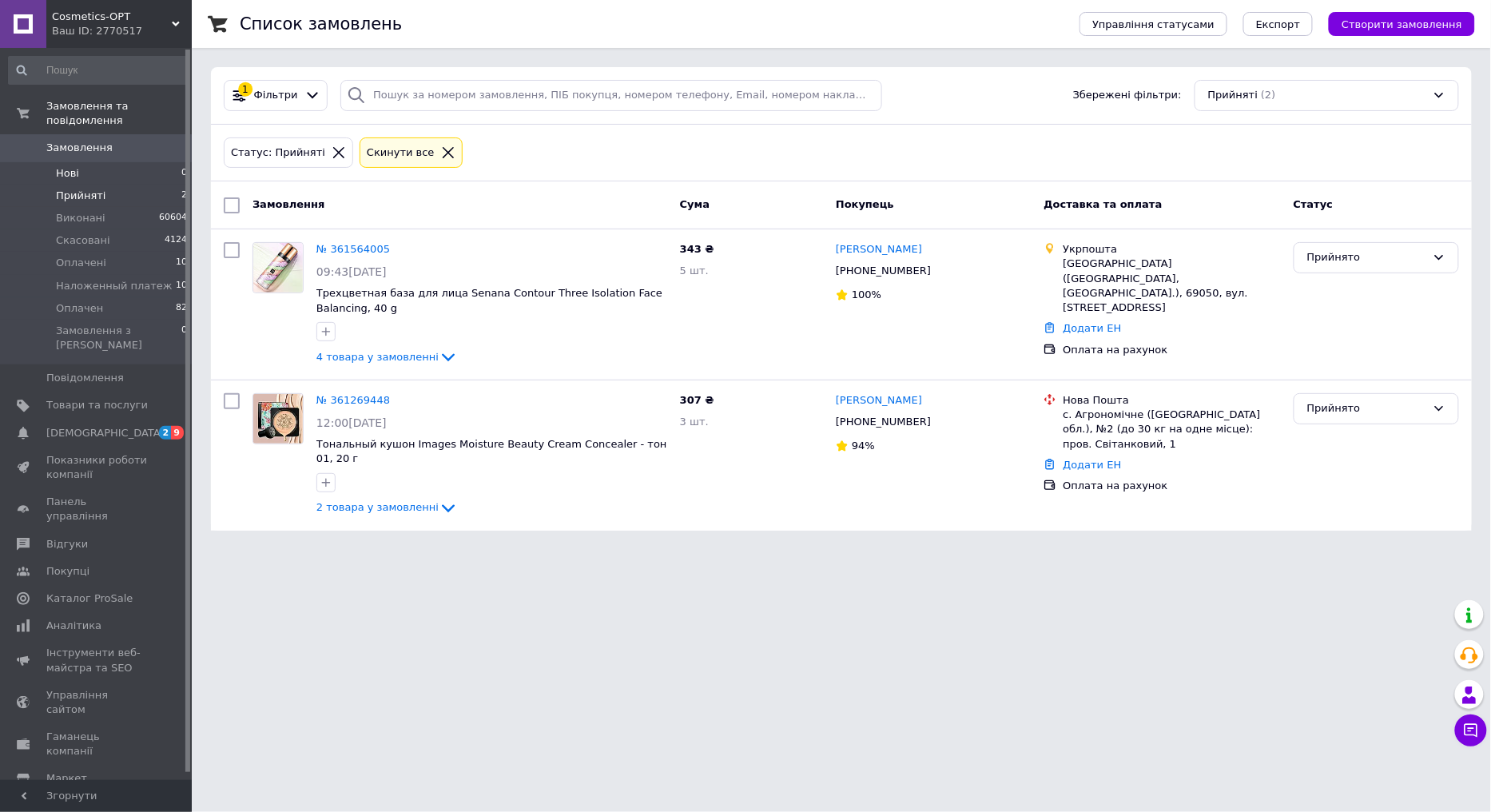
click at [90, 162] on li "Нові 0" at bounding box center [98, 173] width 197 height 23
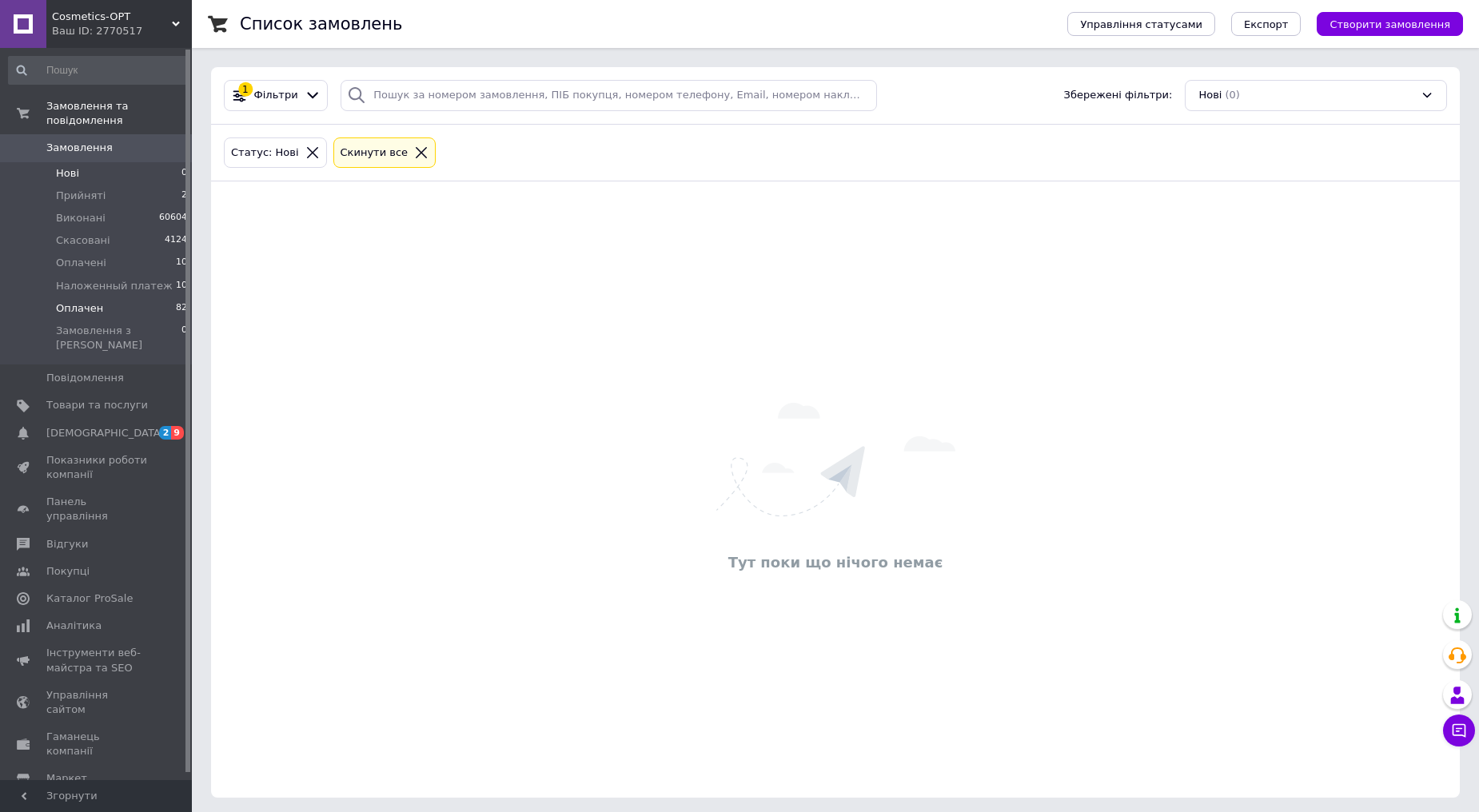
click at [130, 280] on li "Наложенный платеж 10" at bounding box center [98, 286] width 197 height 23
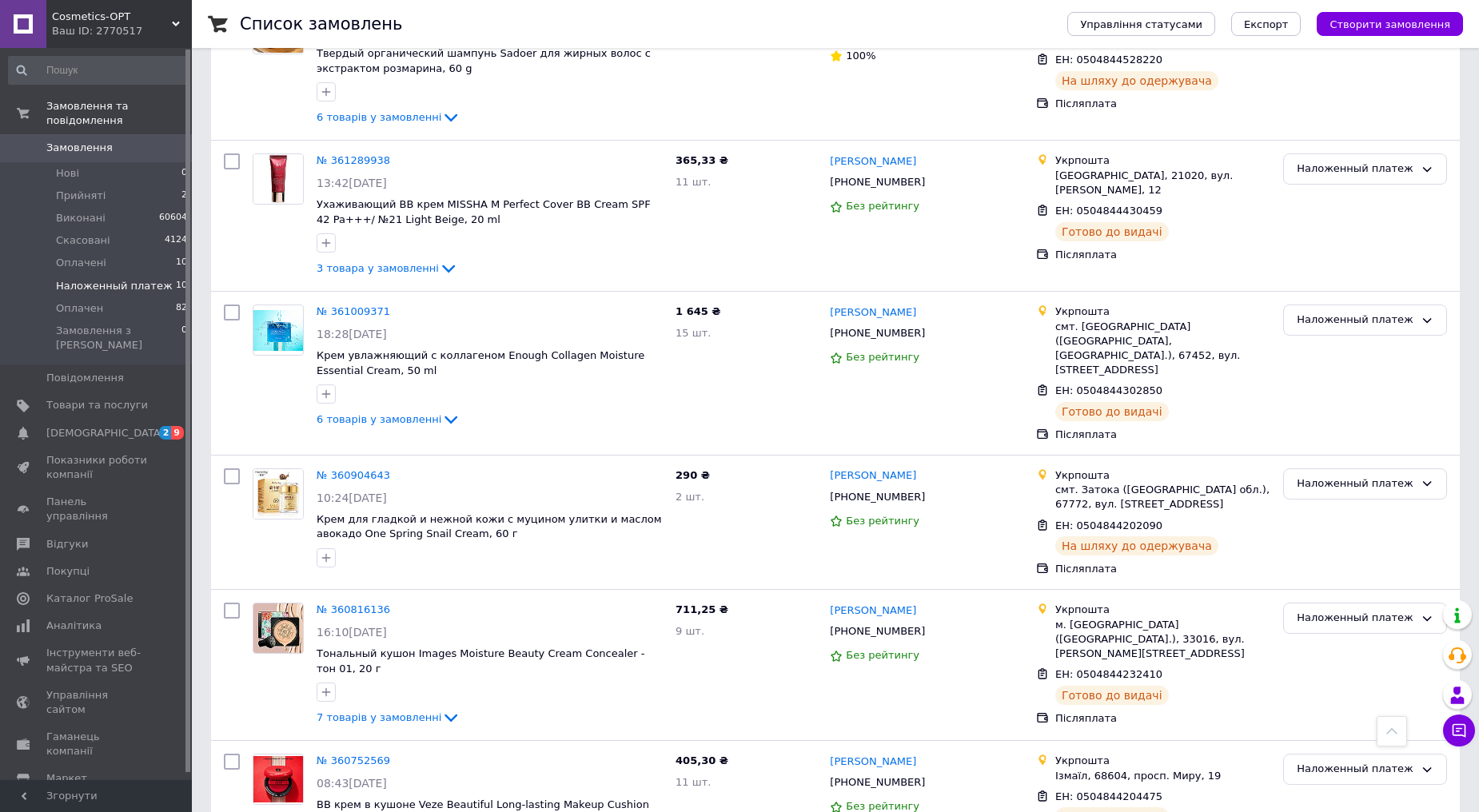
scroll to position [895, 0]
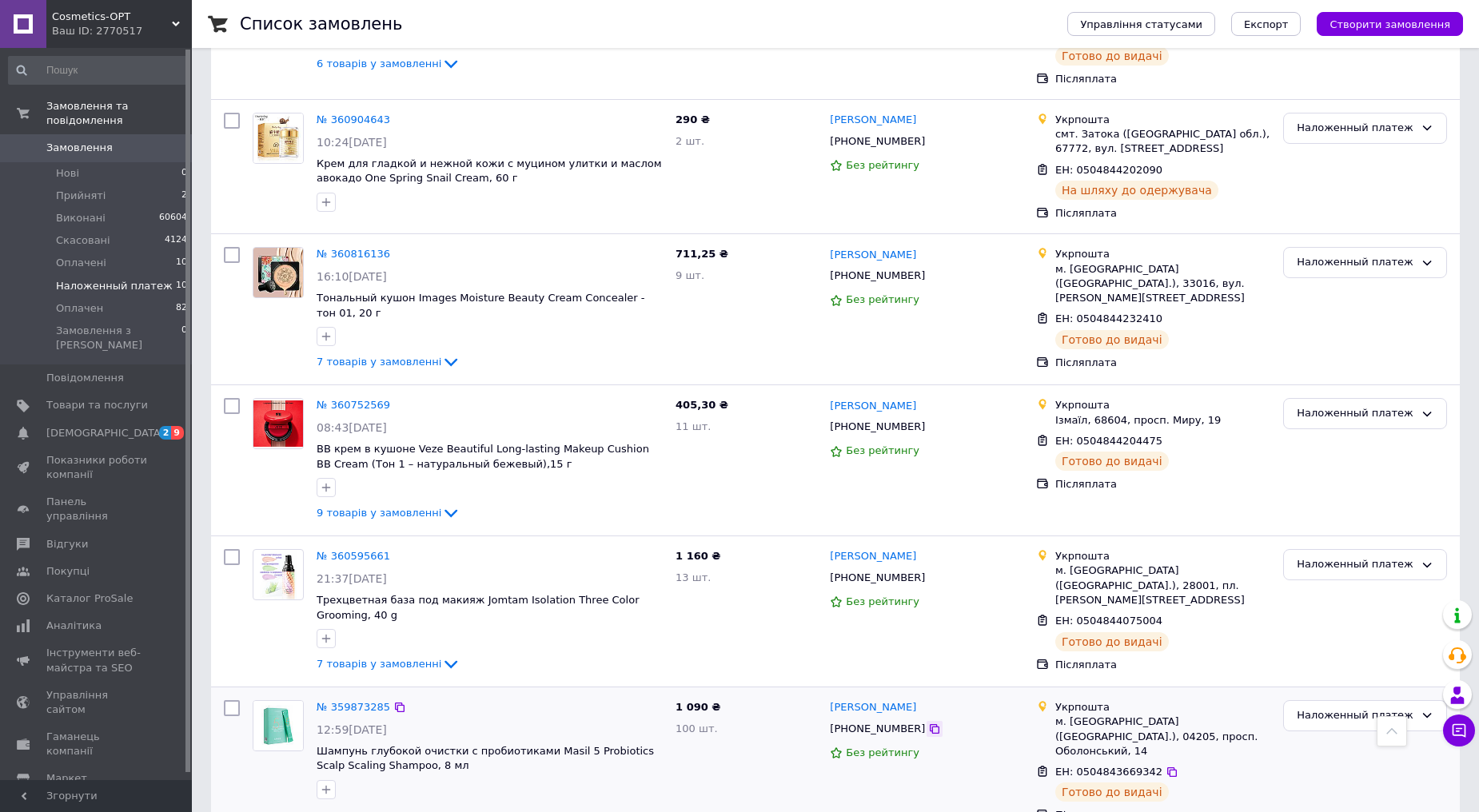
click at [928, 722] on icon at bounding box center [935, 729] width 13 height 13
click at [344, 700] on link "№ 359873285" at bounding box center [353, 706] width 74 height 12
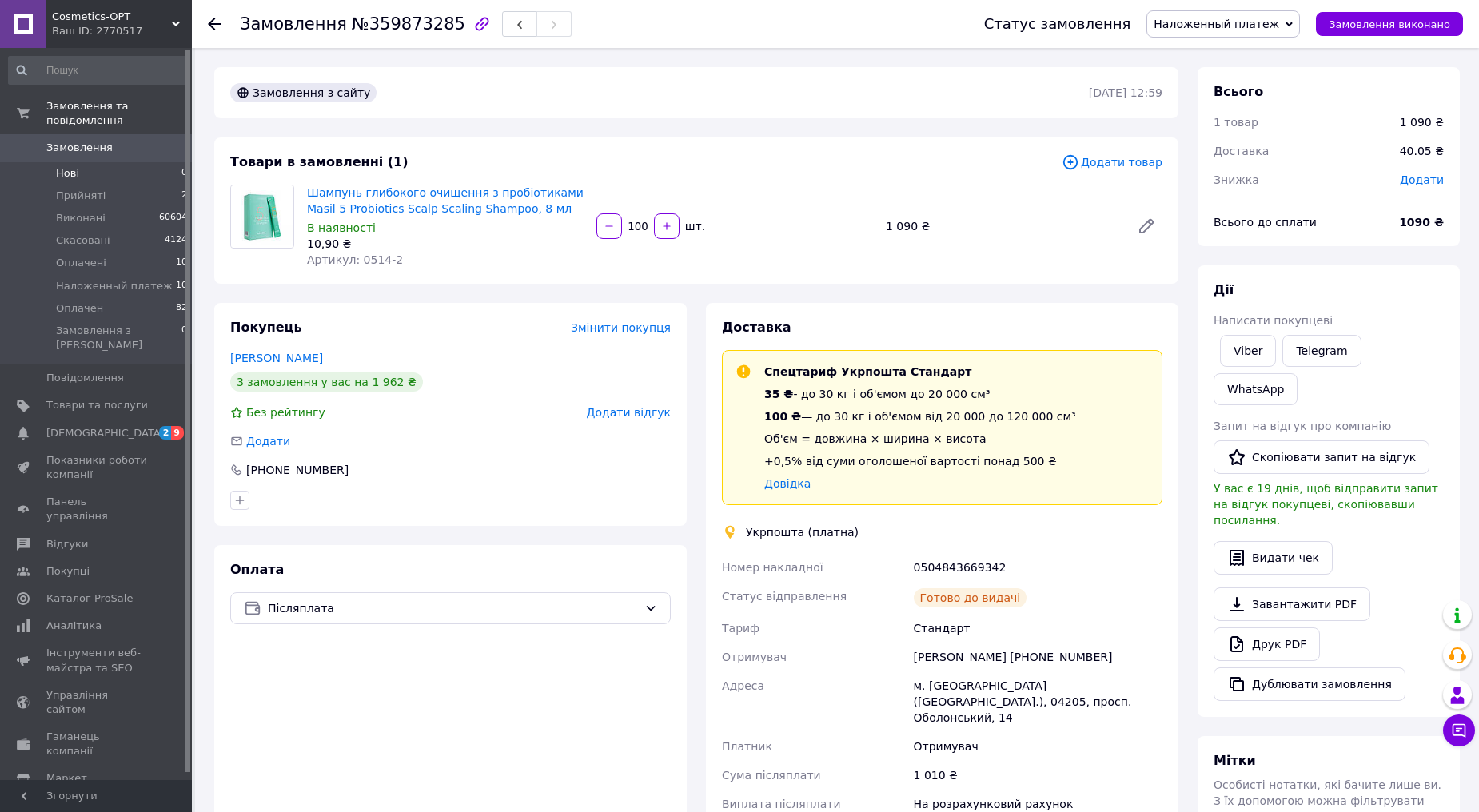
click at [70, 167] on span "Нові" at bounding box center [67, 173] width 23 height 14
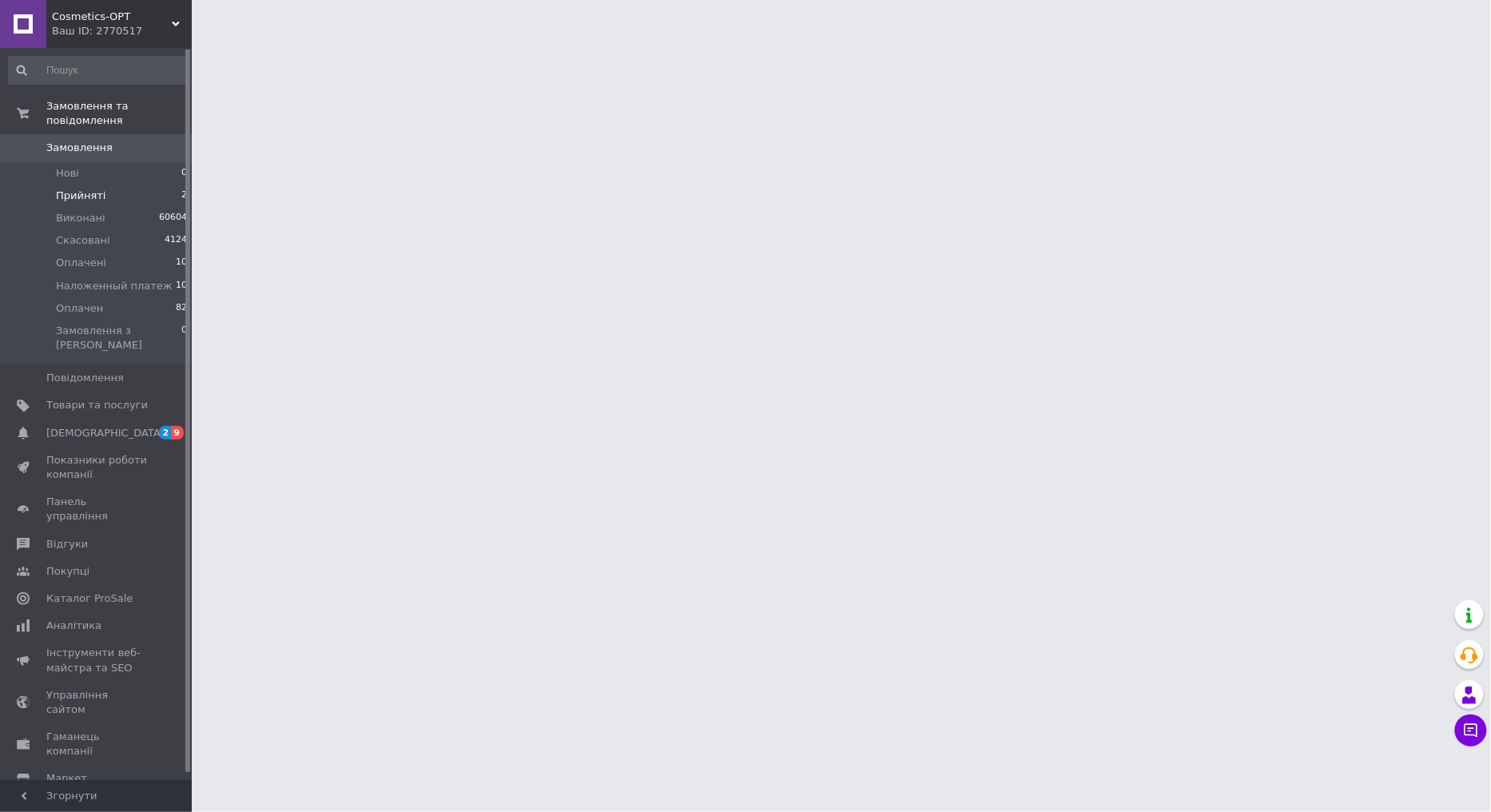
click at [67, 188] on span "Прийняті" at bounding box center [80, 195] width 49 height 14
click at [104, 162] on li "Нові 0" at bounding box center [98, 173] width 197 height 23
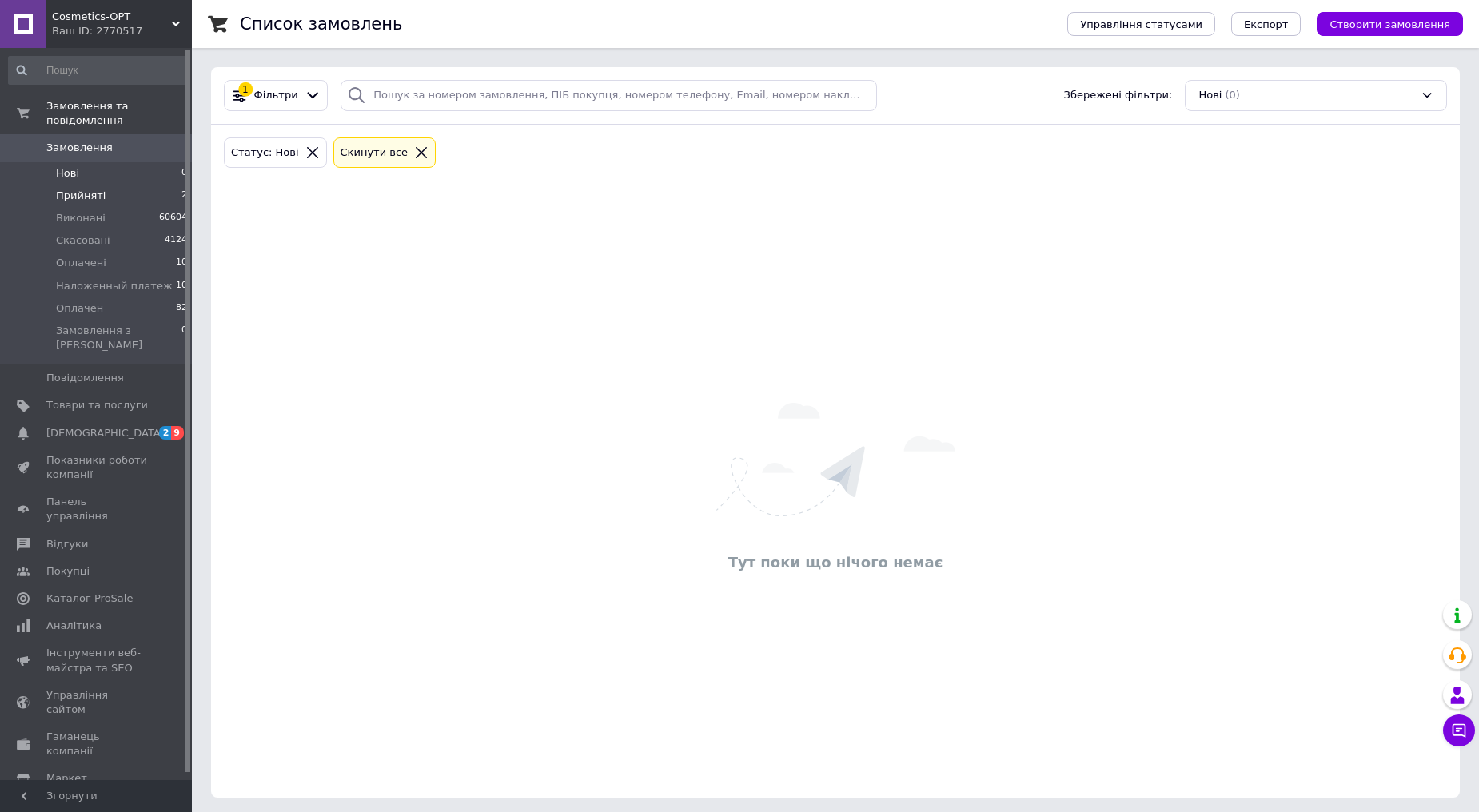
click at [138, 185] on li "Прийняті 2" at bounding box center [98, 196] width 197 height 23
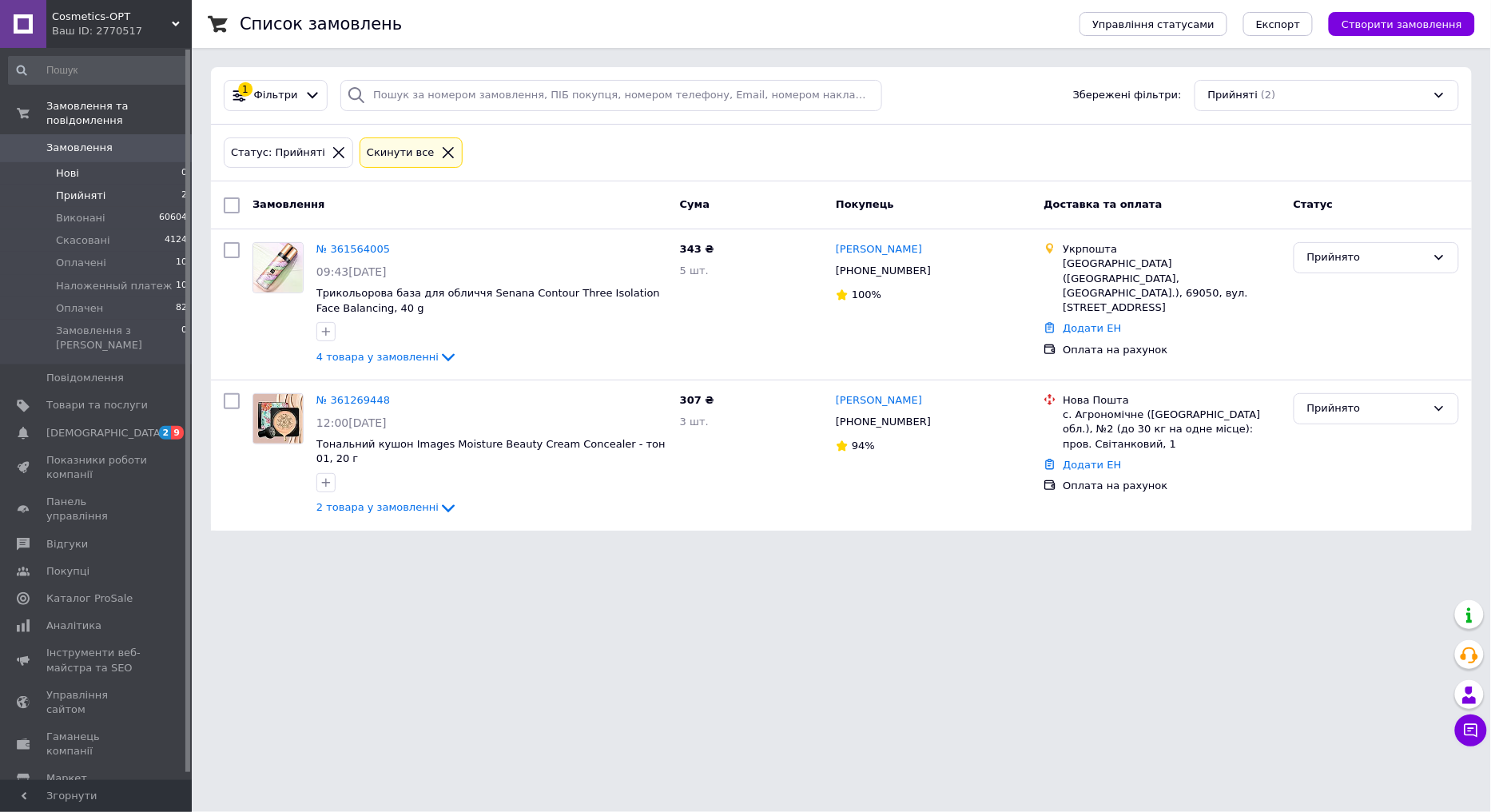
click at [65, 167] on span "Нові" at bounding box center [67, 173] width 23 height 14
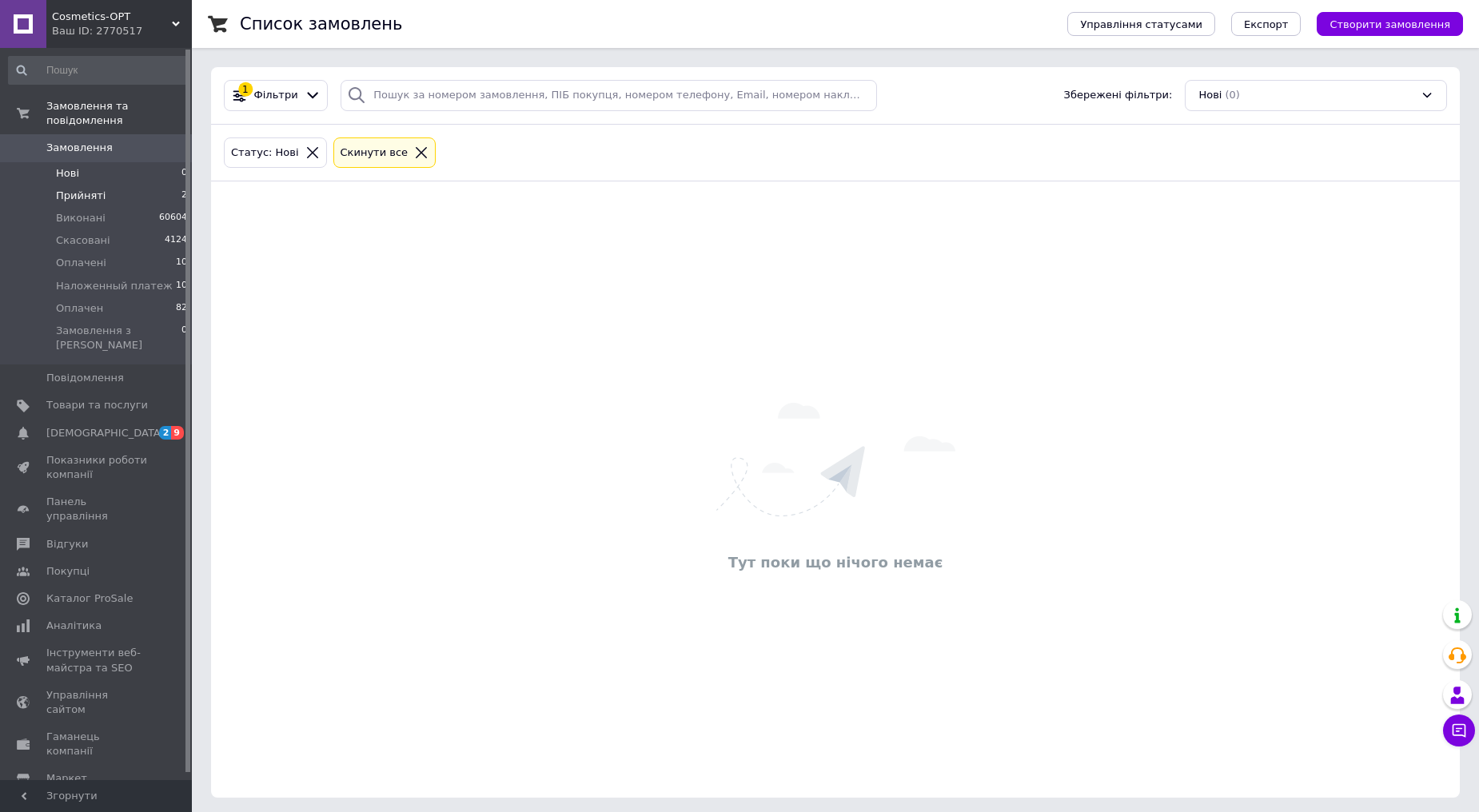
click at [146, 185] on li "Прийняті 2" at bounding box center [98, 196] width 197 height 23
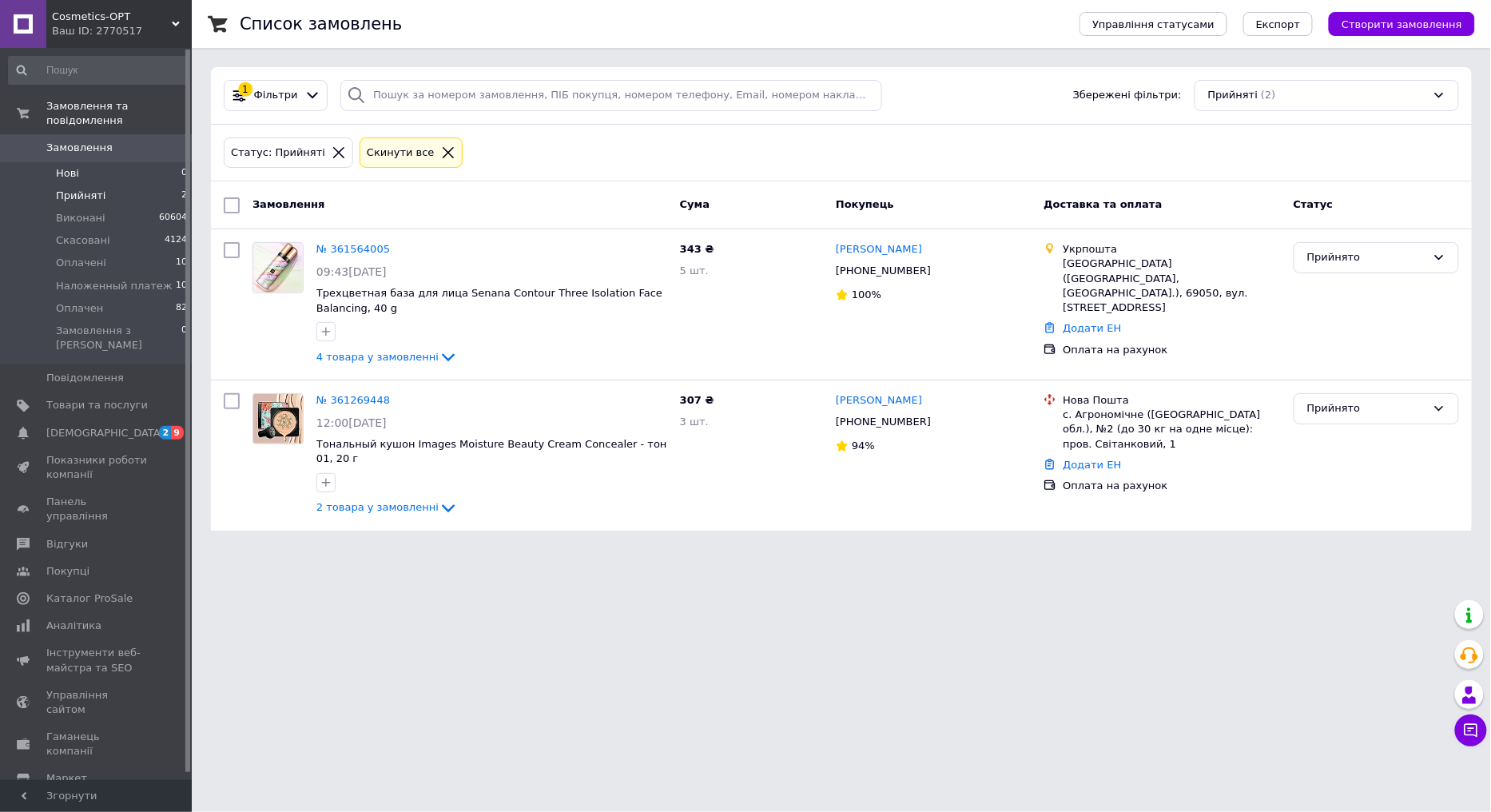
click at [139, 162] on li "Нові 0" at bounding box center [98, 173] width 197 height 23
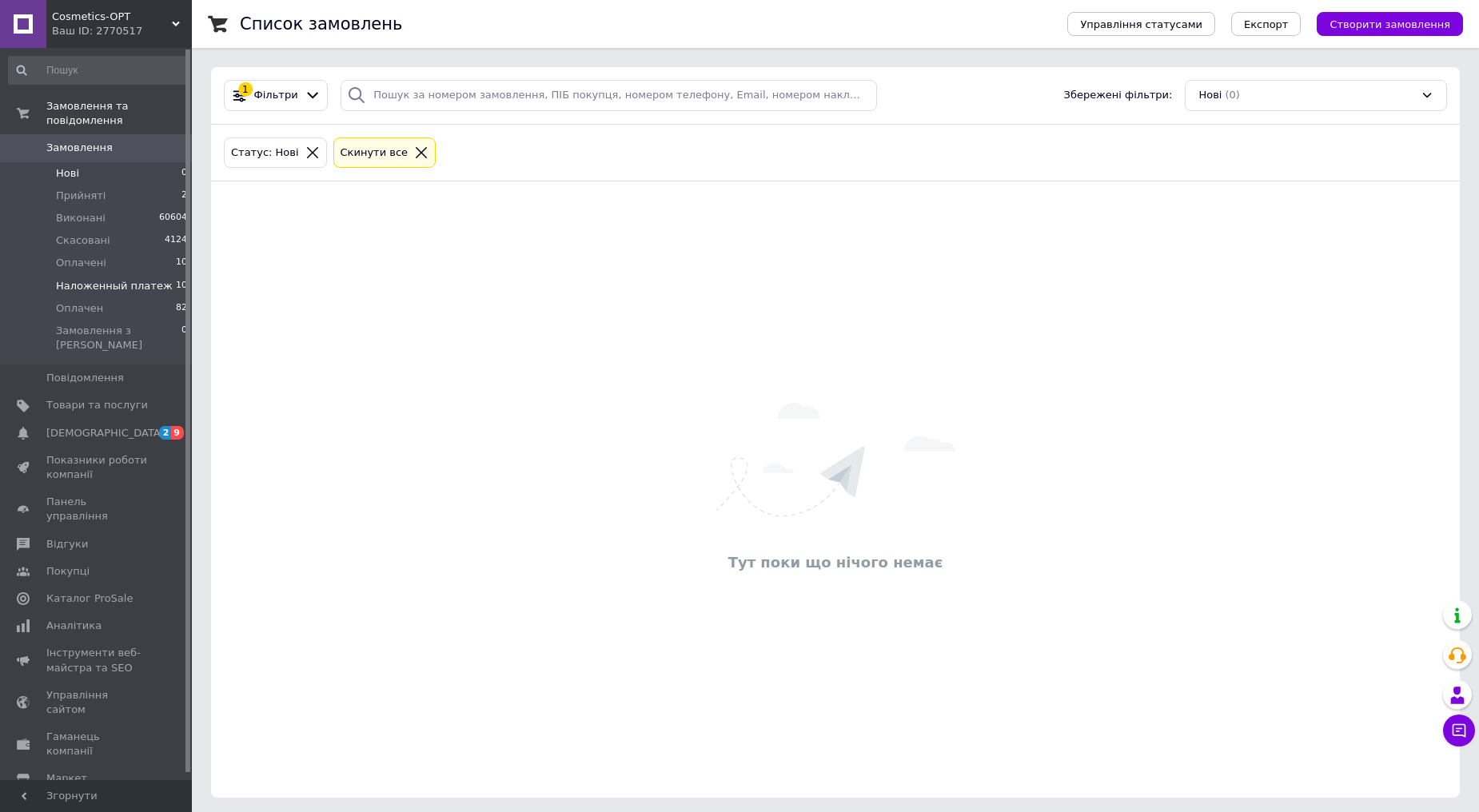
click at [136, 279] on span "Наложенный платеж" at bounding box center [114, 286] width 116 height 14
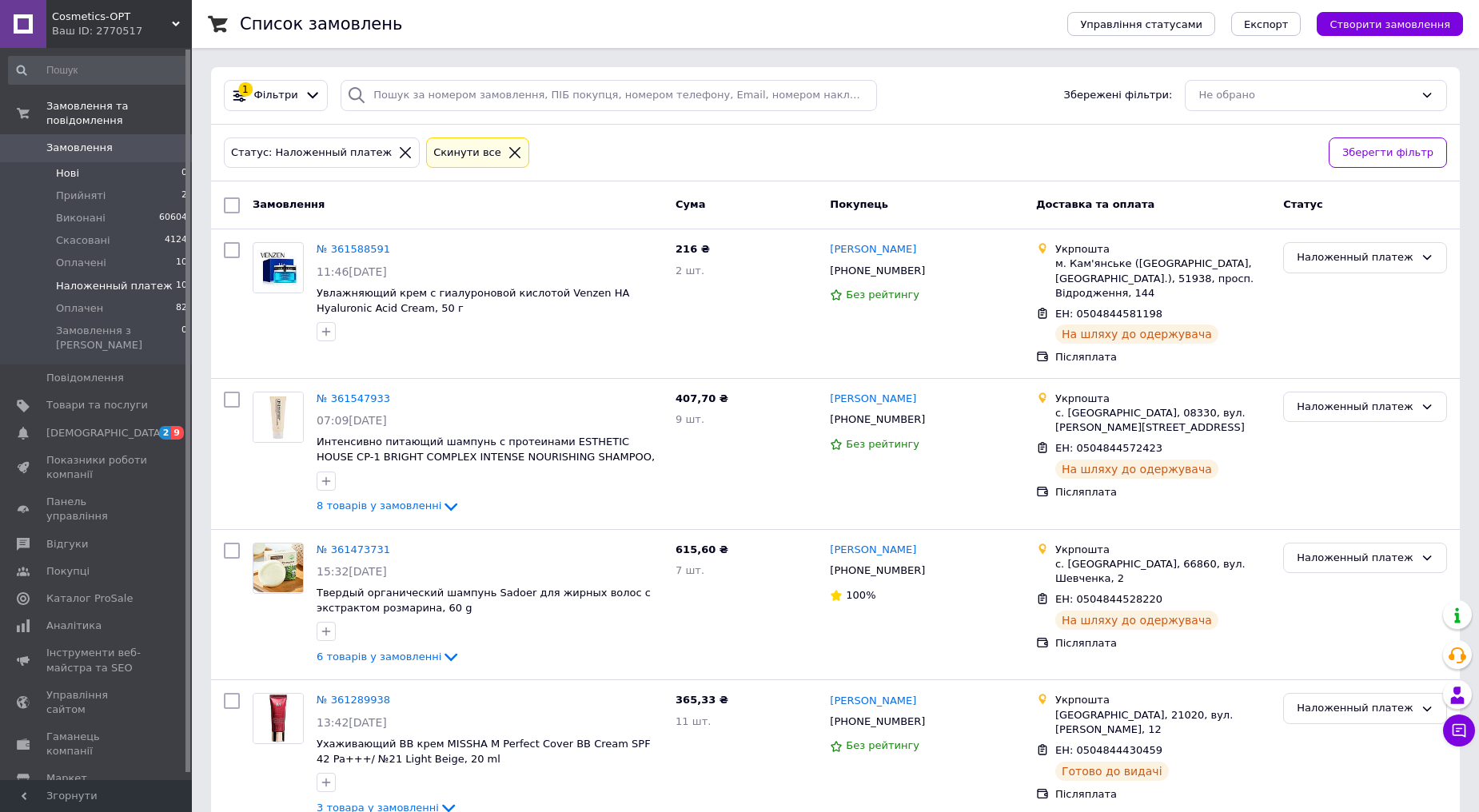
click at [82, 162] on li "Нові 0" at bounding box center [98, 173] width 197 height 23
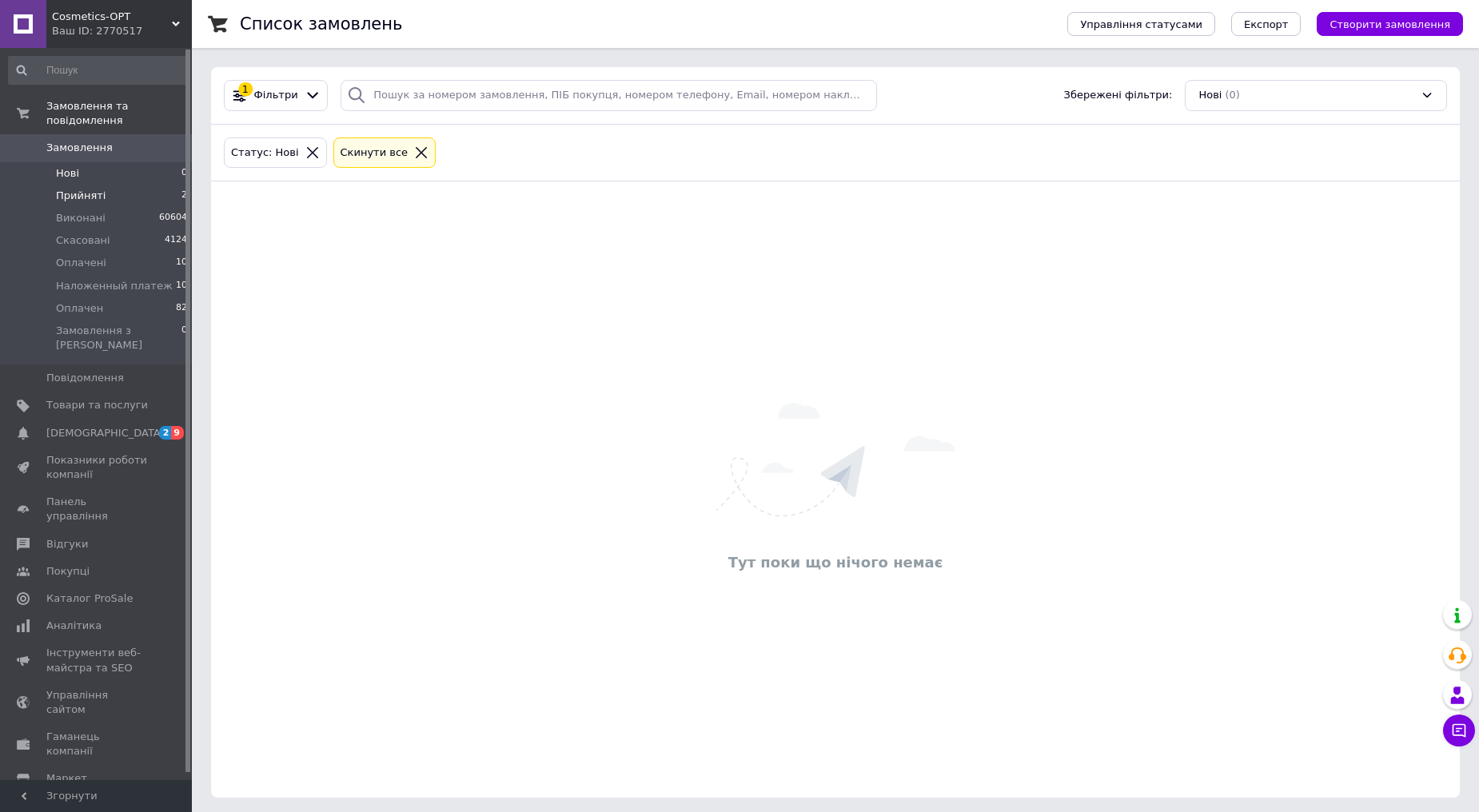
click at [107, 185] on li "Прийняті 2" at bounding box center [98, 196] width 197 height 23
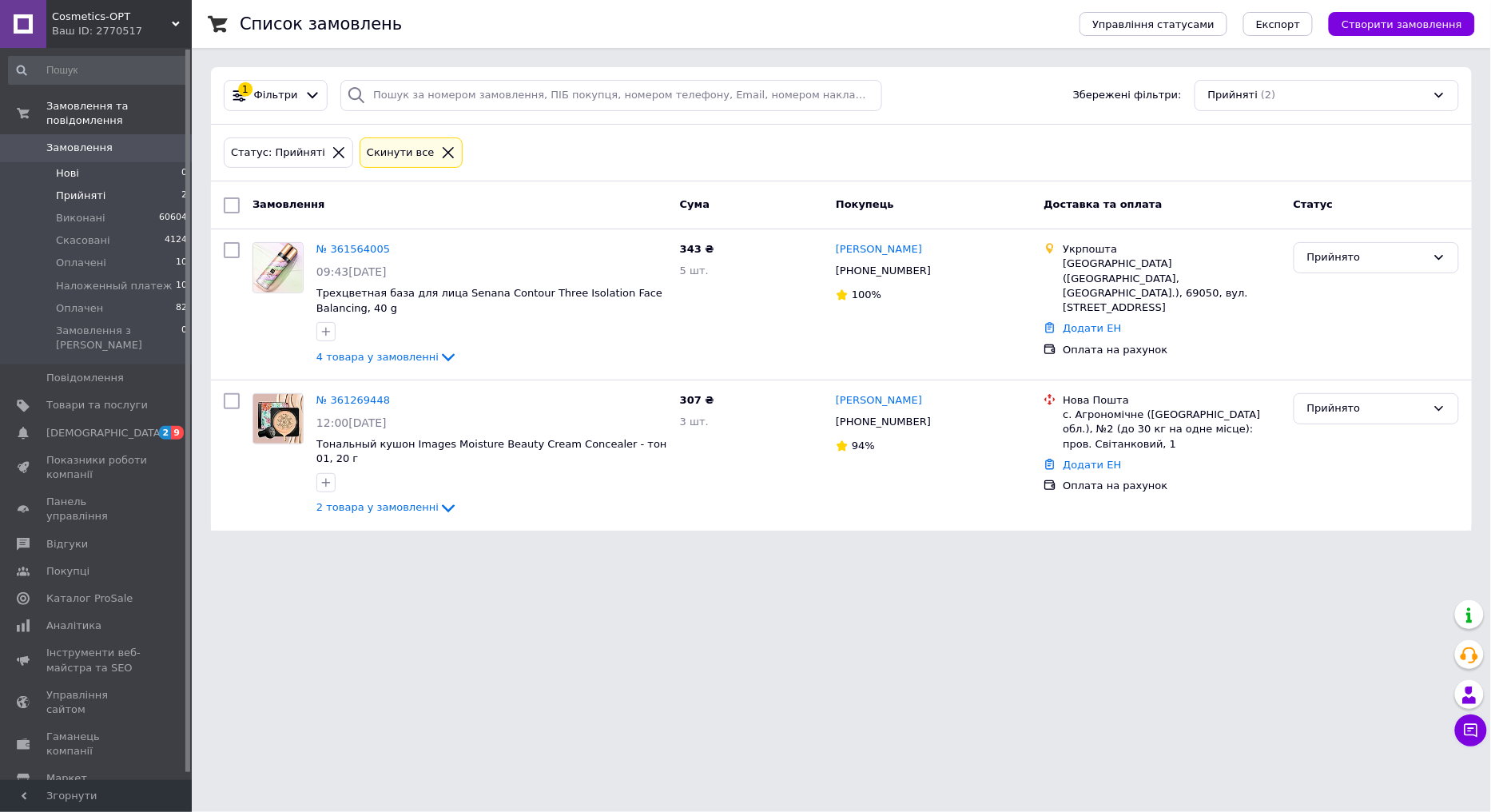
click at [94, 162] on li "Нові 0" at bounding box center [98, 173] width 197 height 23
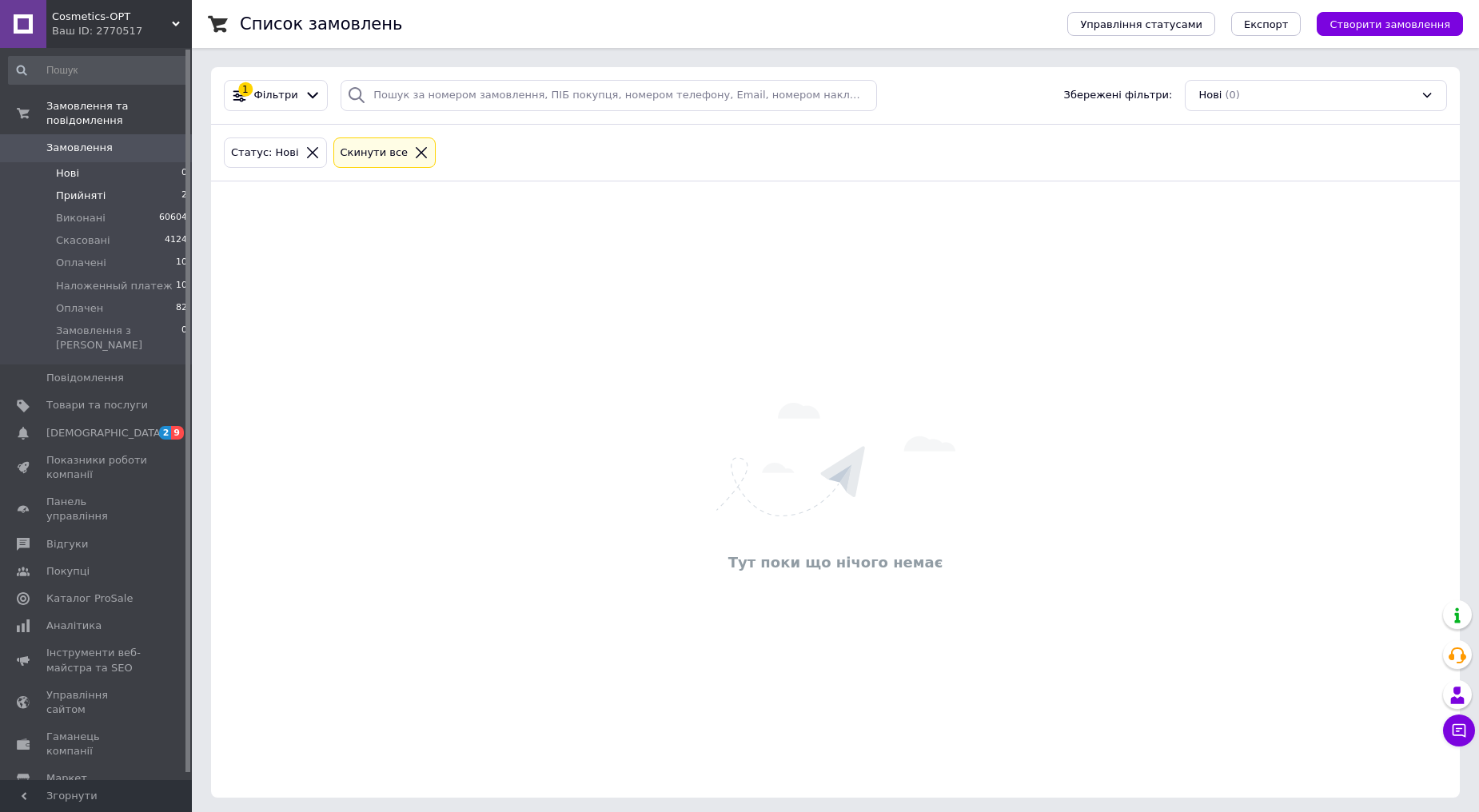
click at [98, 188] on span "Прийняті" at bounding box center [80, 195] width 49 height 14
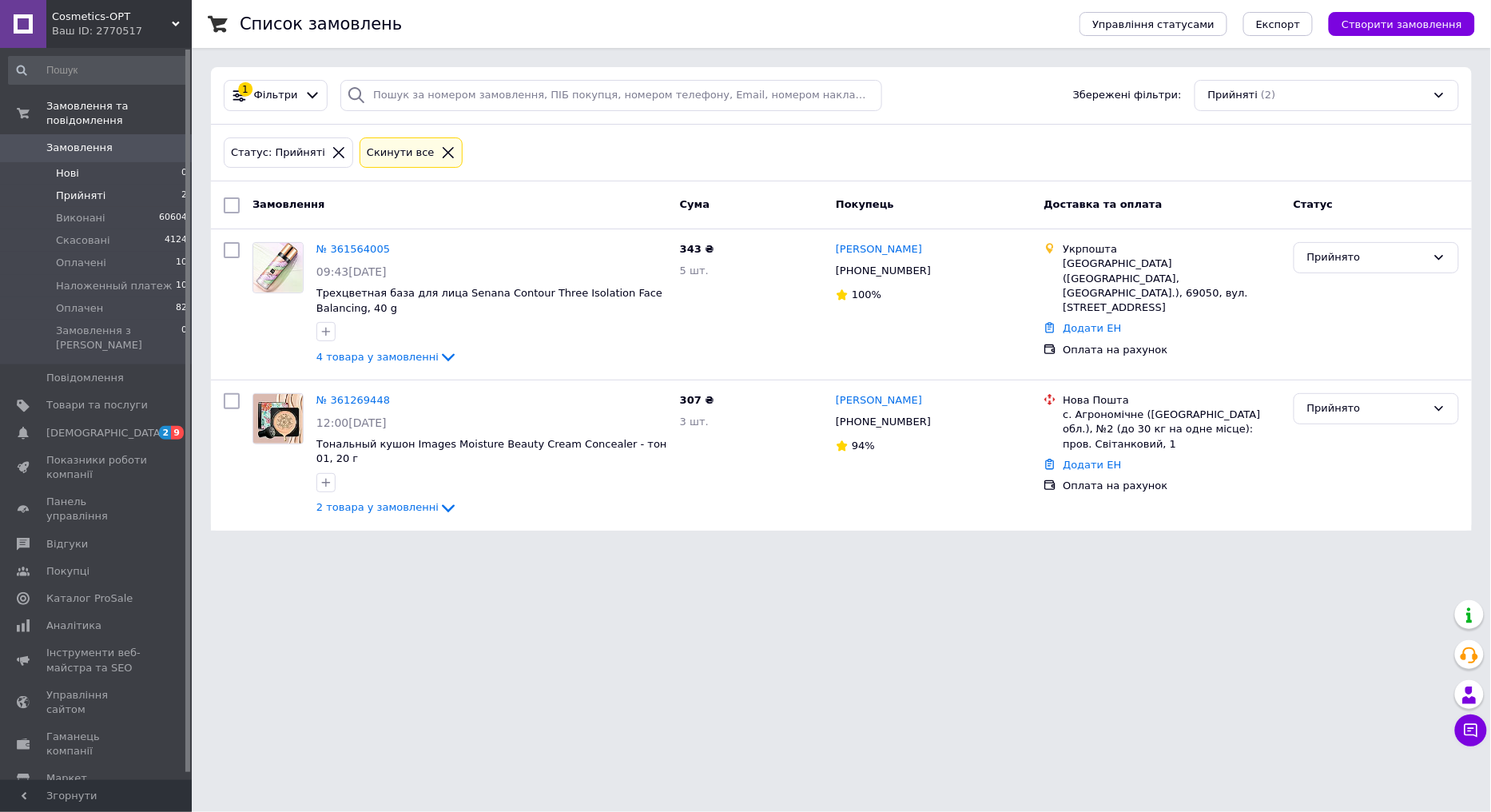
click at [154, 162] on li "Нові 0" at bounding box center [98, 173] width 197 height 23
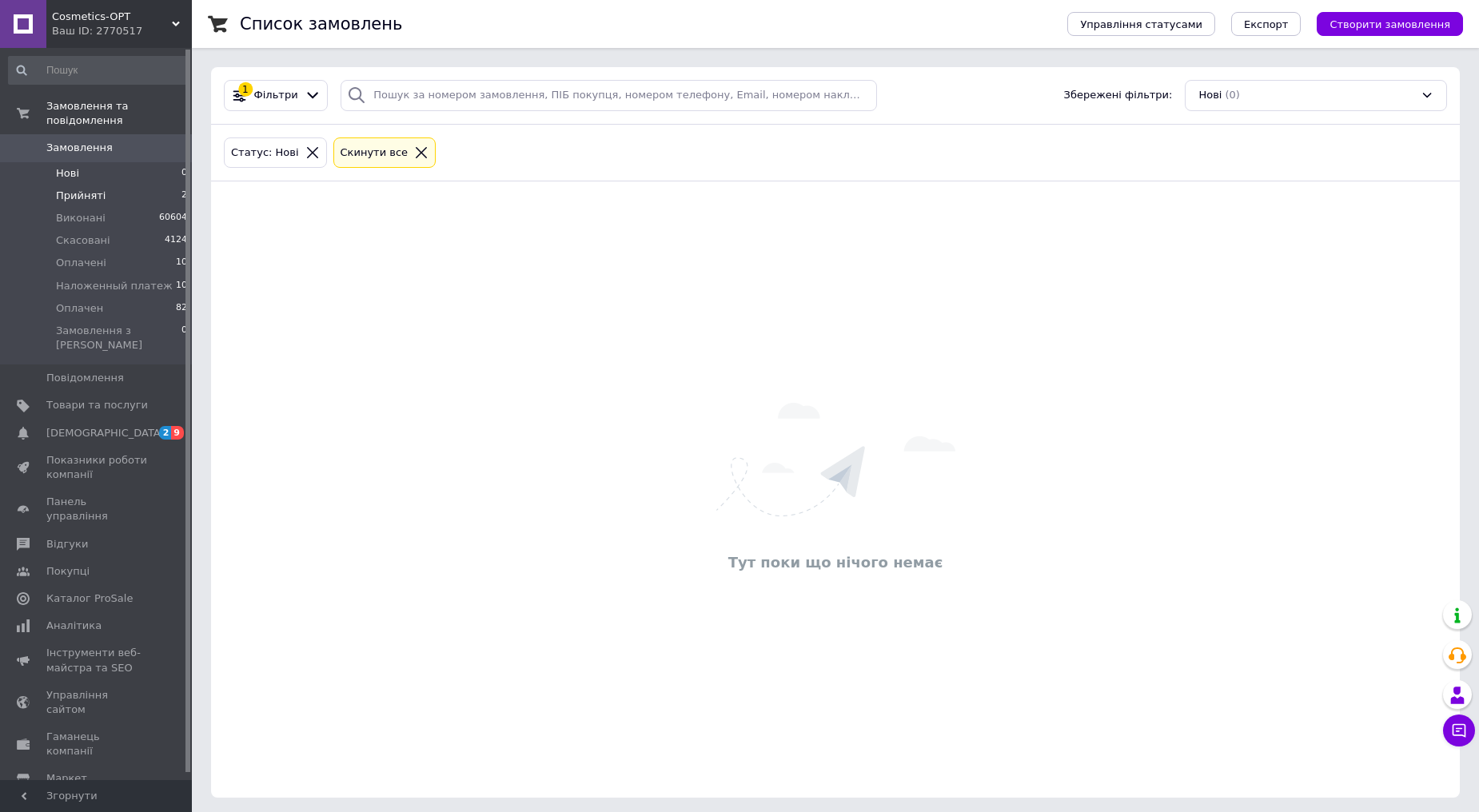
click at [73, 188] on span "Прийняті" at bounding box center [80, 195] width 49 height 14
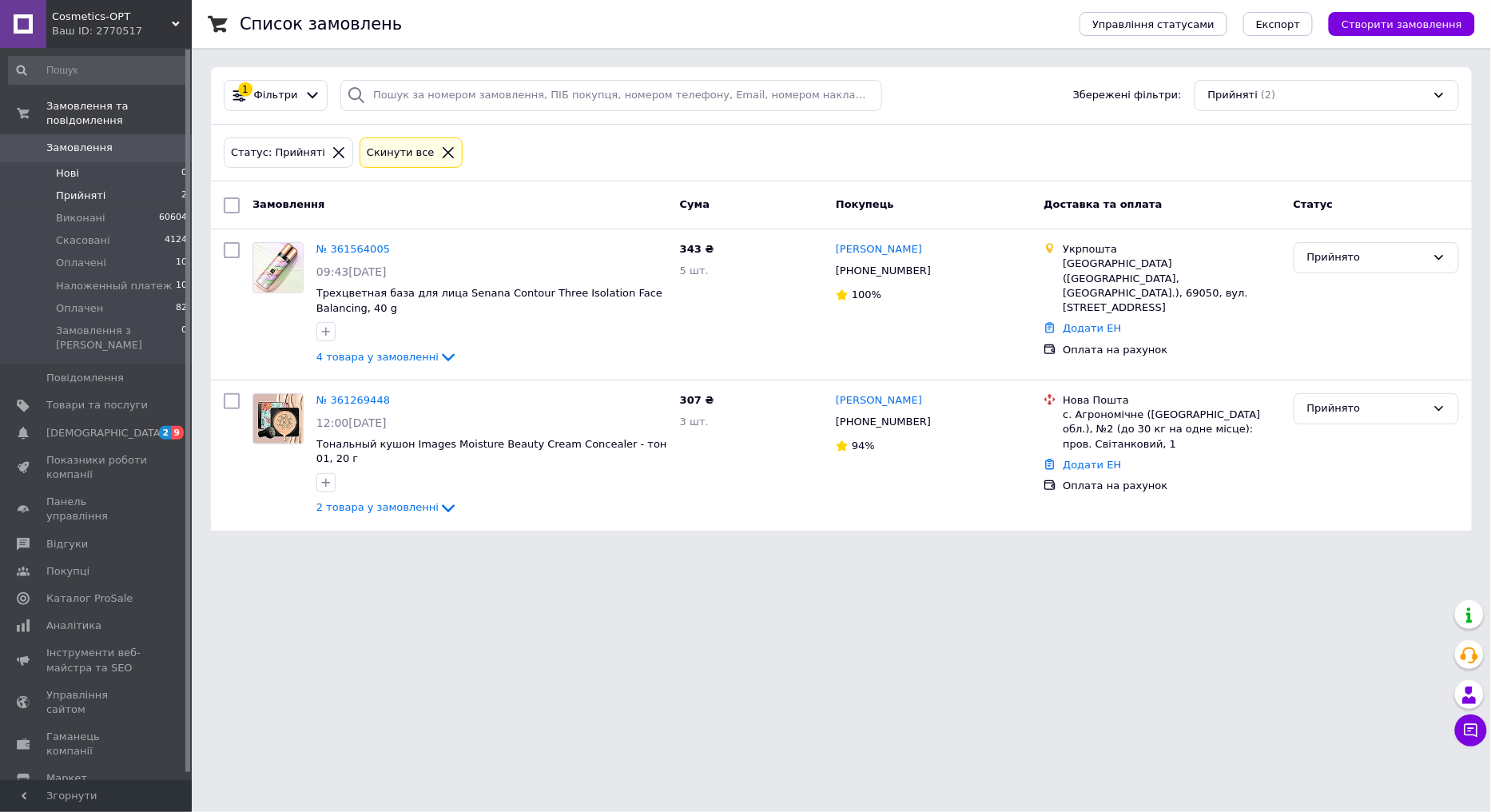
click at [84, 162] on li "Нові 0" at bounding box center [98, 173] width 197 height 23
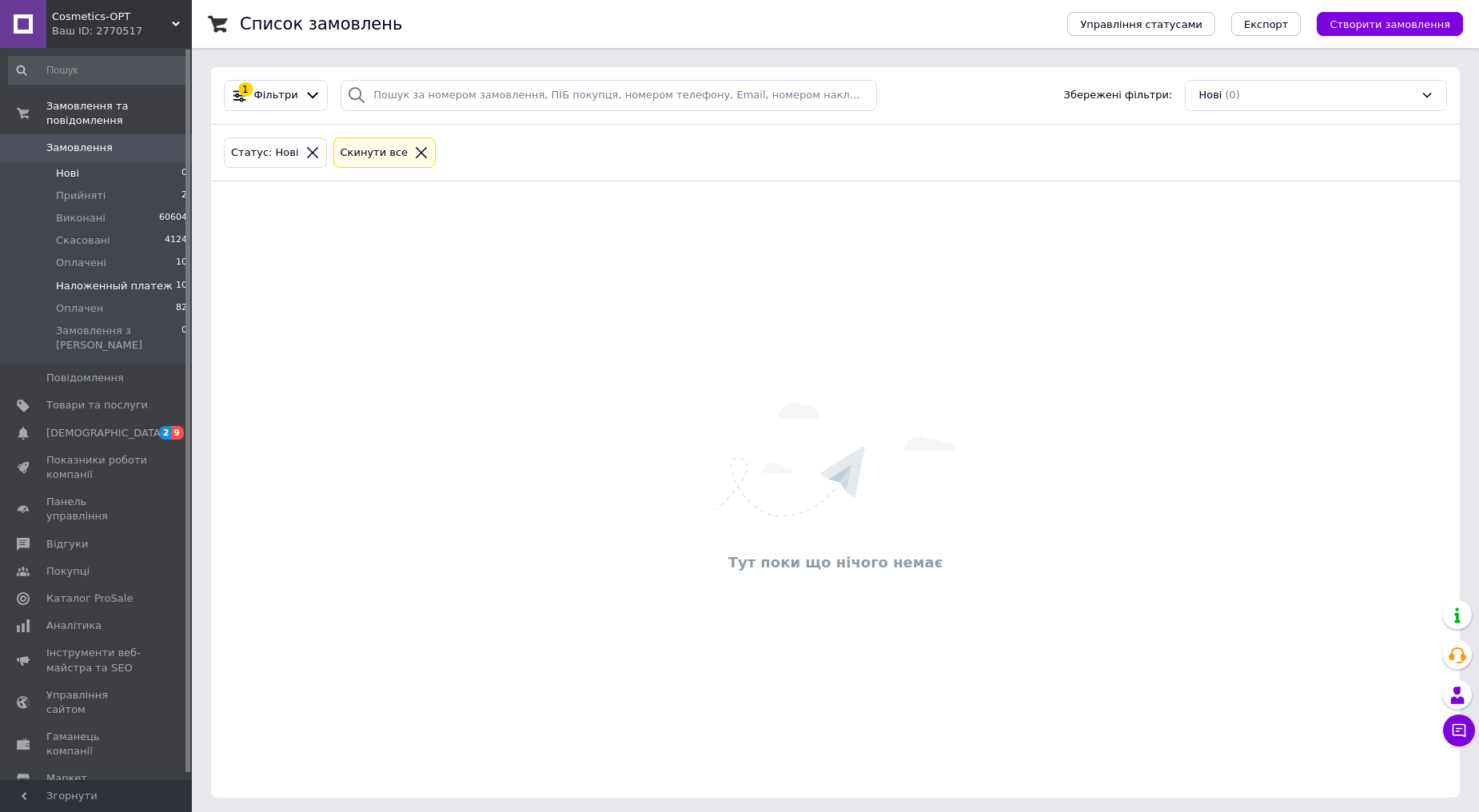
click at [99, 274] on li "Наложенный платеж 10" at bounding box center [98, 286] width 197 height 23
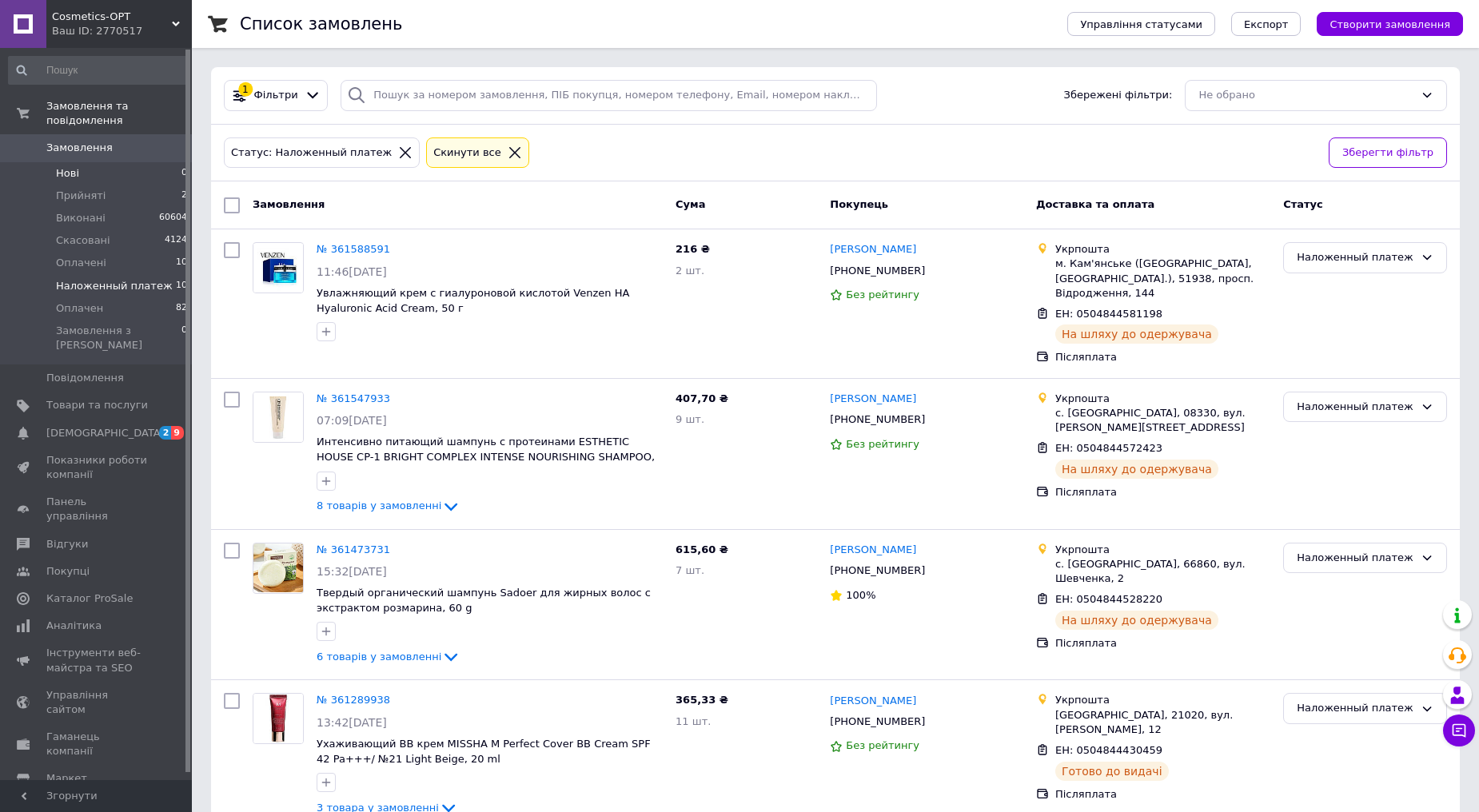
click at [80, 162] on li "Нові 0" at bounding box center [98, 173] width 197 height 23
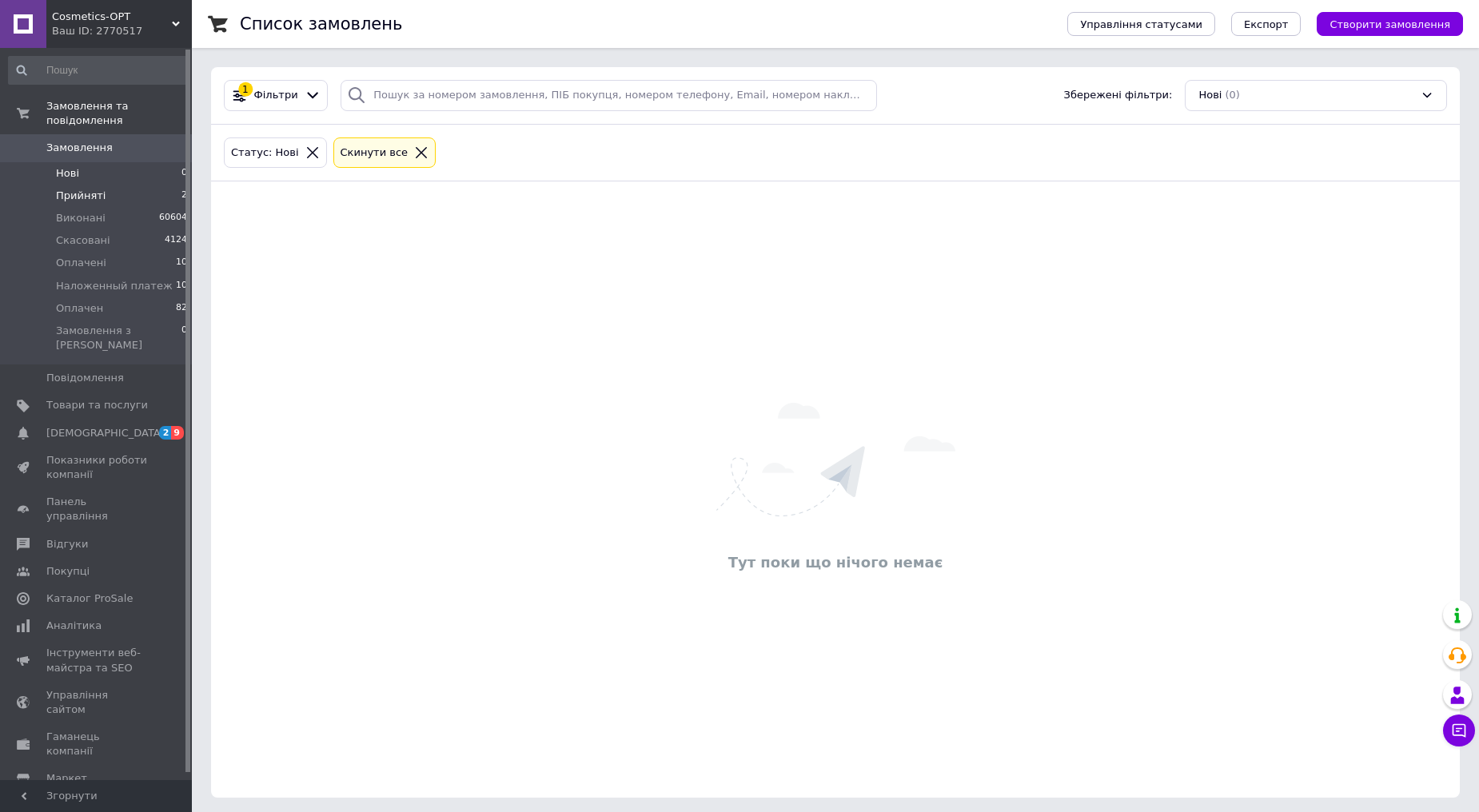
click at [78, 188] on span "Прийняті" at bounding box center [80, 195] width 49 height 14
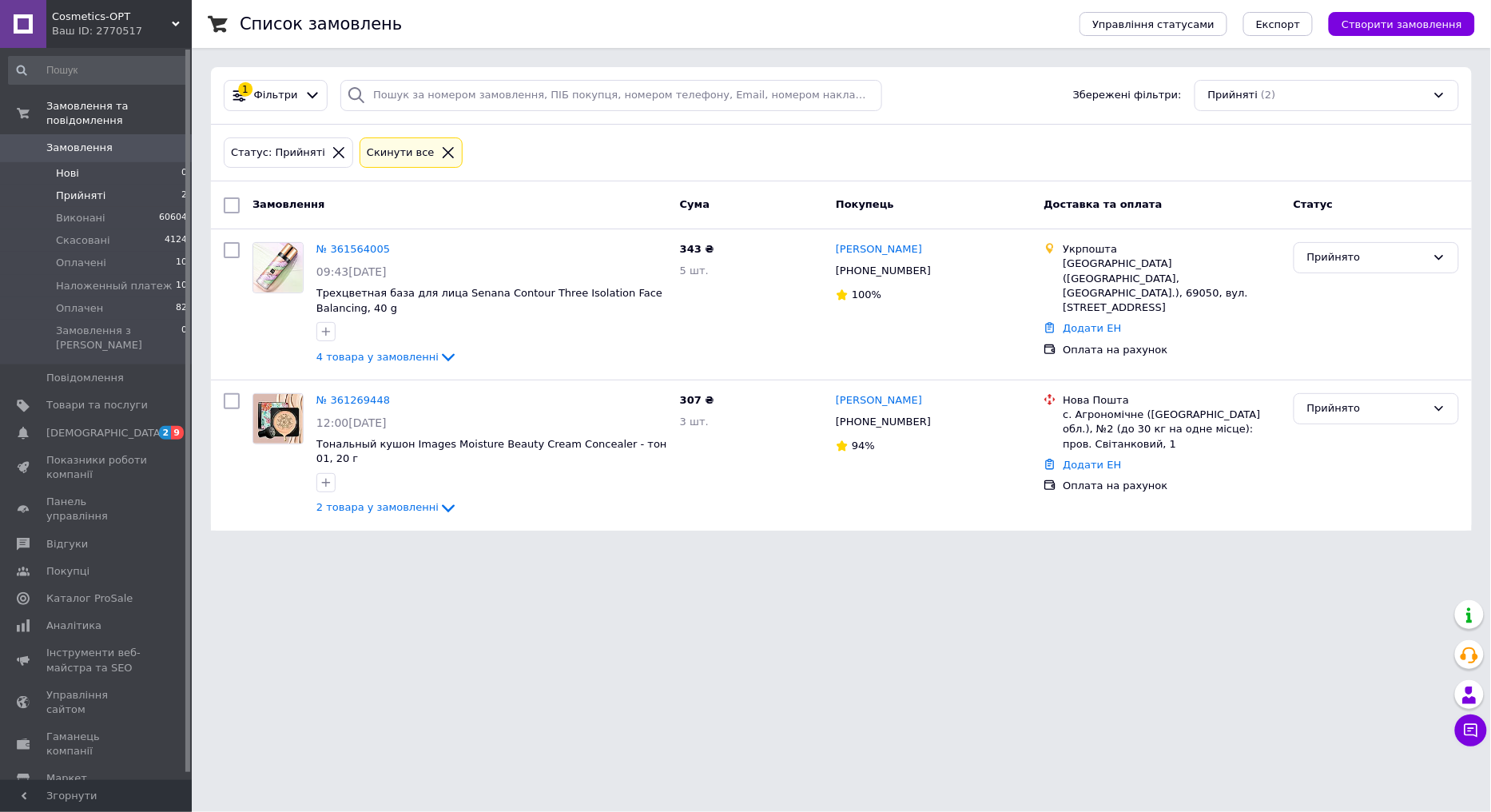
click at [67, 167] on span "Нові" at bounding box center [67, 173] width 23 height 14
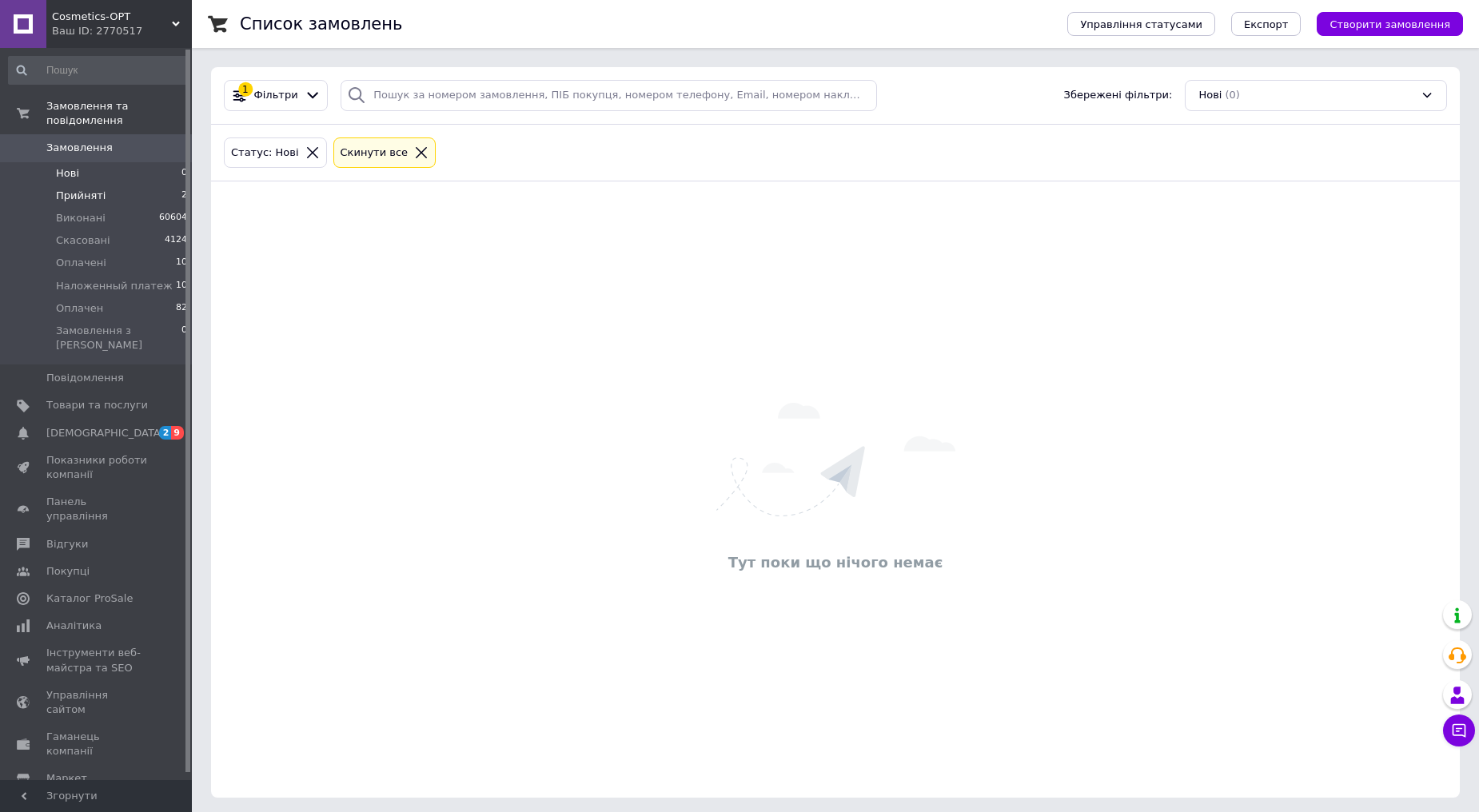
click at [84, 188] on span "Прийняті" at bounding box center [80, 195] width 49 height 14
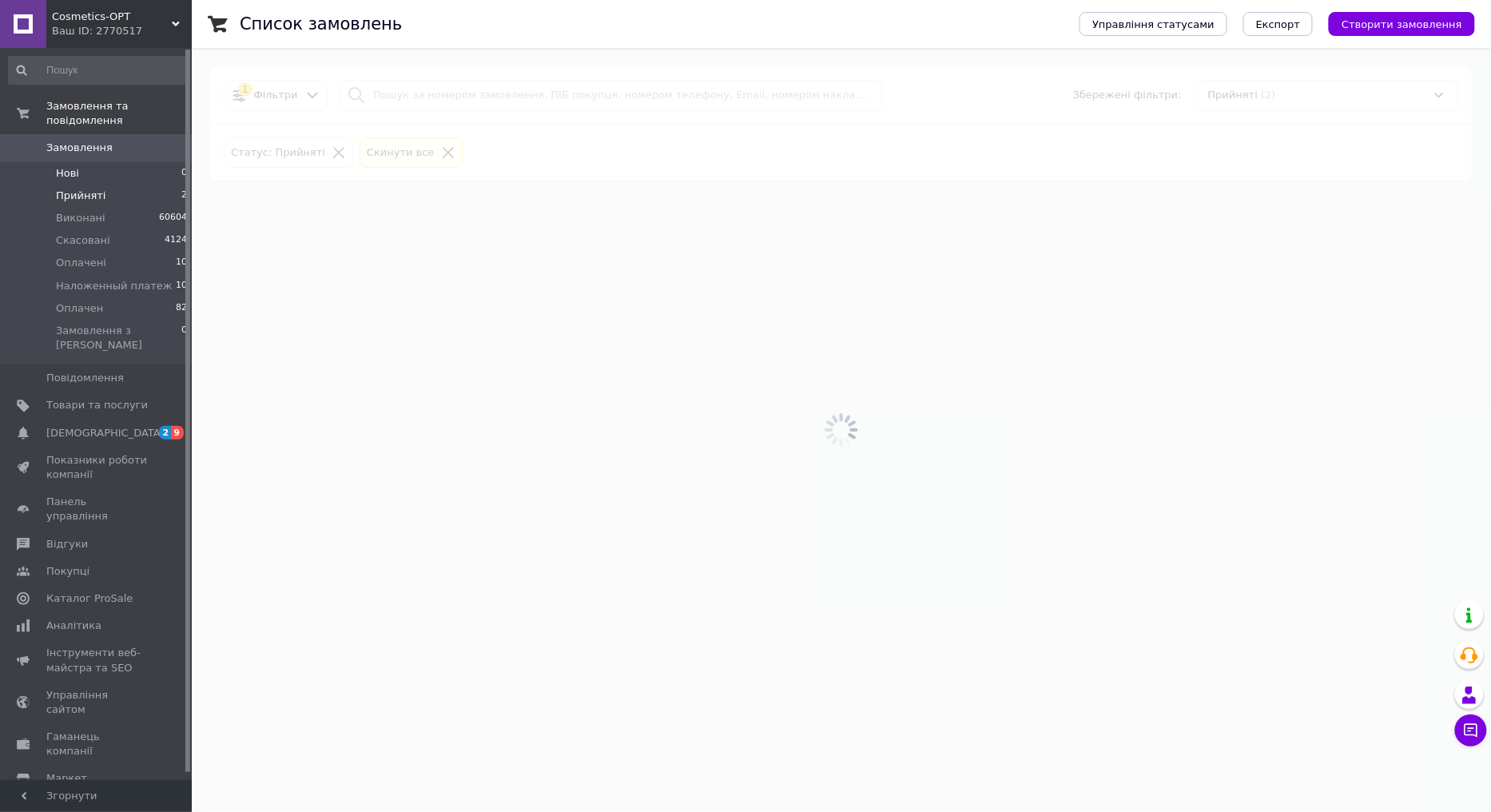
click at [91, 162] on li "Нові 0" at bounding box center [98, 173] width 197 height 23
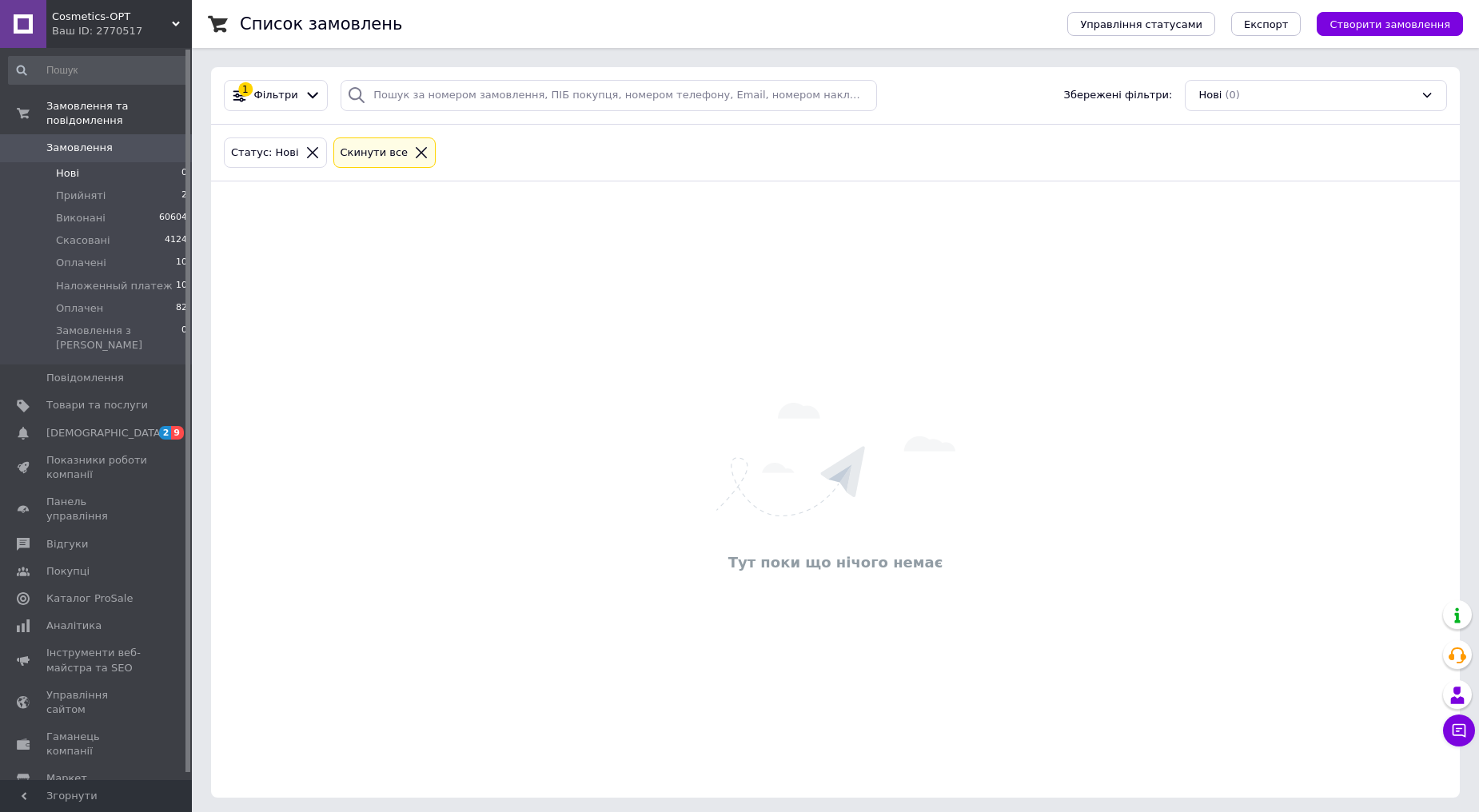
click at [441, 416] on div "Тут поки що нічого немає" at bounding box center [835, 489] width 1249 height 584
drag, startPoint x: 385, startPoint y: 408, endPoint x: 439, endPoint y: 413, distance: 54.2
click at [434, 415] on div "Тут поки що нічого немає" at bounding box center [835, 489] width 1249 height 584
click at [106, 185] on li "Прийняті 2" at bounding box center [98, 196] width 197 height 23
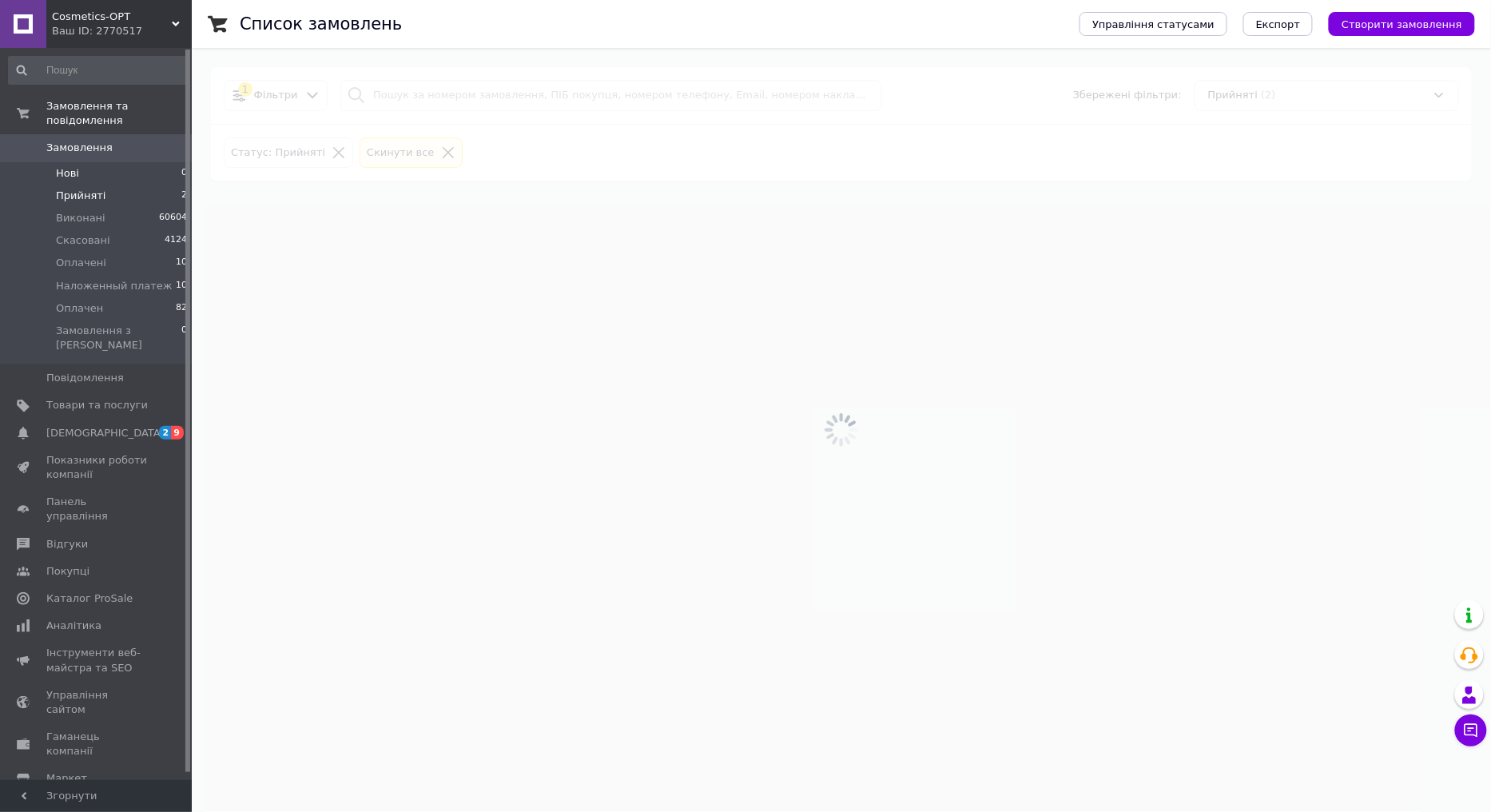
click at [115, 162] on li "Нові 0" at bounding box center [98, 173] width 197 height 23
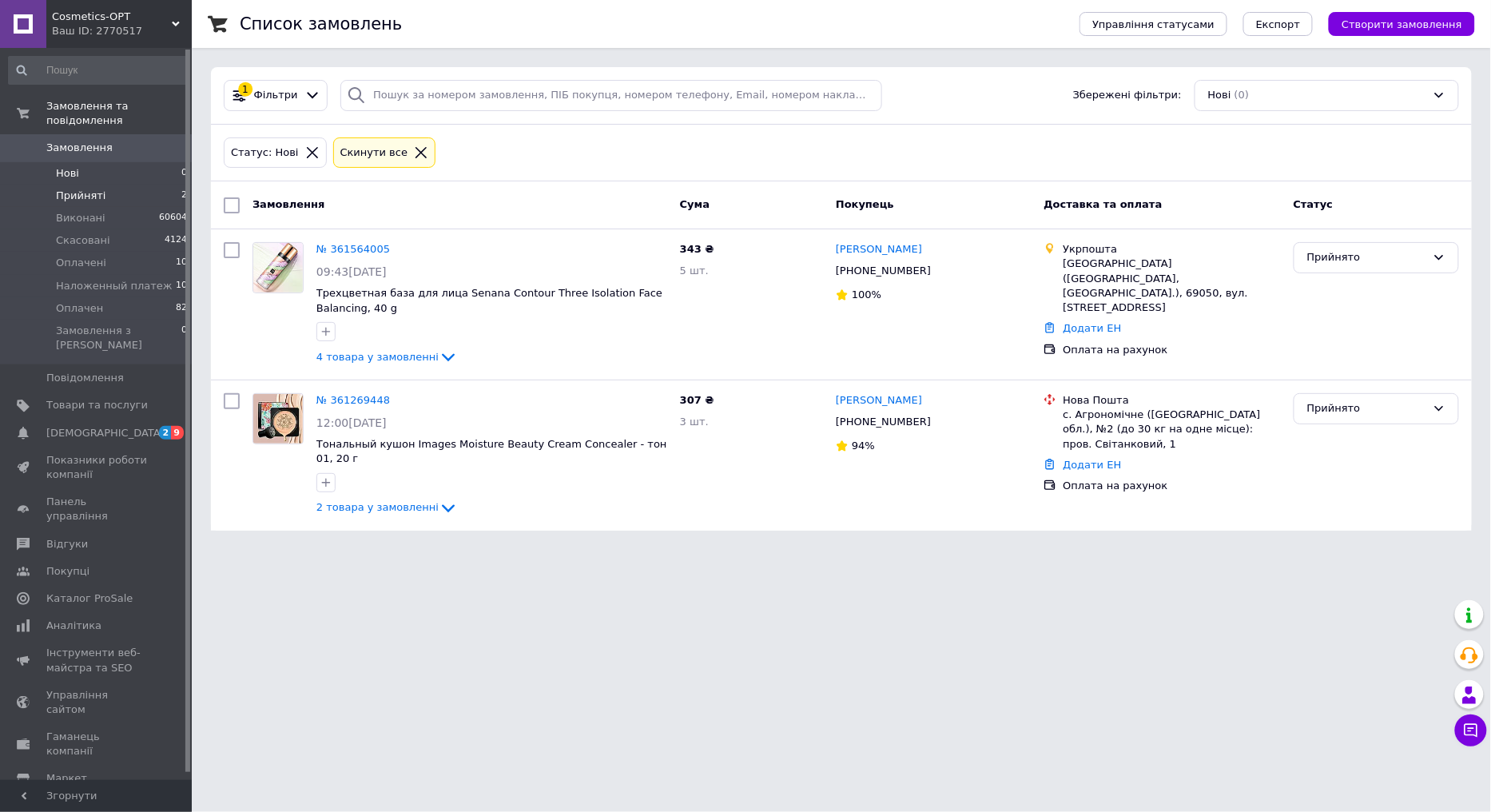
click at [91, 188] on span "Прийняті" at bounding box center [80, 195] width 49 height 14
click at [99, 162] on li "Нові 0" at bounding box center [98, 173] width 197 height 23
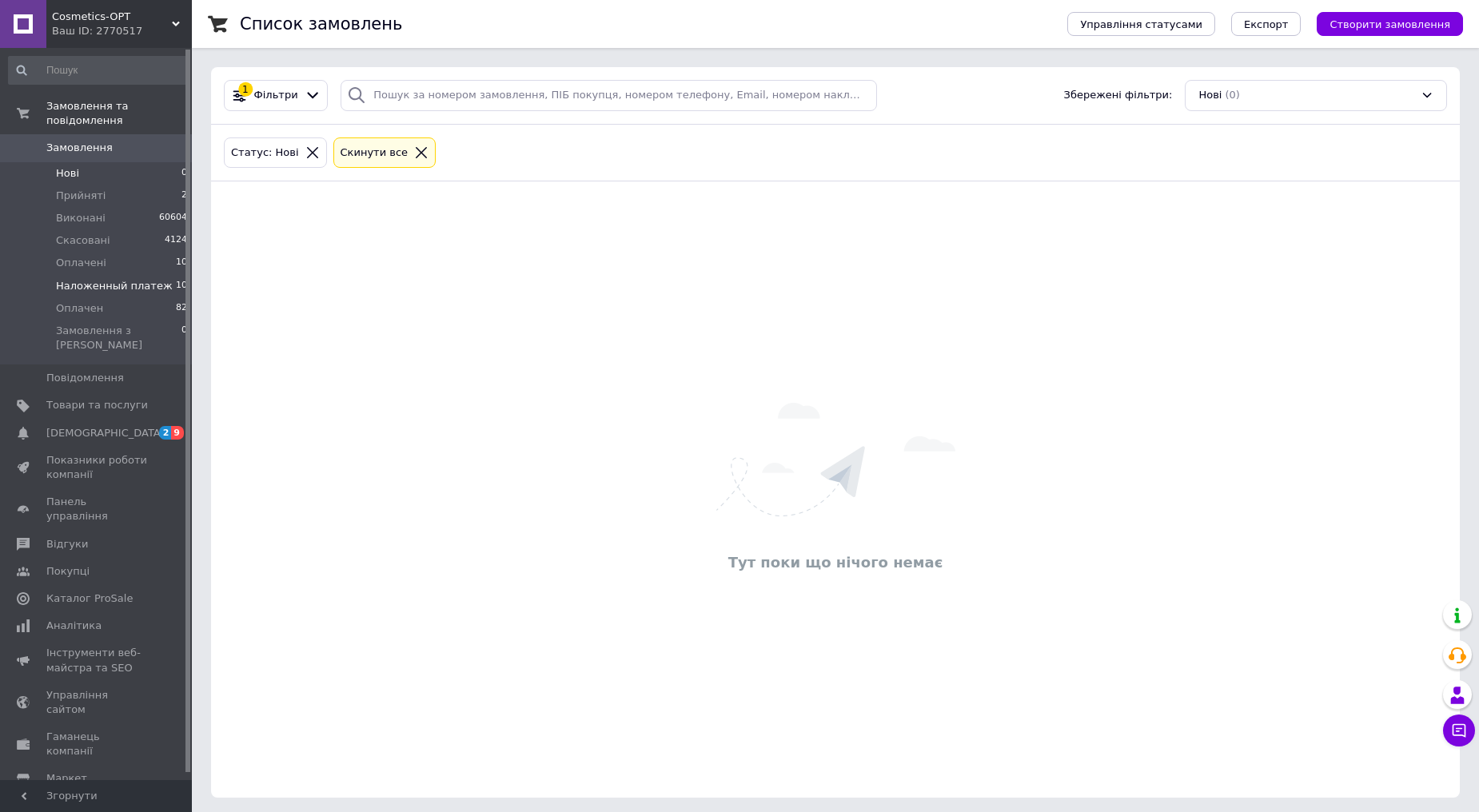
click at [128, 279] on span "Наложенный платеж" at bounding box center [114, 286] width 116 height 14
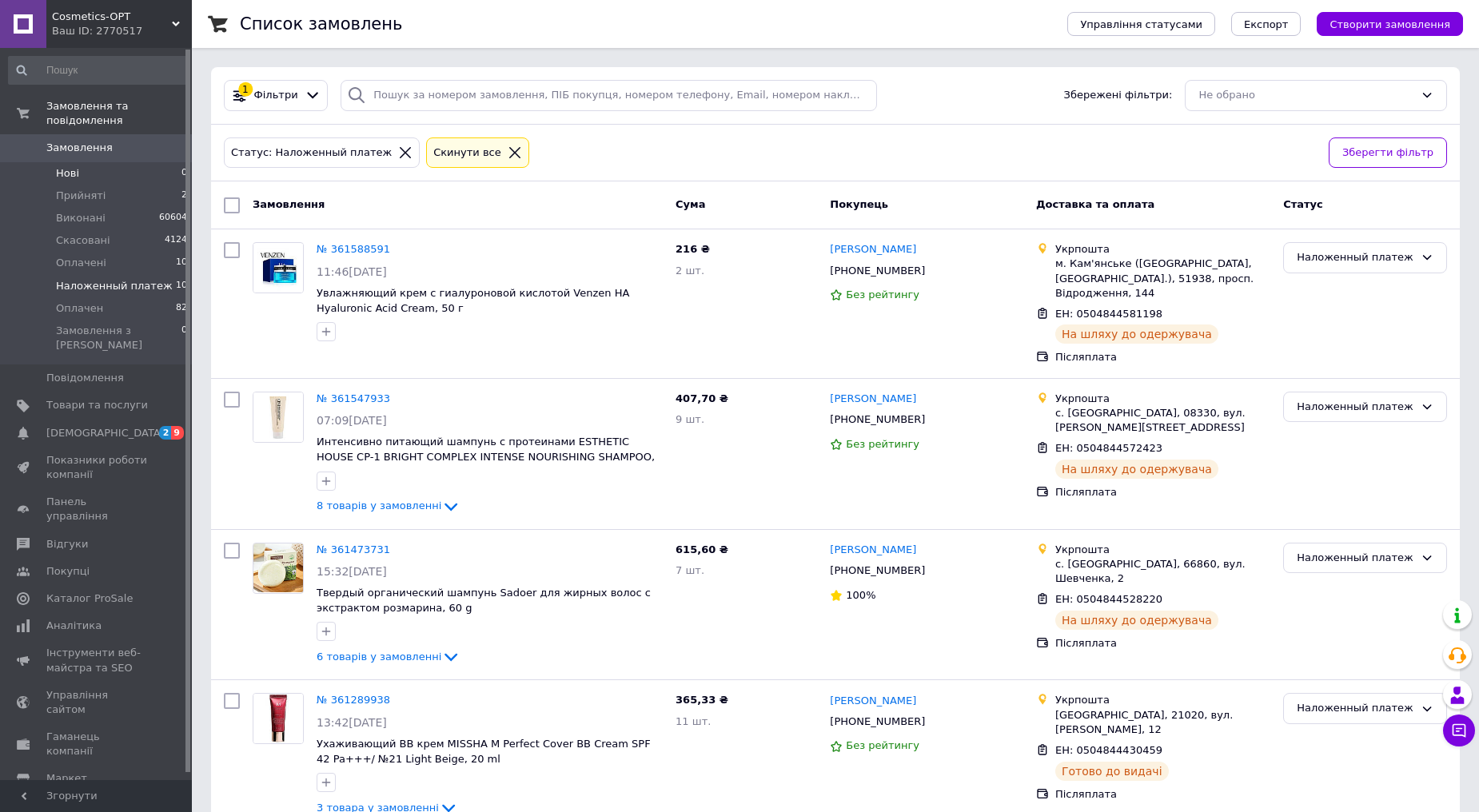
click at [98, 162] on li "Нові 0" at bounding box center [98, 173] width 197 height 23
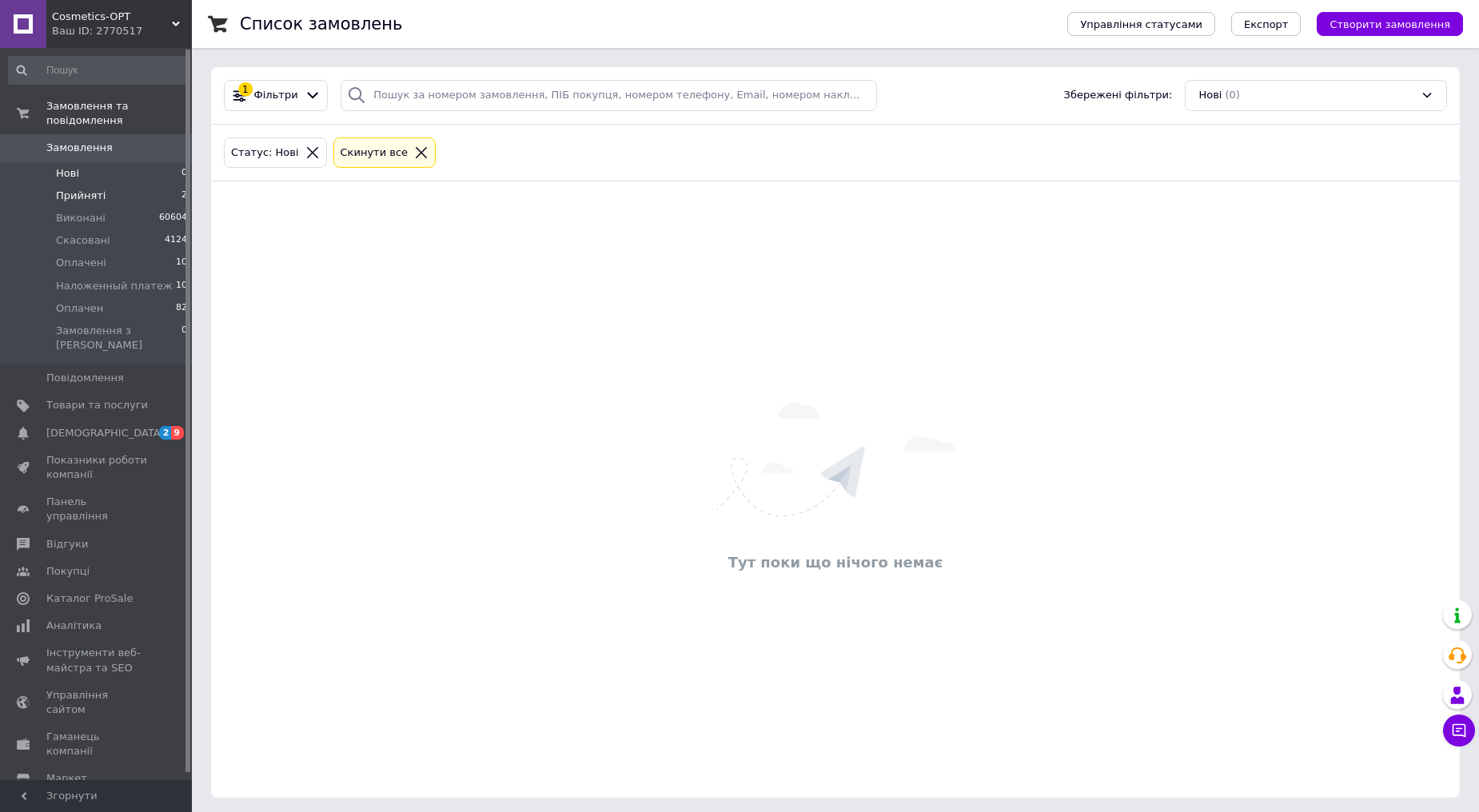
click at [99, 188] on span "Прийняті" at bounding box center [80, 195] width 49 height 14
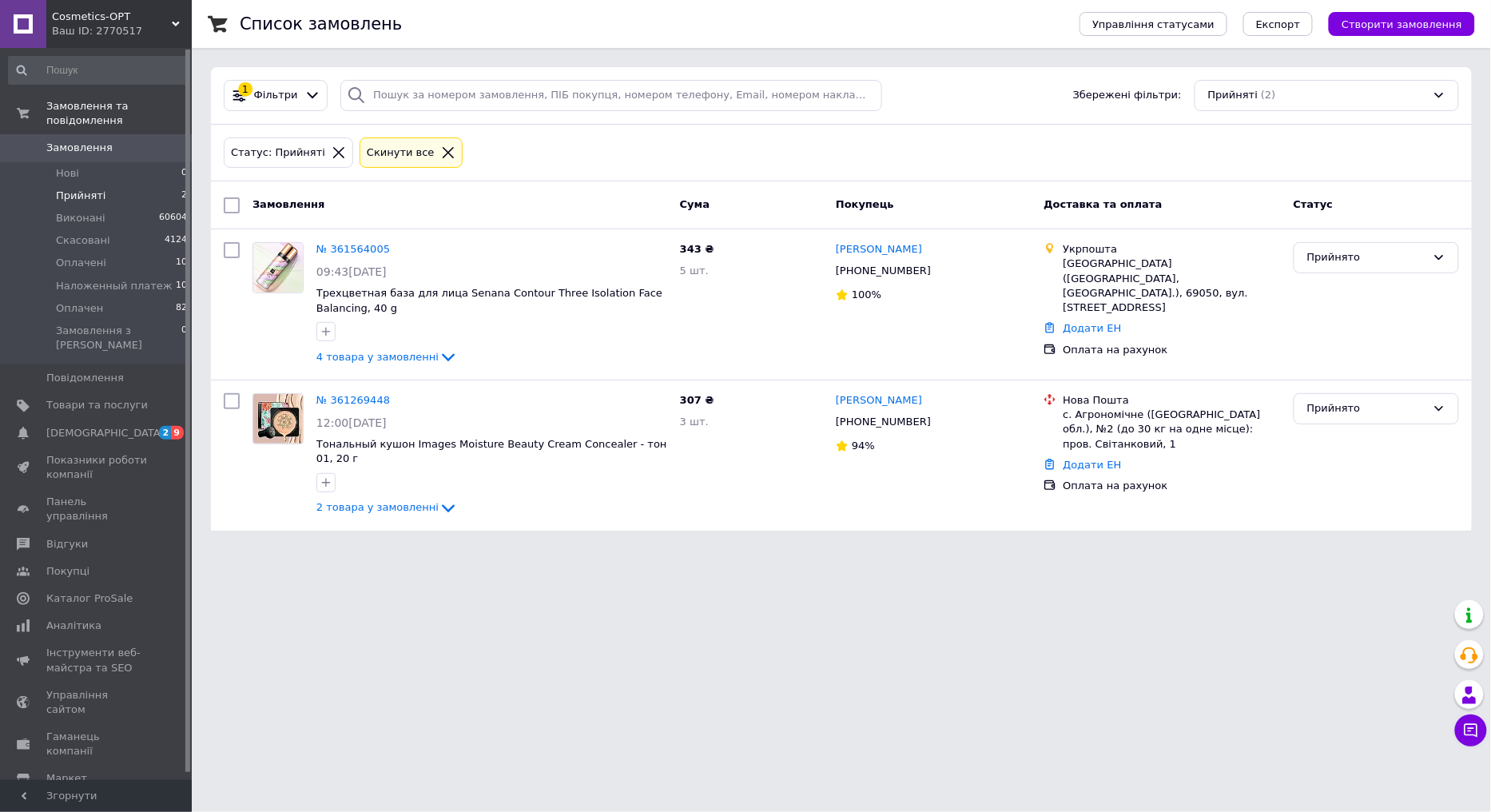
drag, startPoint x: 102, startPoint y: 160, endPoint x: 115, endPoint y: 179, distance: 23.0
click at [102, 162] on li "Нові 0" at bounding box center [98, 173] width 197 height 23
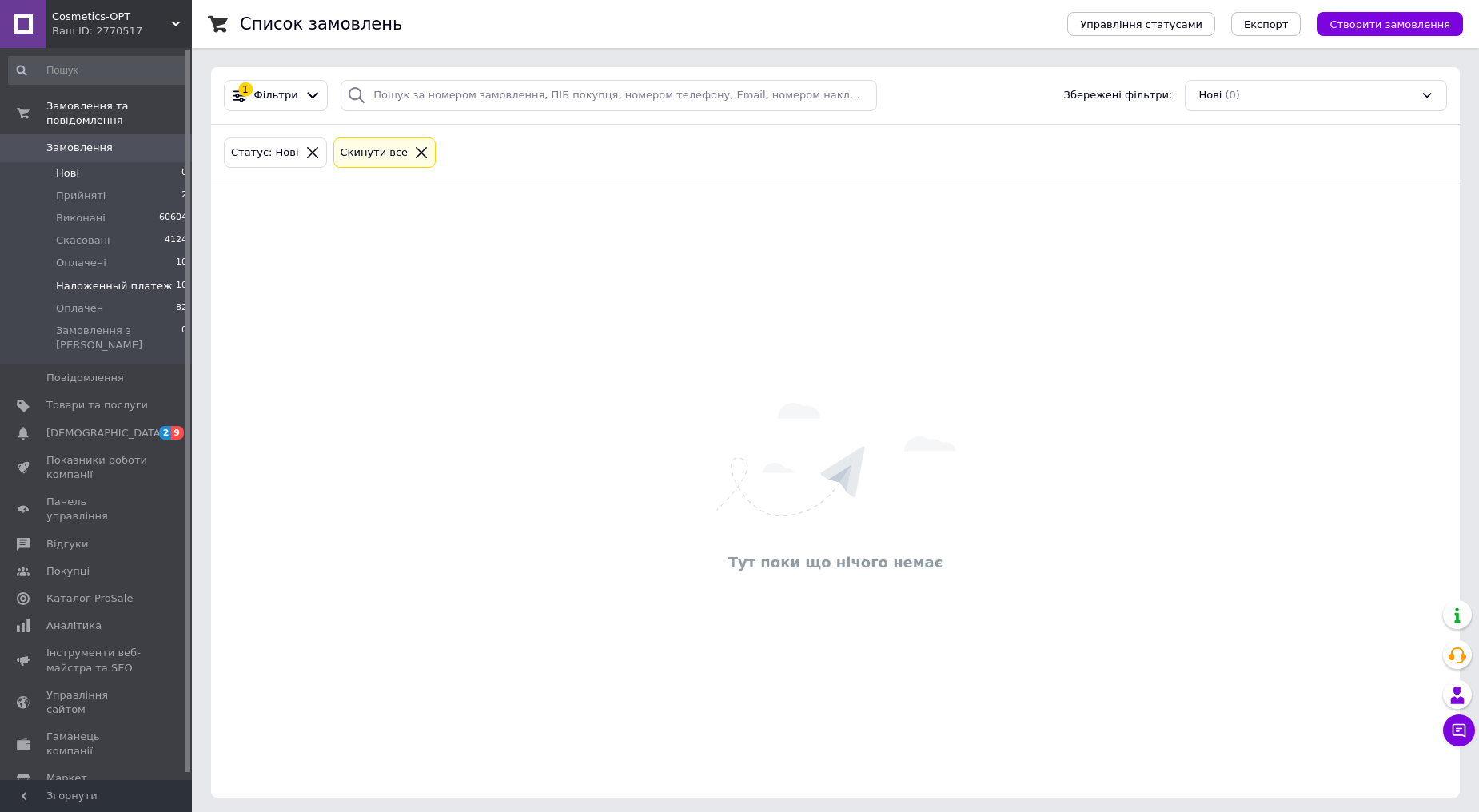
click at [153, 279] on span "Наложенный платеж" at bounding box center [114, 286] width 116 height 14
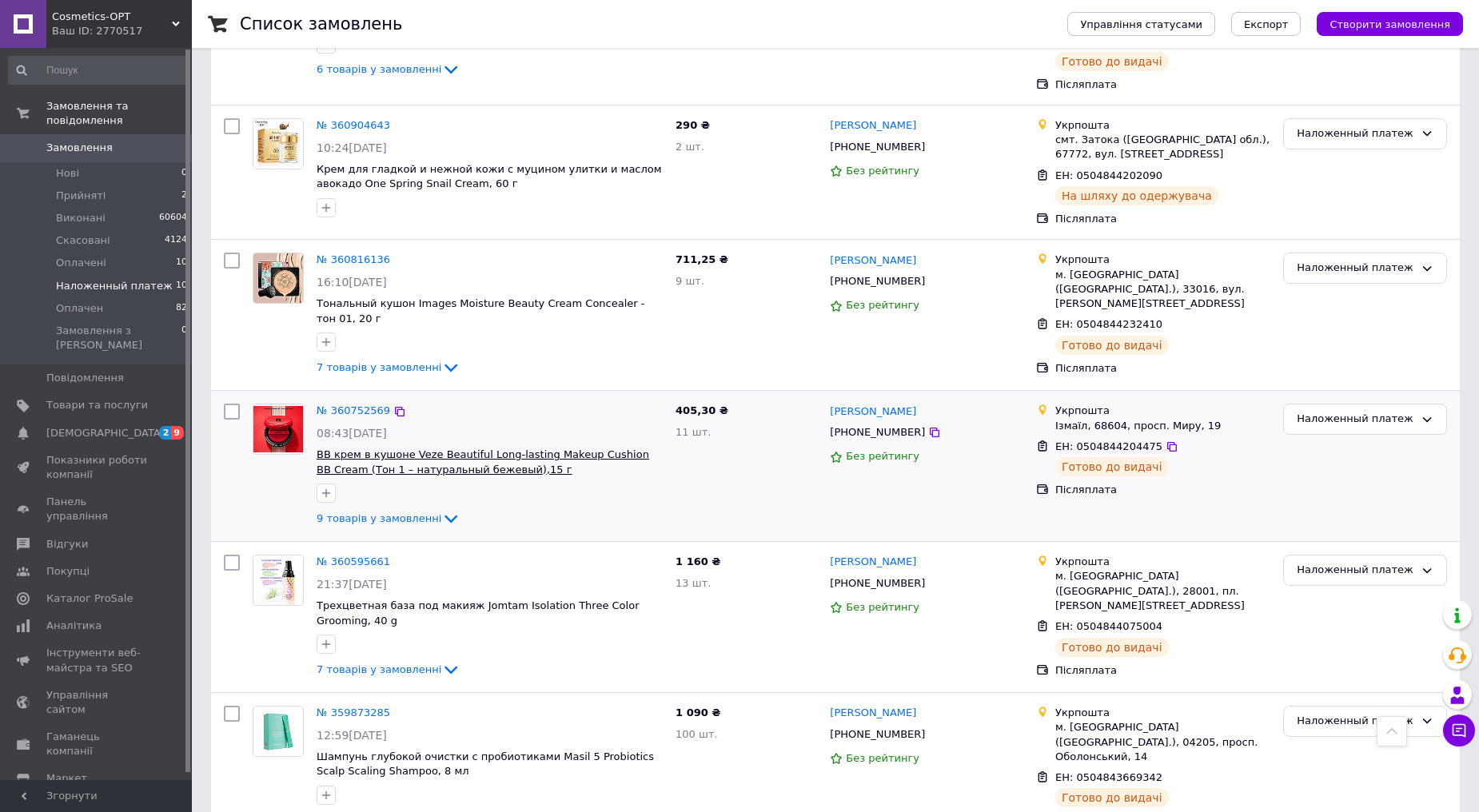
scroll to position [895, 0]
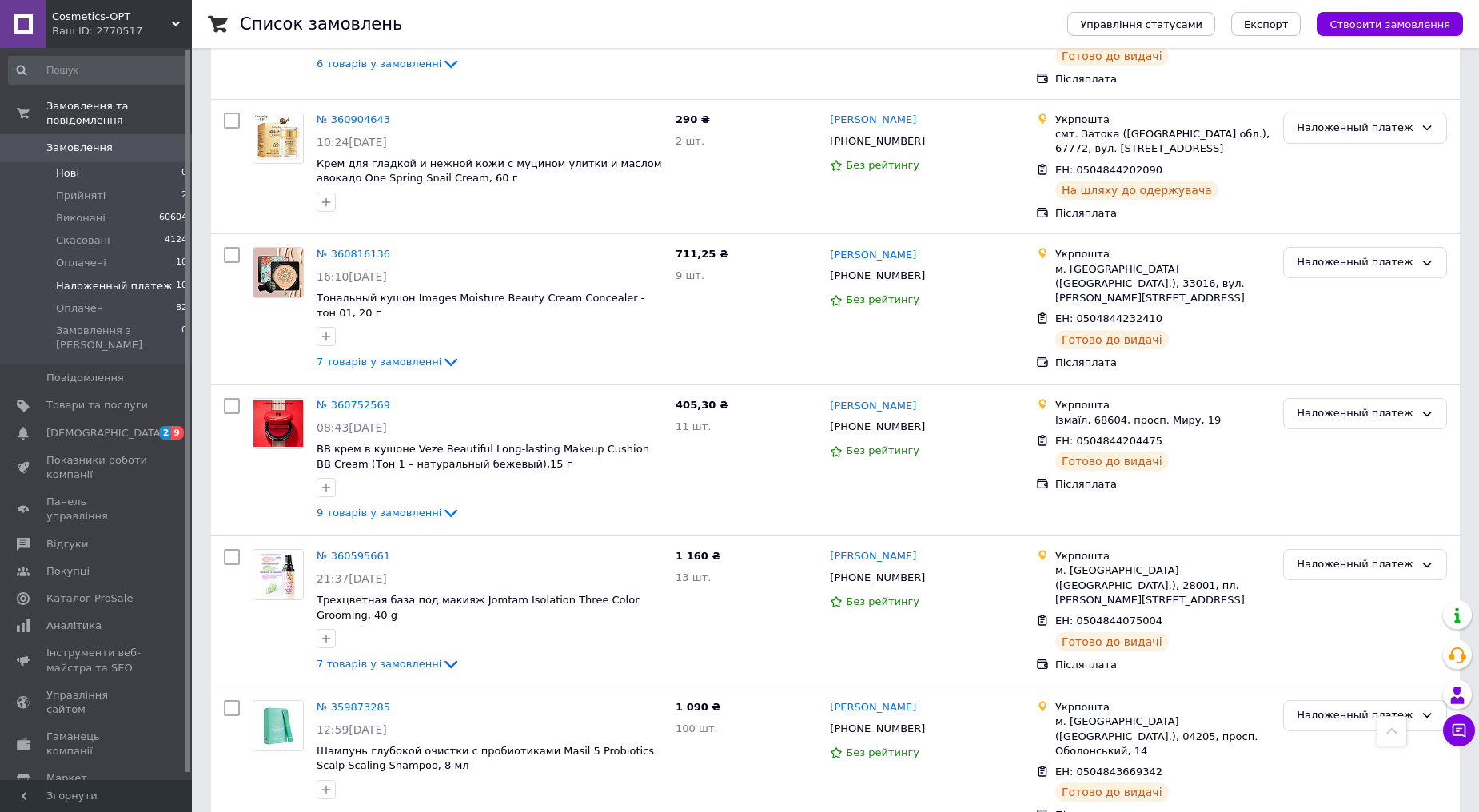
click at [76, 167] on span "Нові" at bounding box center [67, 173] width 23 height 14
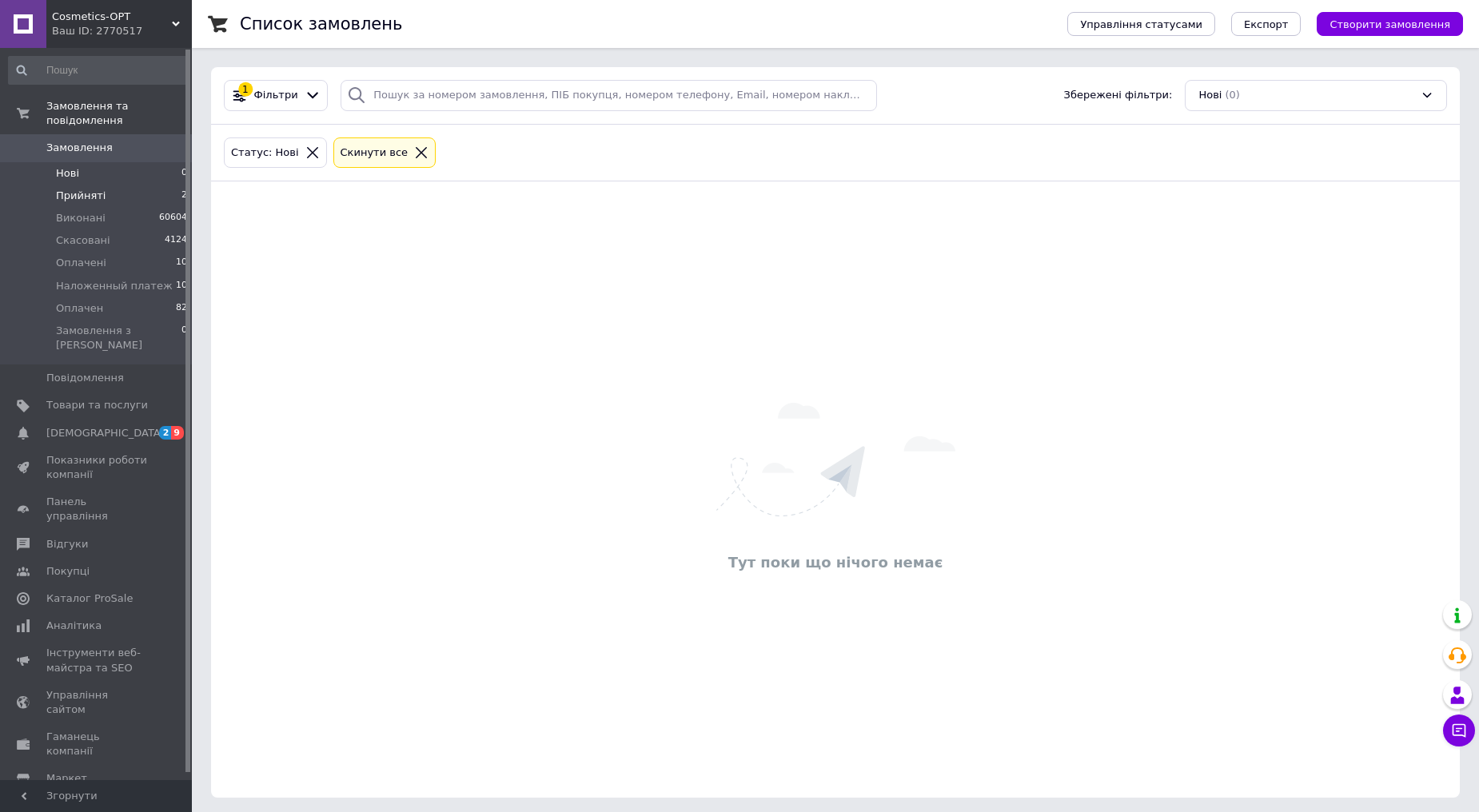
click at [78, 188] on span "Прийняті" at bounding box center [80, 195] width 49 height 14
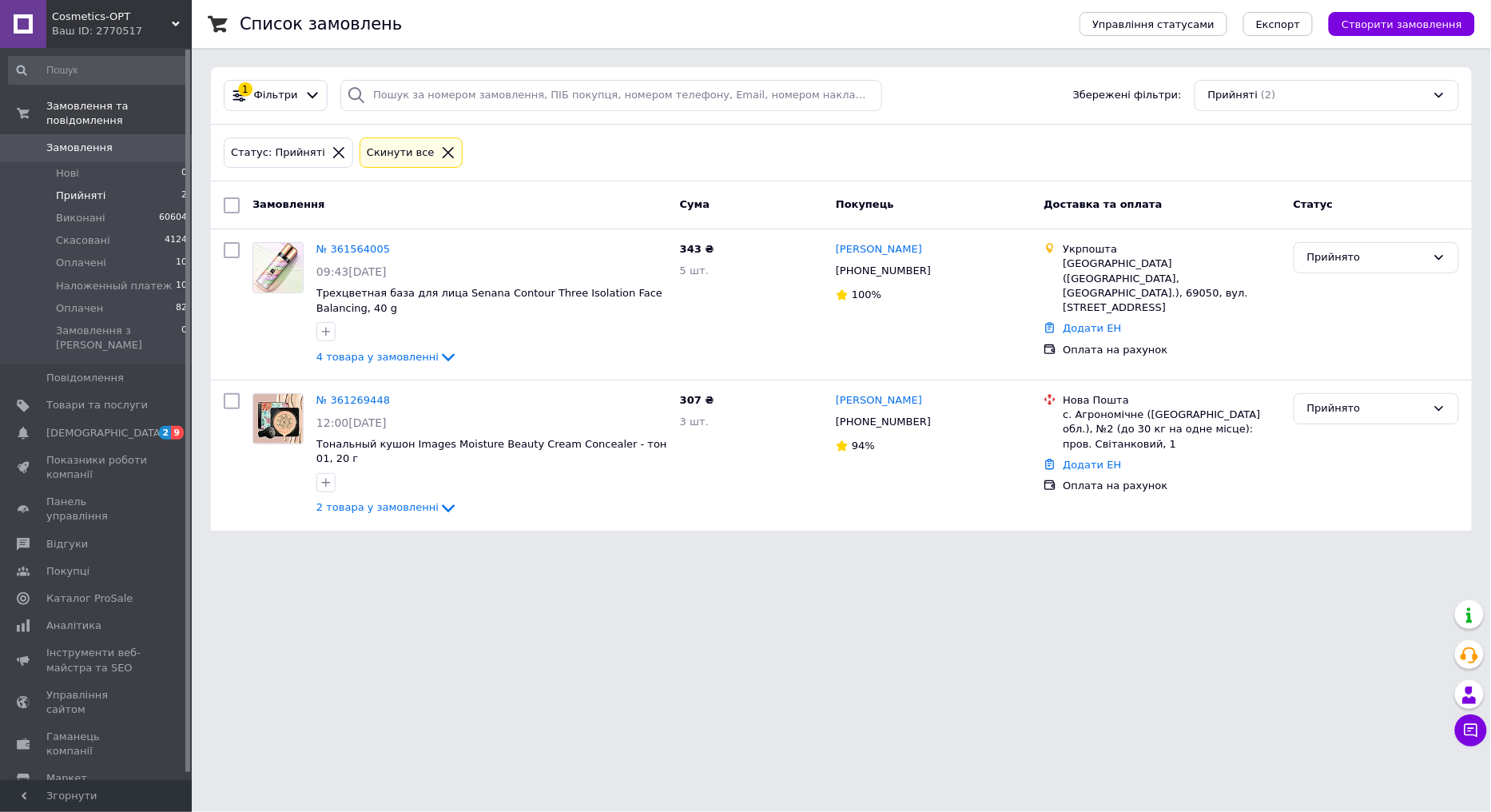
drag, startPoint x: 130, startPoint y: 264, endPoint x: 187, endPoint y: 250, distance: 58.7
click at [131, 279] on span "Наложенный платеж" at bounding box center [114, 286] width 116 height 14
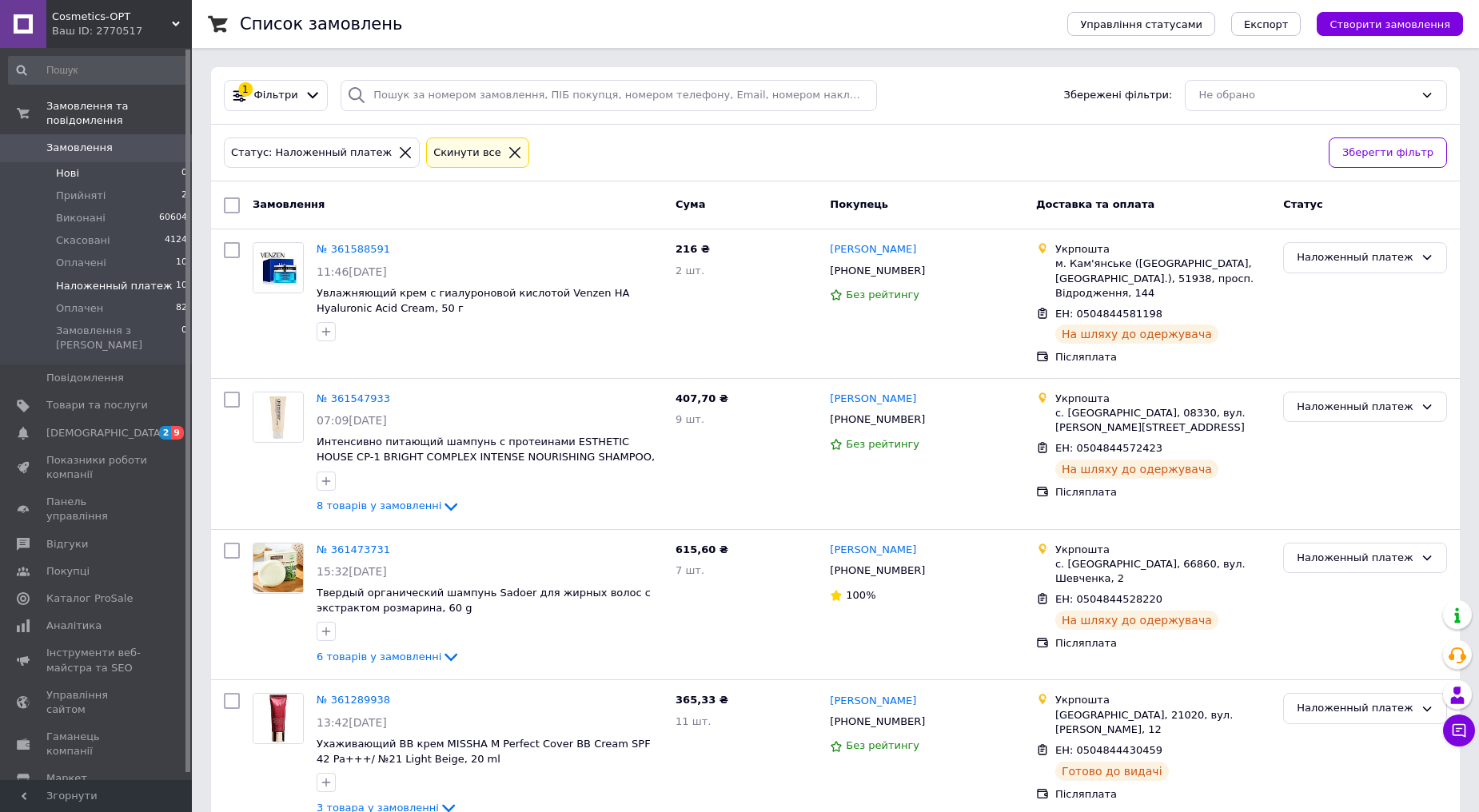
click at [101, 162] on li "Нові 0" at bounding box center [98, 173] width 197 height 23
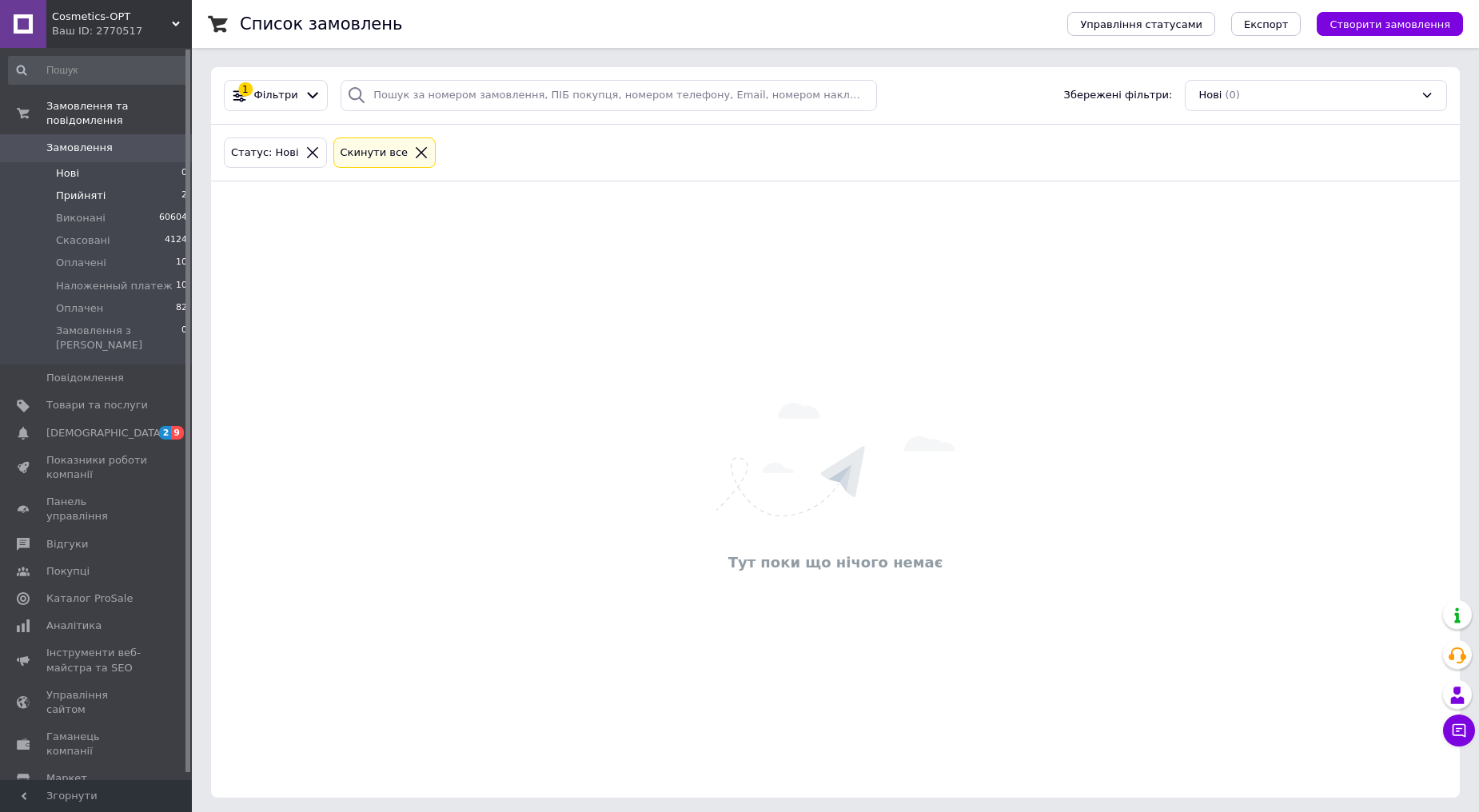
click at [104, 185] on li "Прийняті 2" at bounding box center [98, 196] width 197 height 23
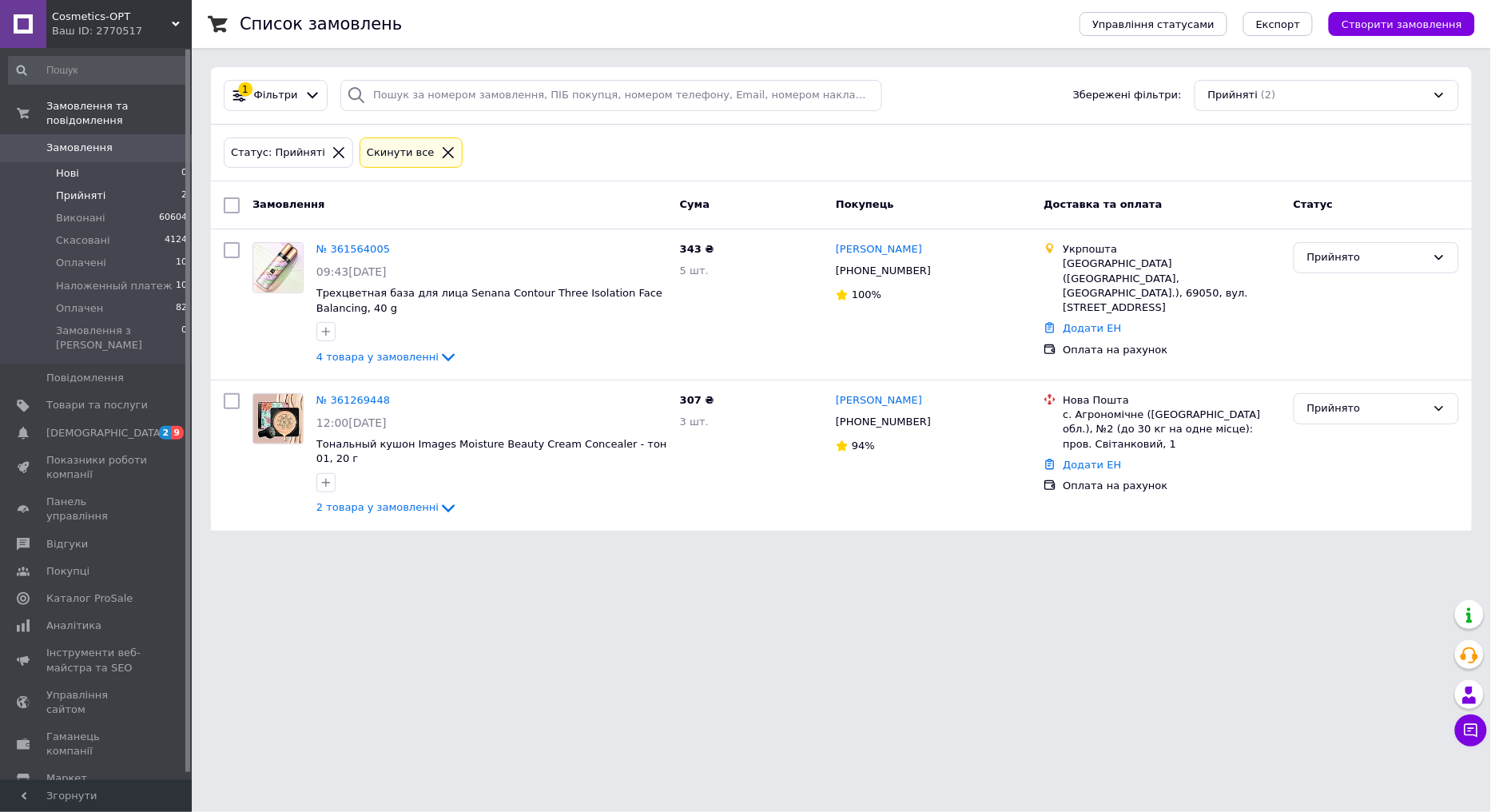
click at [115, 162] on li "Нові 0" at bounding box center [98, 173] width 197 height 23
